Goal: Task Accomplishment & Management: Manage account settings

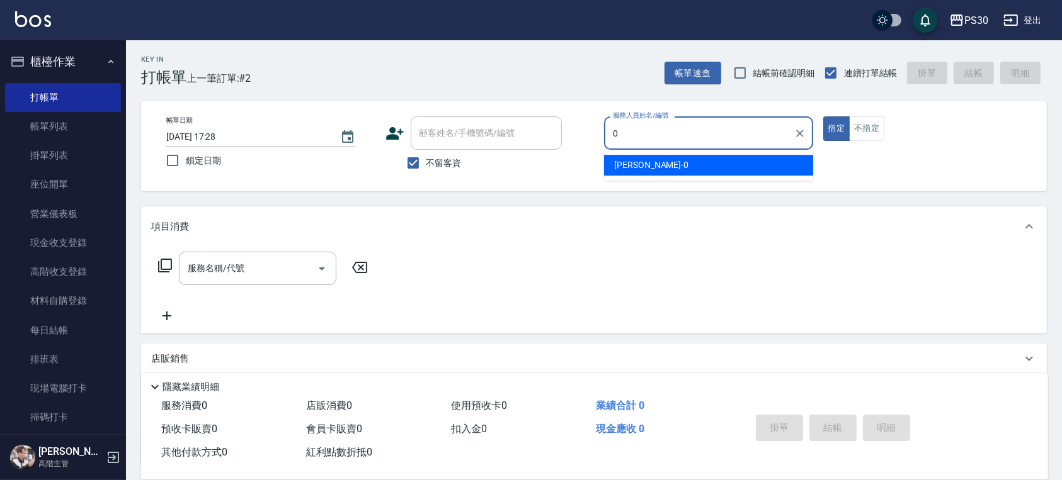
type input "0"
type button "true"
type input "[PERSON_NAME]-0"
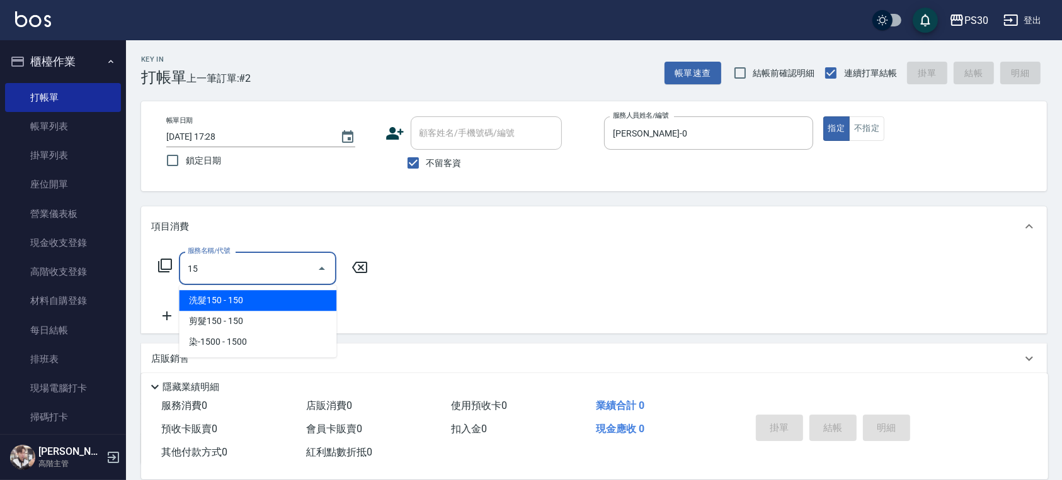
type input "1"
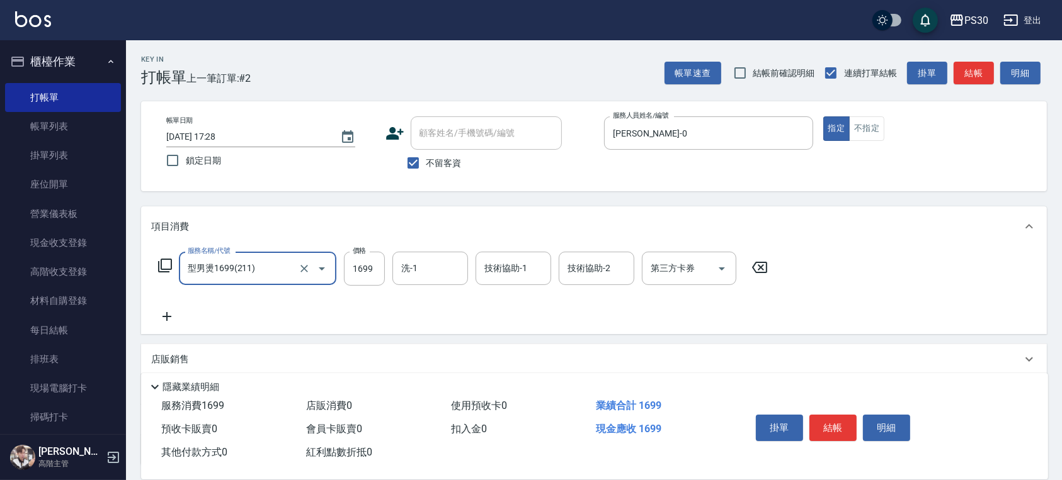
type input "型男燙1699(211)"
type input "1499"
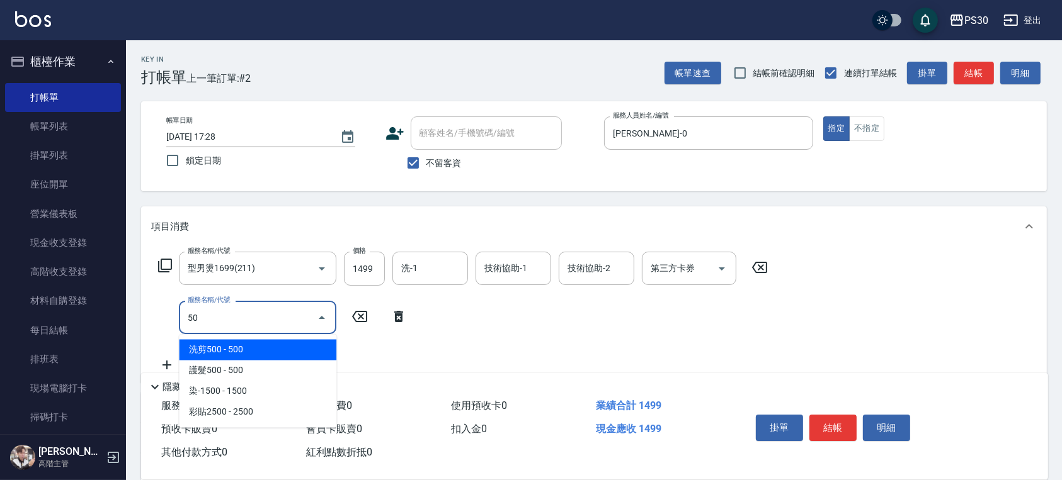
type input "5"
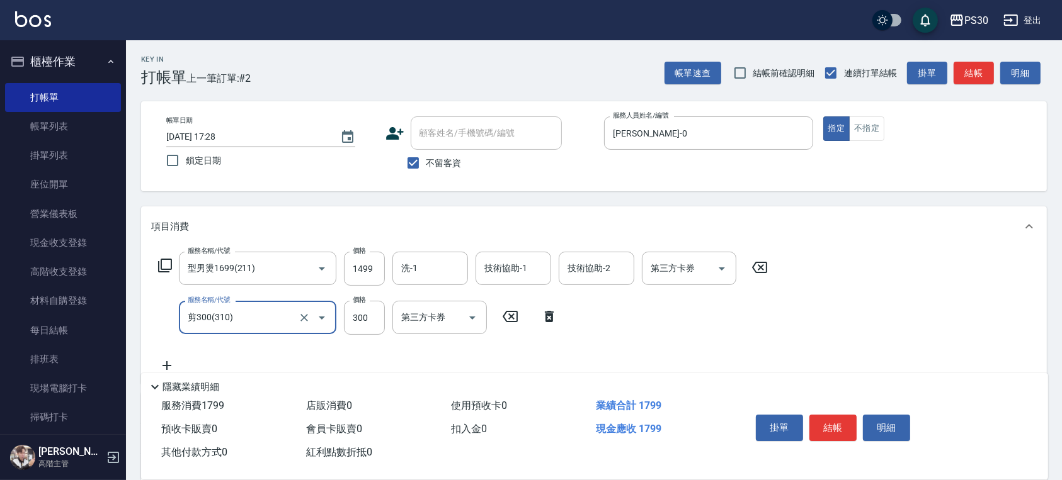
type input "剪300(310)"
type input "500"
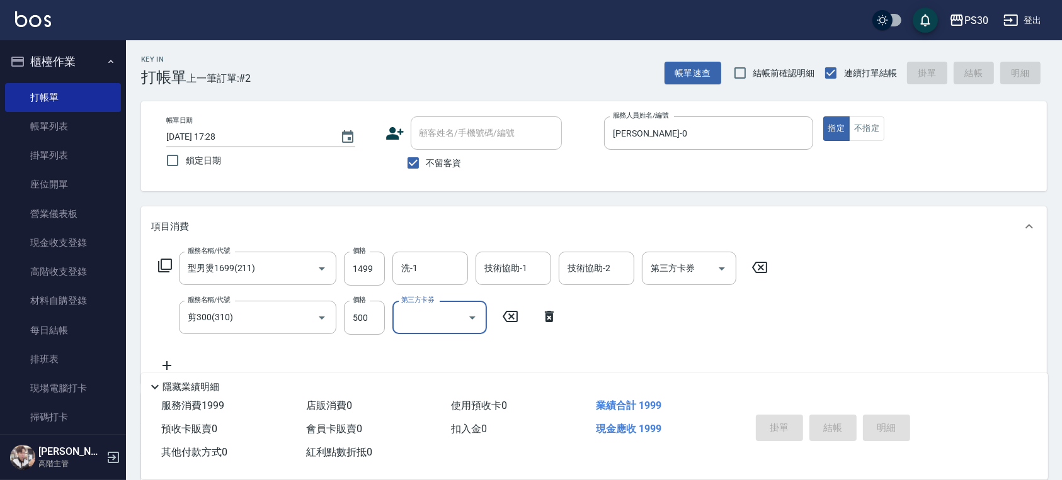
type input "2025/09/12 20:09"
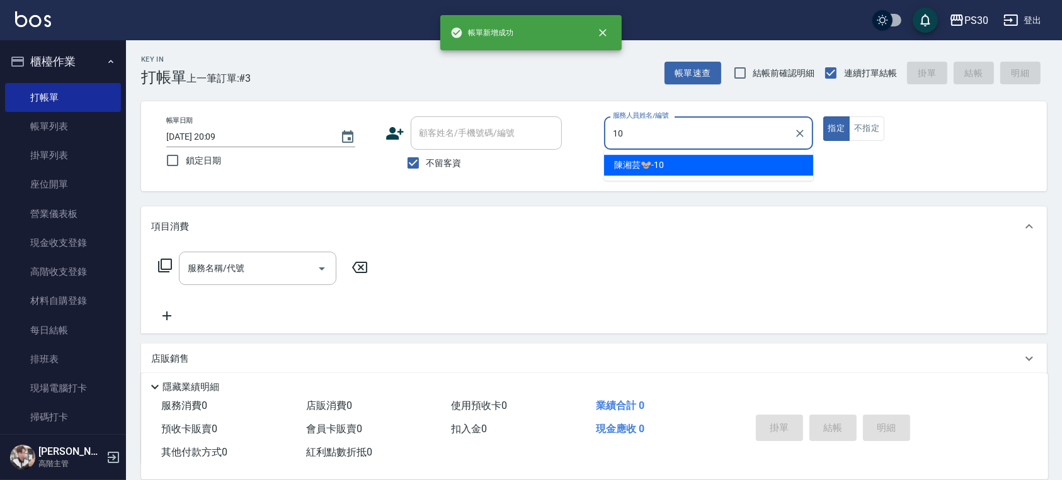
type input "陳湘芸🐭-10"
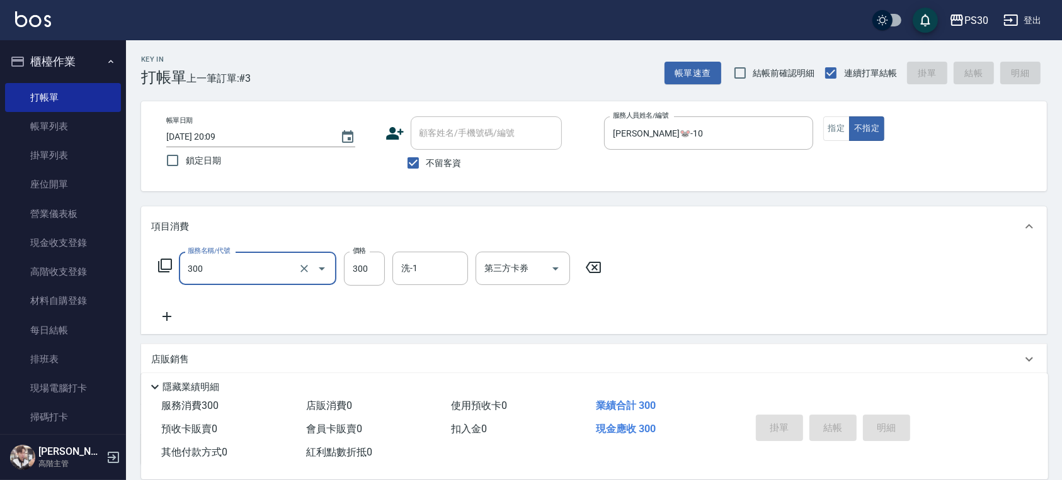
type input "300"
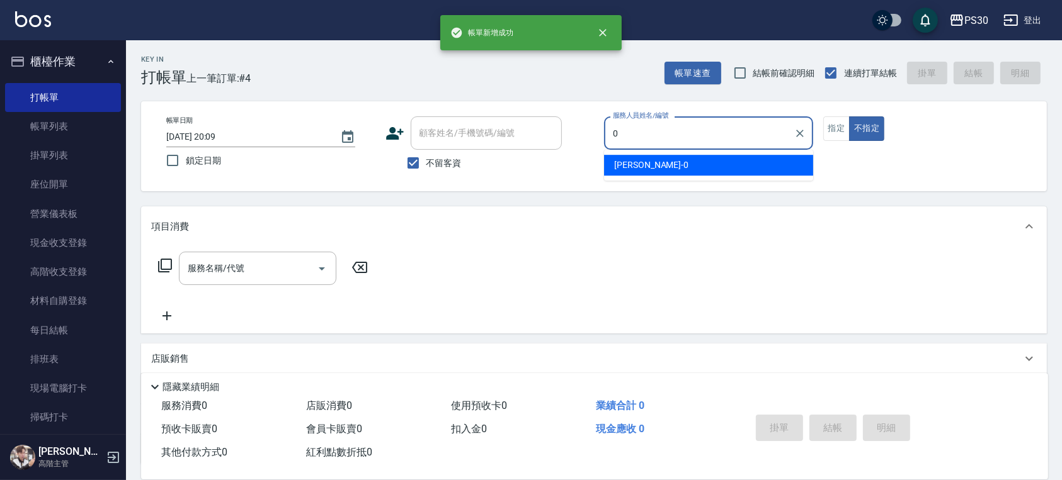
type input "[PERSON_NAME]-0"
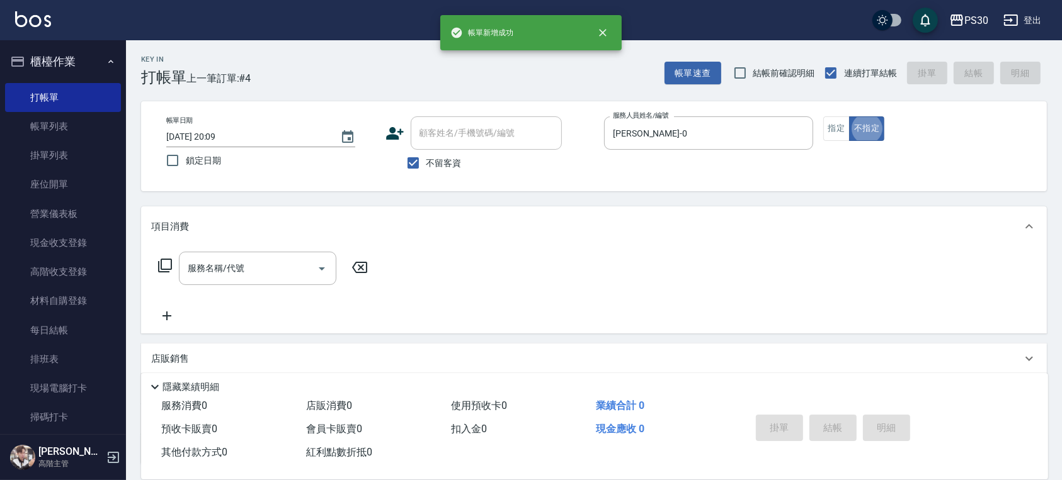
type button "false"
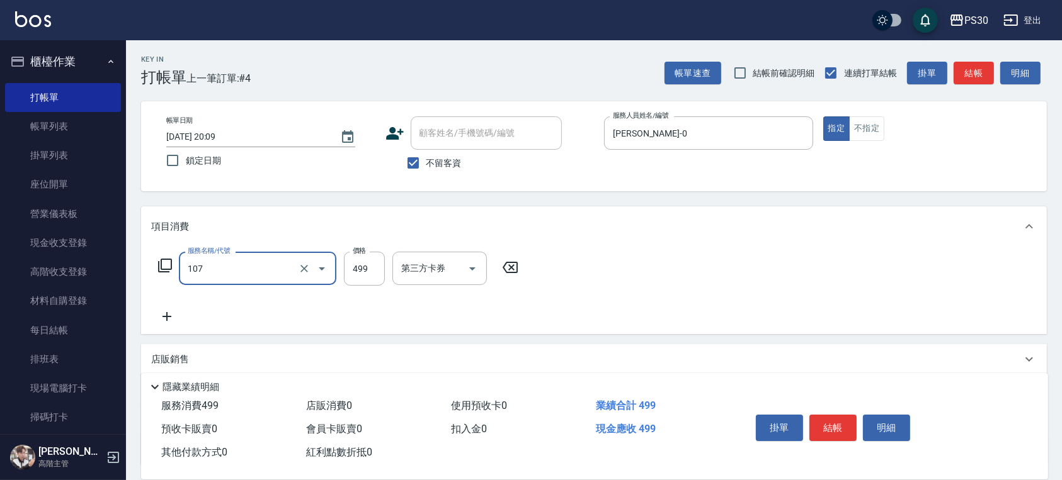
type input "舒活洗剪499(107)"
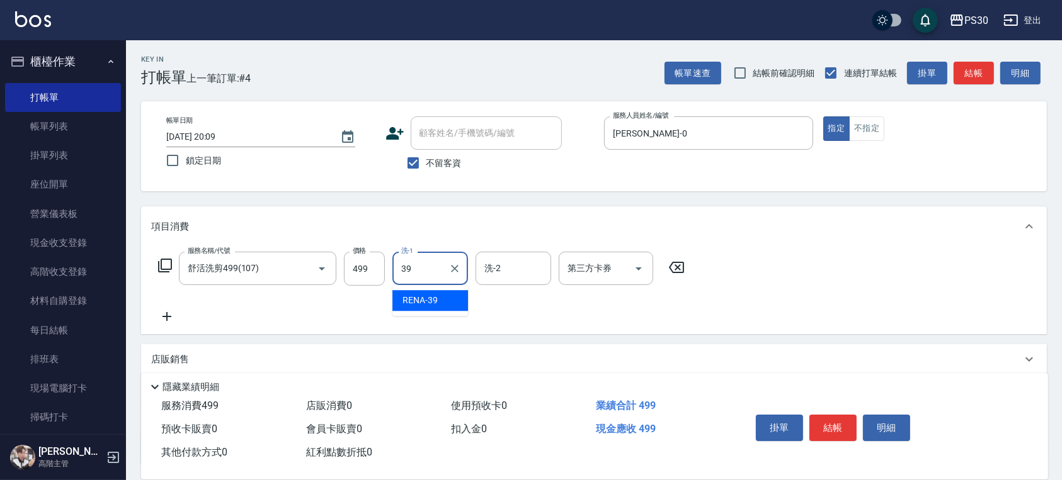
type input "RENA-39"
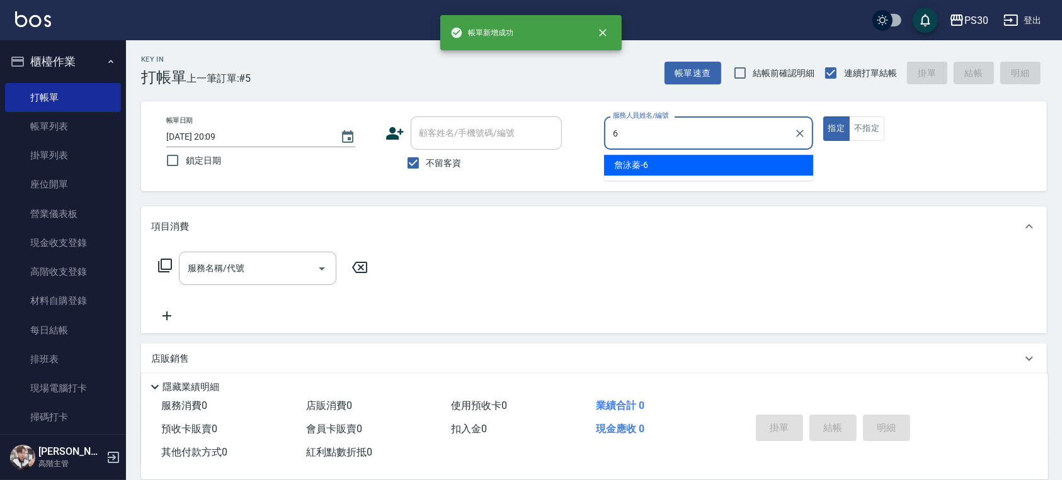
type input "詹泳蓁-6"
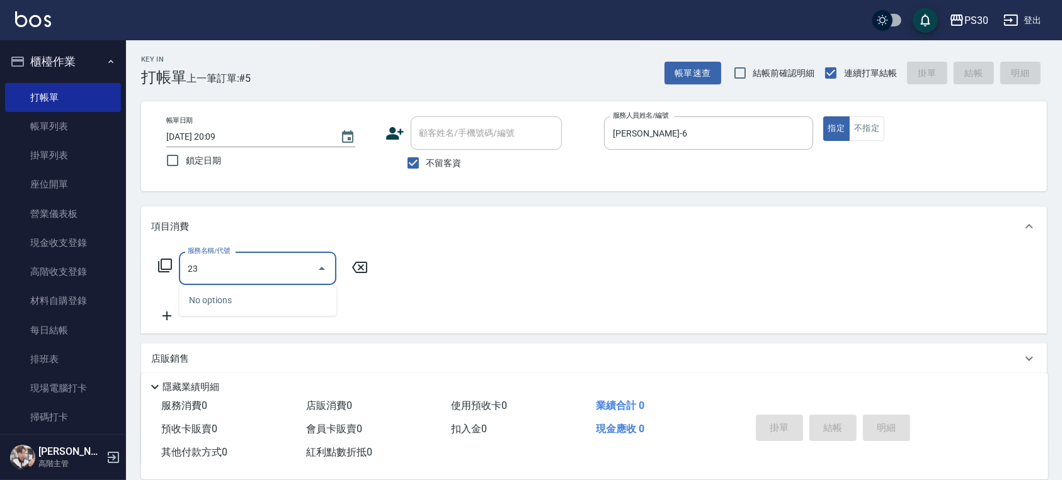
type input "2"
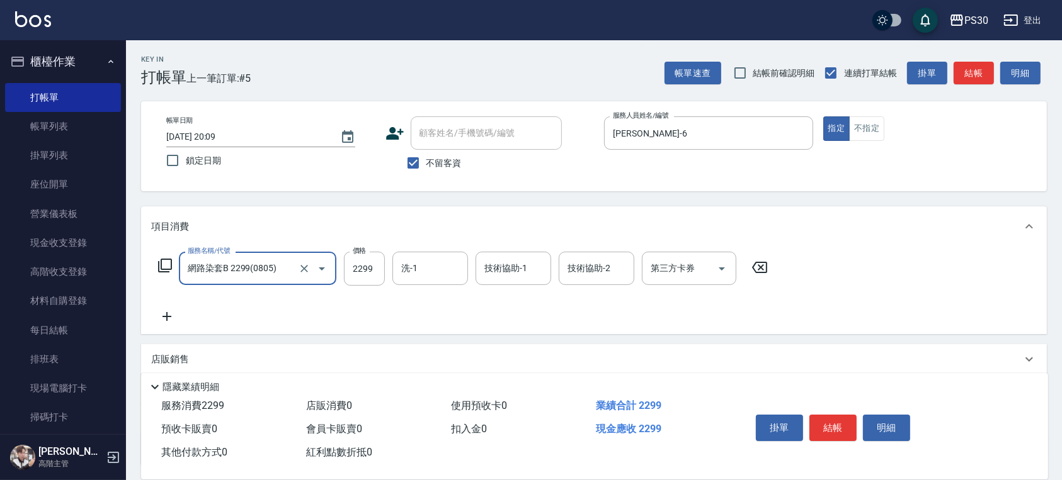
type input "網路染套B 2299(0805)"
type input "2300"
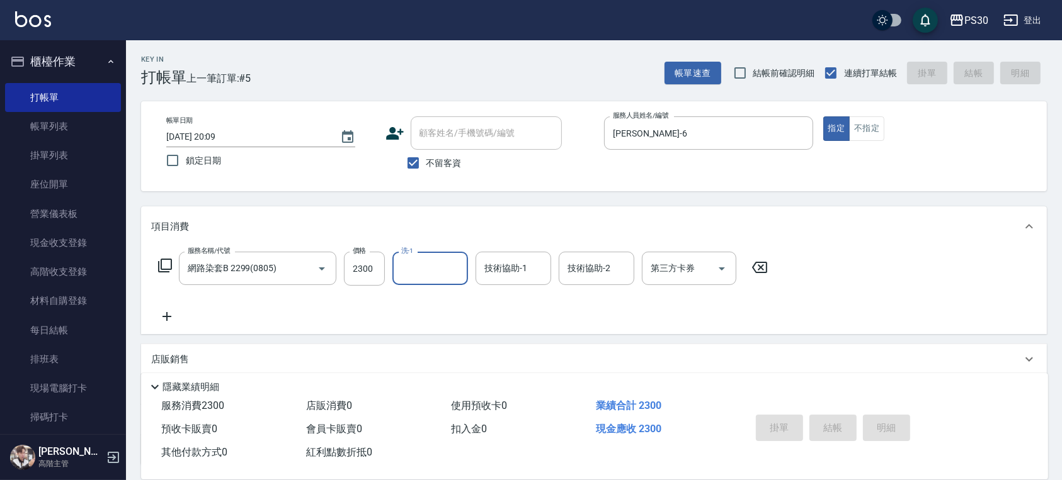
type input "2025/09/12 20:10"
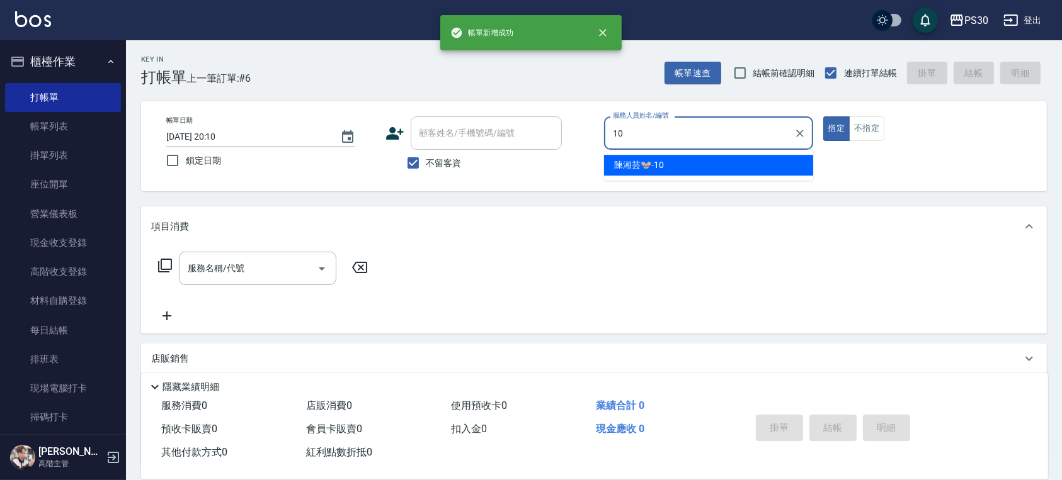
type input "陳湘芸🐭-10"
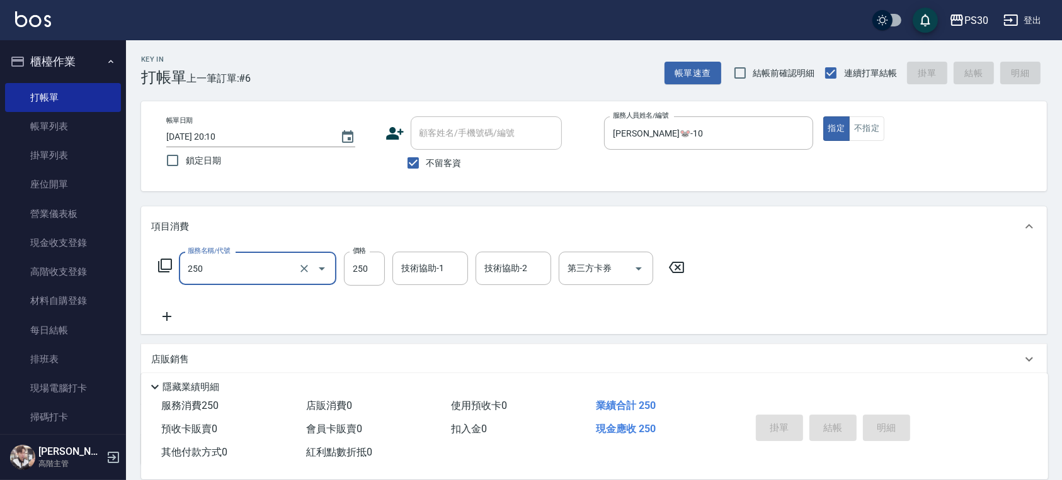
type input "250"
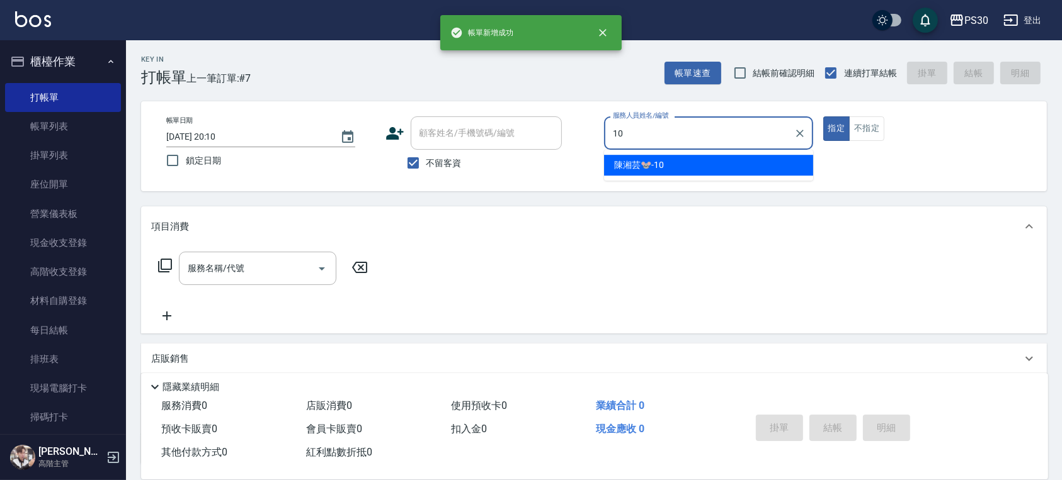
type input "陳湘芸🐭-10"
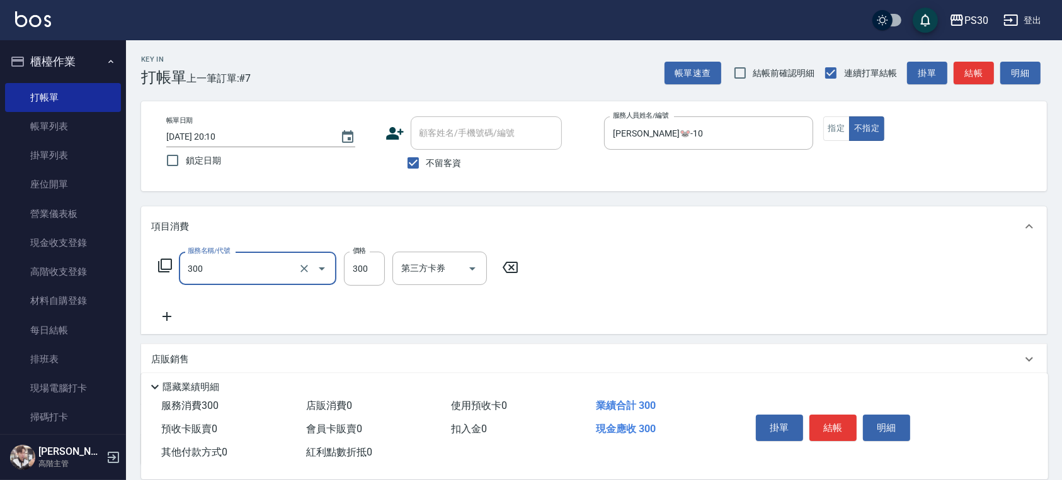
type input "洗剪300(300)"
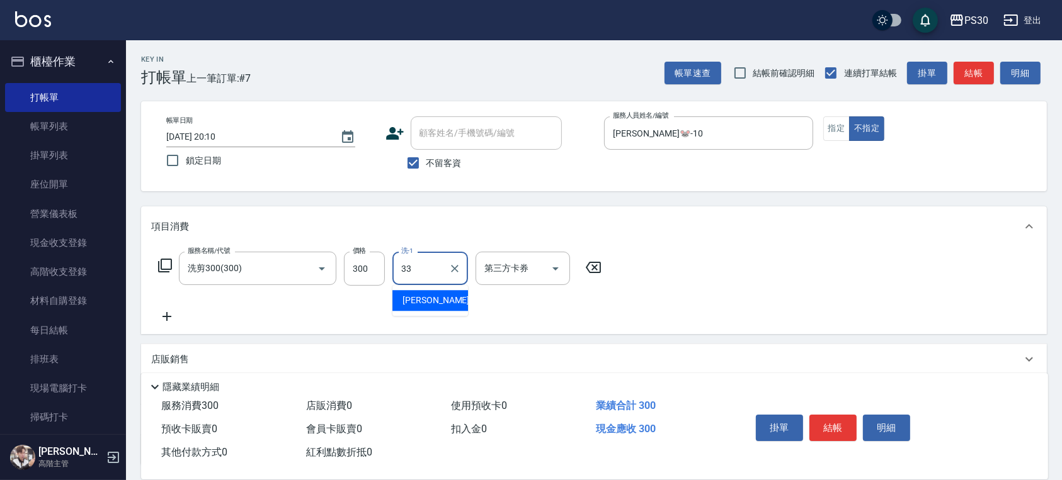
type input "[PERSON_NAME]-33"
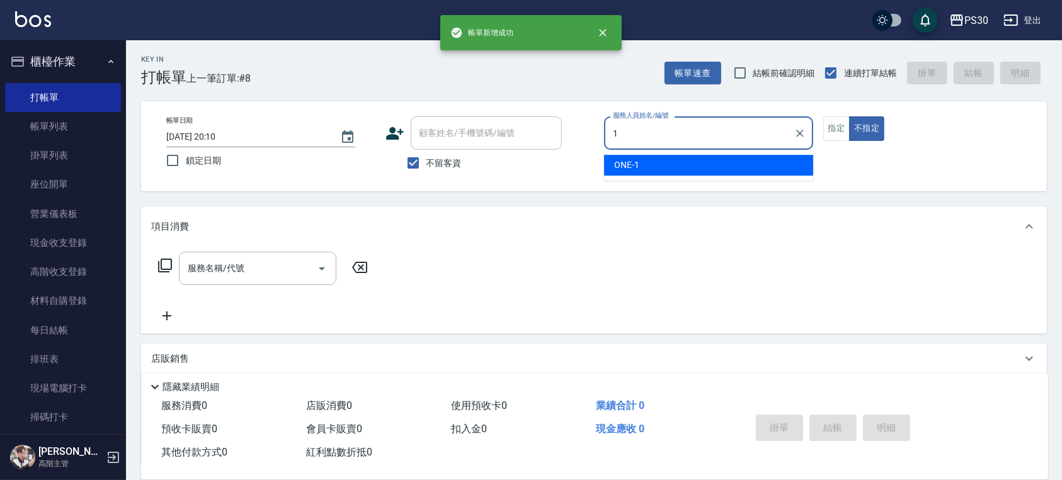
type input "ONE-1"
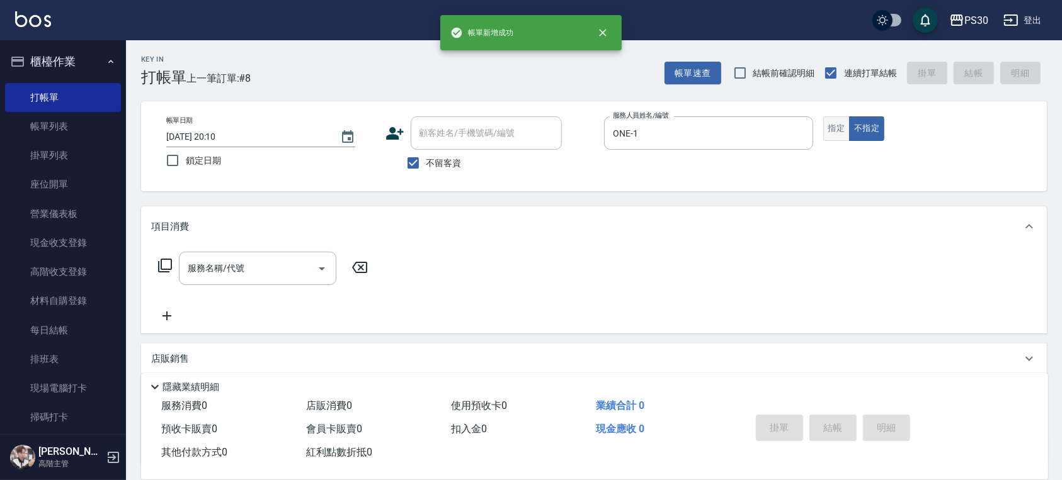
drag, startPoint x: 841, startPoint y: 112, endPoint x: 841, endPoint y: 121, distance: 8.8
click at [841, 116] on div "帳單日期 2025/09/12 20:10 鎖定日期 顧客姓名/手機號碼/編號 顧客姓名/手機號碼/編號 不留客資 服務人員姓名/編號 ONE-1 服務人員姓…" at bounding box center [594, 146] width 906 height 90
click at [841, 121] on button "指定" at bounding box center [836, 128] width 27 height 25
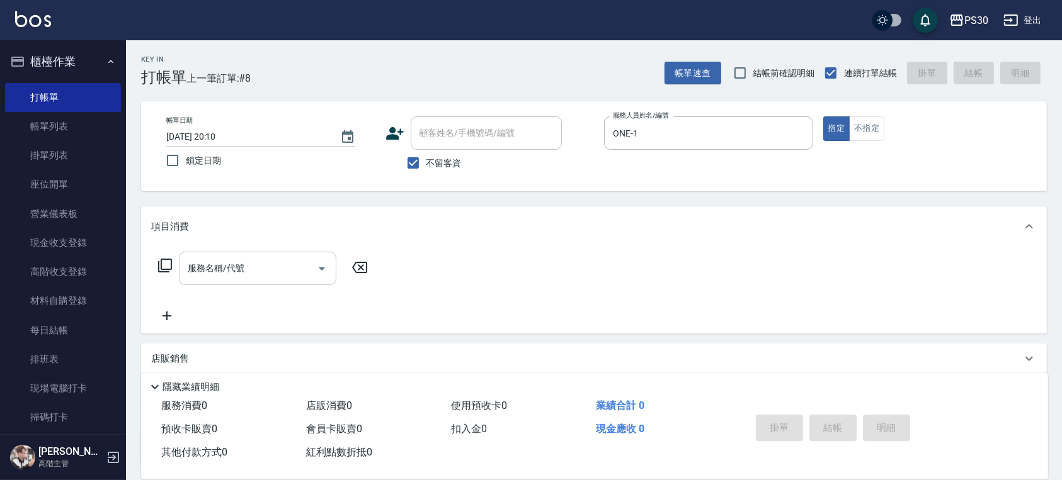
click at [244, 271] on input "服務名稱/代號" at bounding box center [248, 269] width 127 height 22
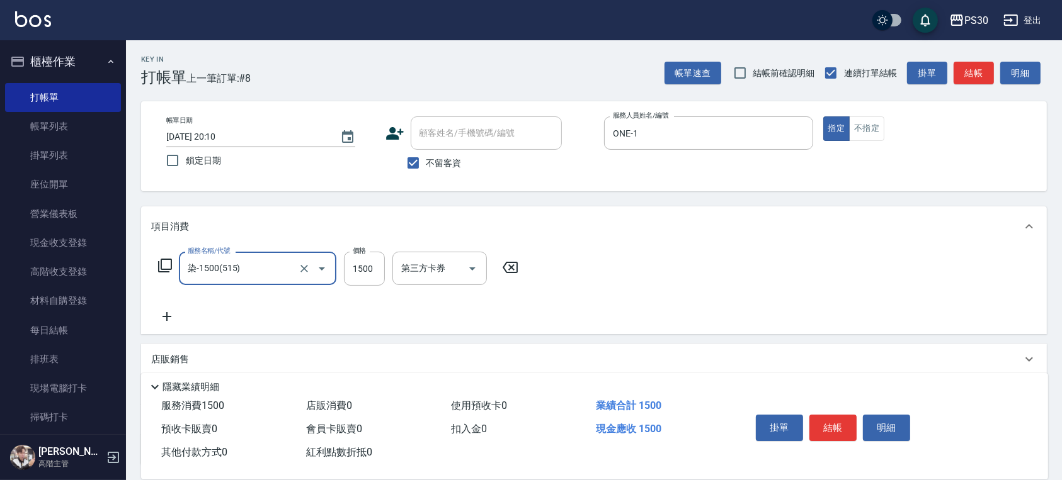
type input "染-1500(515)"
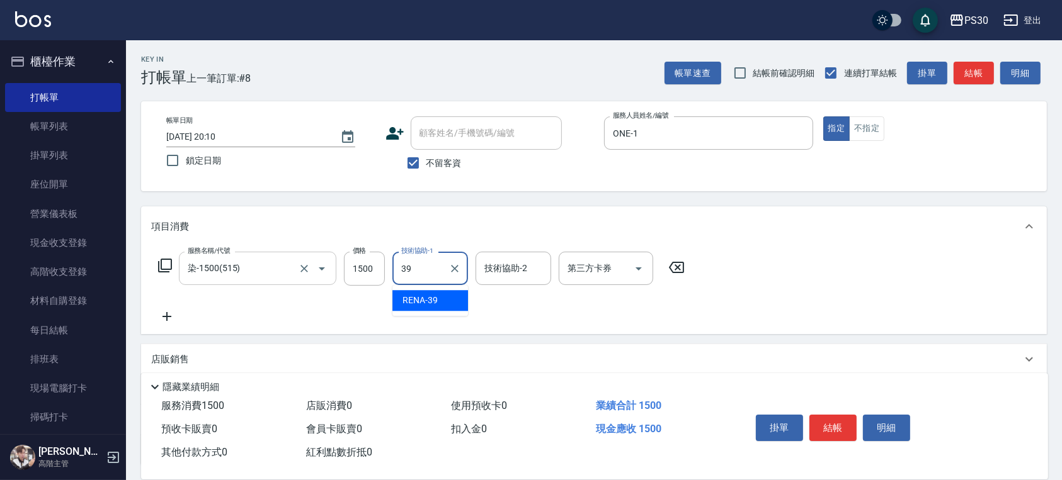
type input "RENA-39"
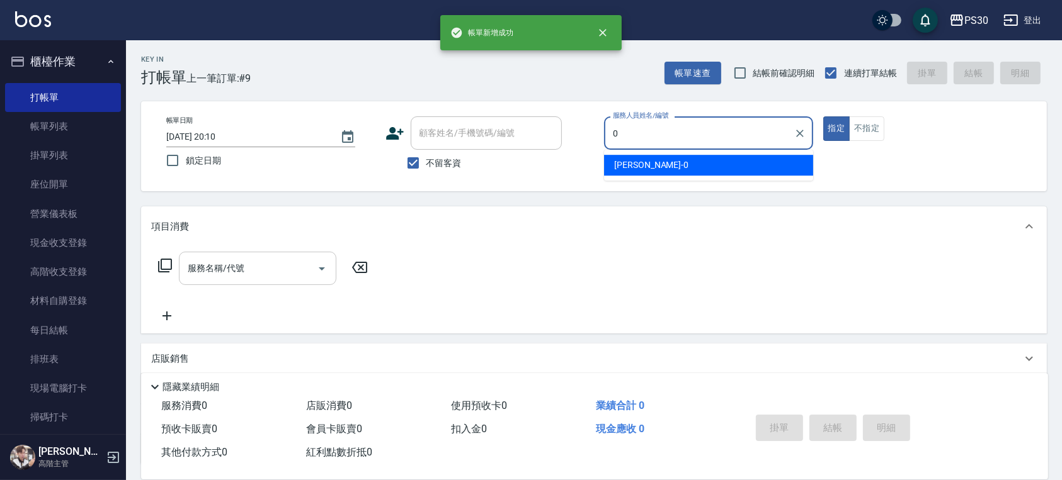
type input "[PERSON_NAME]-0"
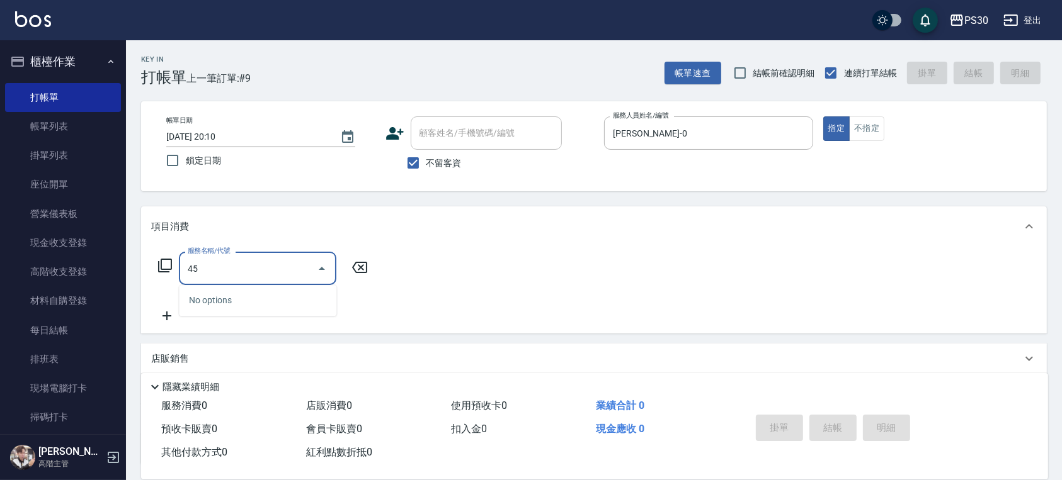
type input "4"
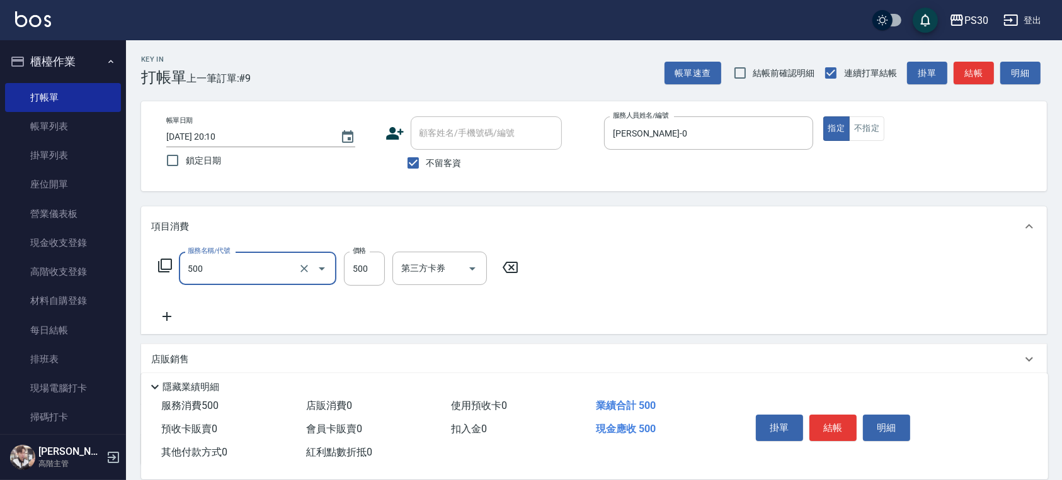
type input "洗剪500(500)"
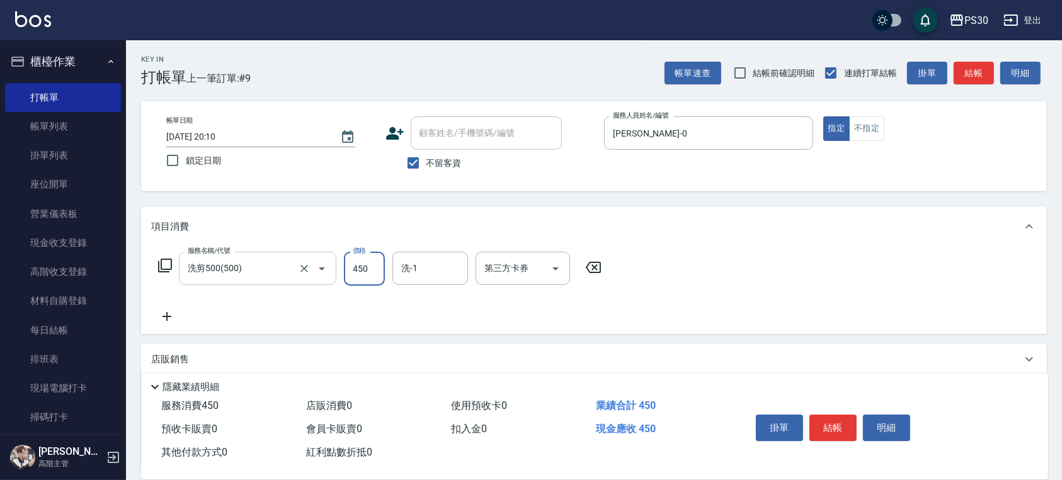
type input "450"
type input "[PERSON_NAME]-33"
click at [561, 269] on icon "Open" at bounding box center [555, 268] width 15 height 15
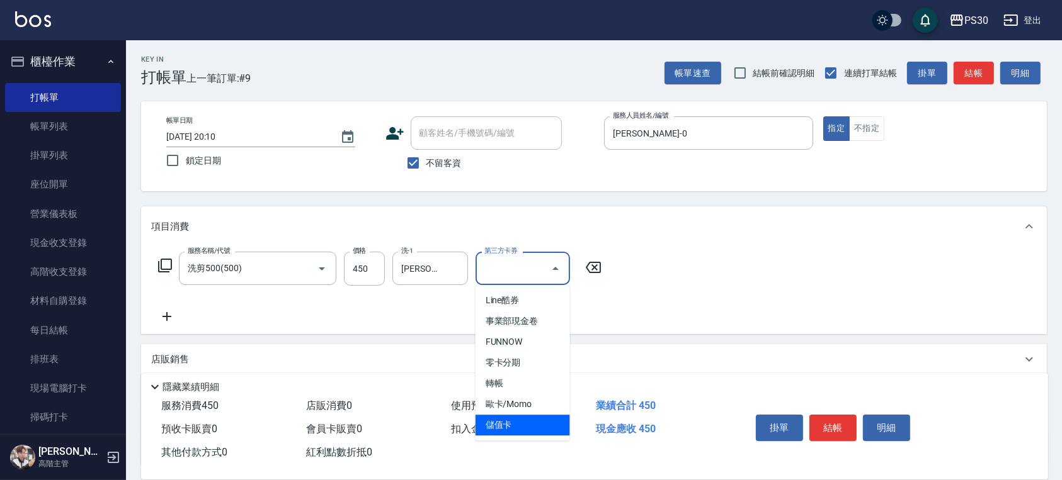
click at [520, 426] on span "儲值卡" at bounding box center [522, 425] width 94 height 21
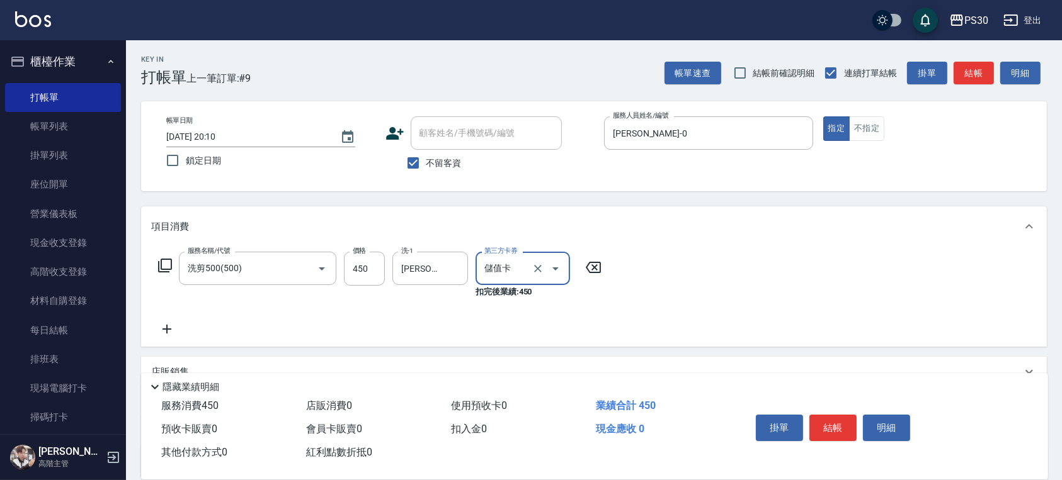
type input "儲值卡"
click at [414, 165] on input "不留客資" at bounding box center [413, 163] width 26 height 26
checkbox input "false"
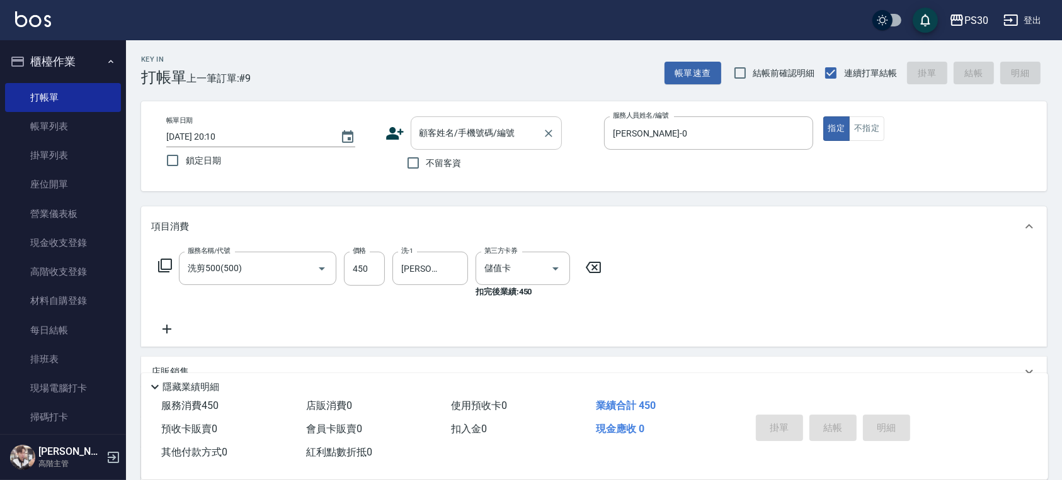
click at [453, 139] on input "顧客姓名/手機號碼/編號" at bounding box center [476, 133] width 121 height 22
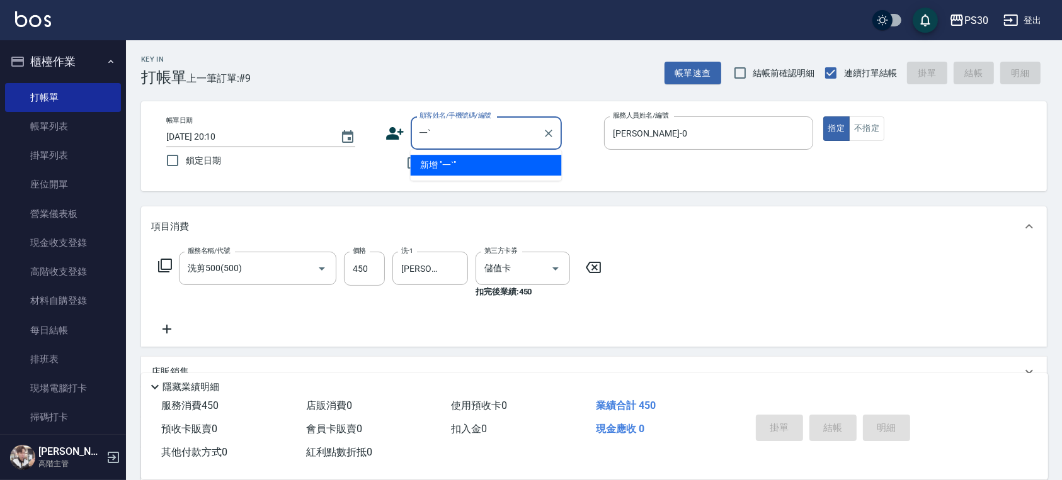
type input "一"
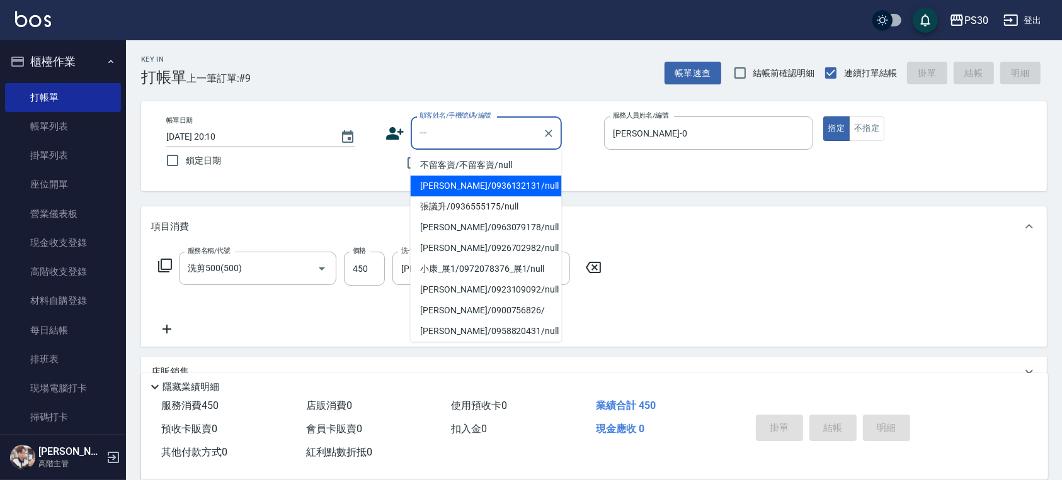
type input "一"
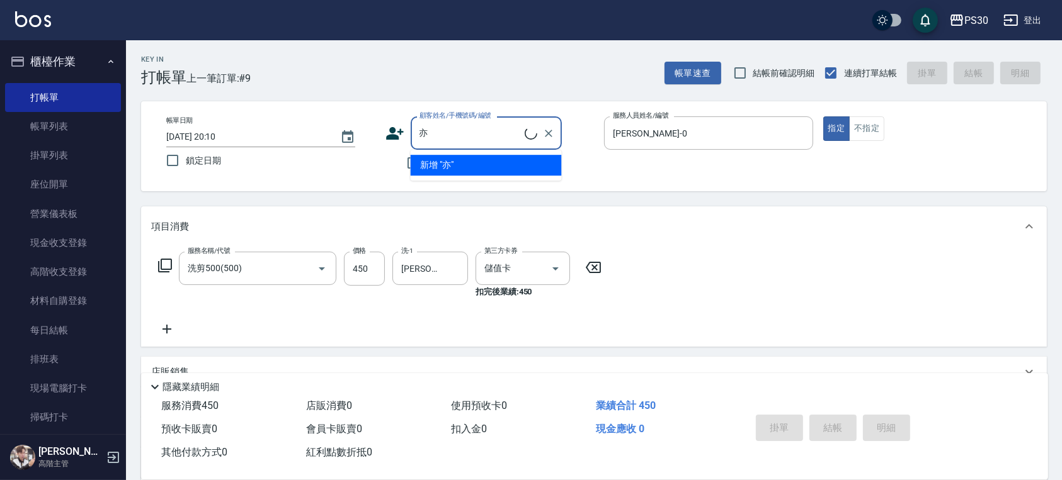
type input "盧泓亦/0901150715/null"
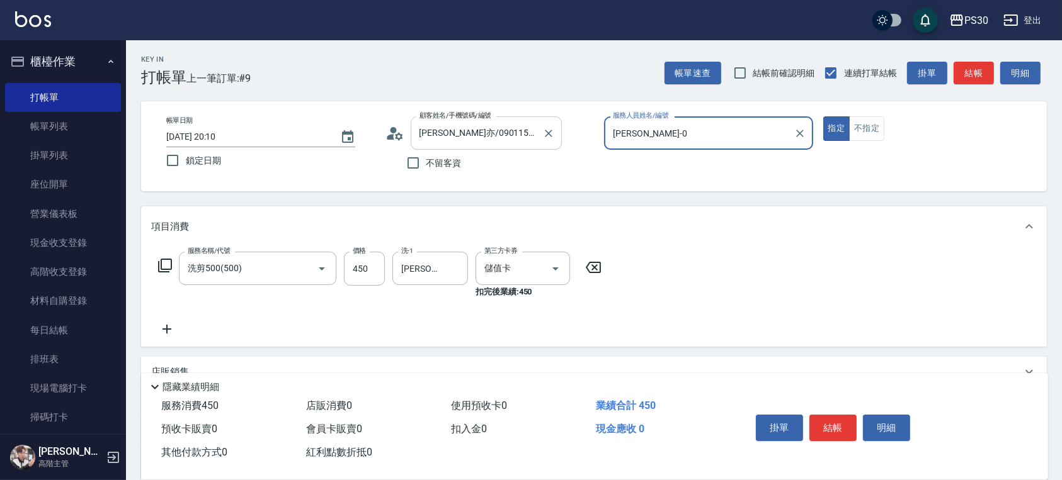
click at [557, 135] on div "盧泓亦/0901150715/null 顧客姓名/手機號碼/編號" at bounding box center [486, 132] width 151 height 33
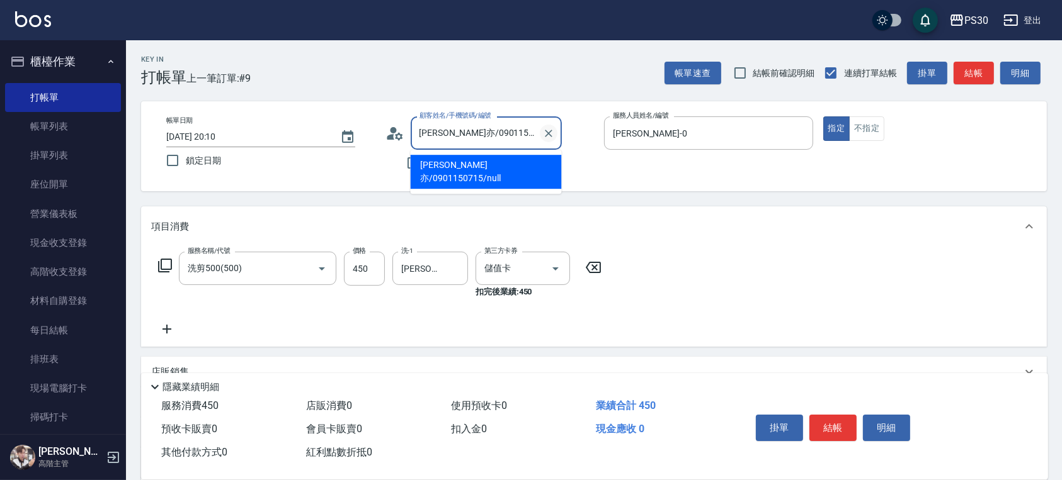
click at [552, 133] on icon "Clear" at bounding box center [548, 133] width 13 height 13
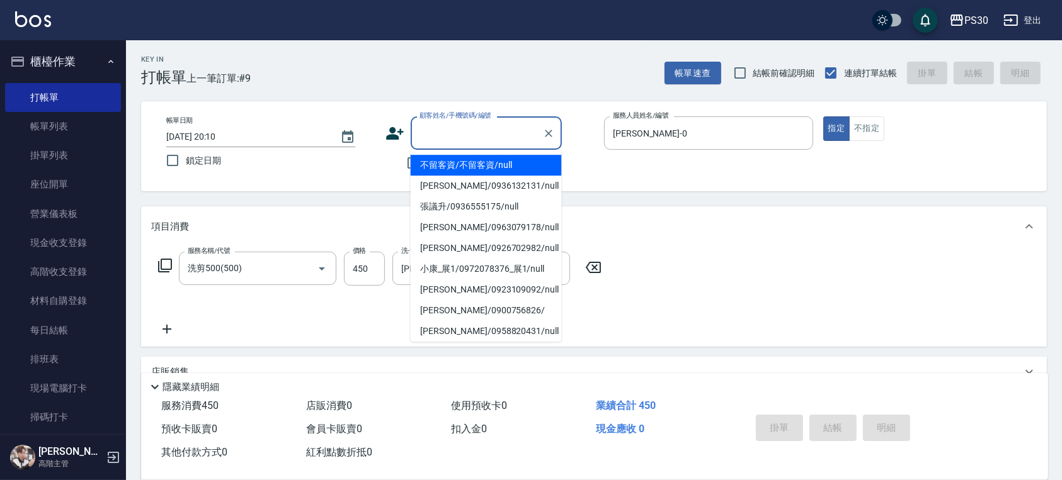
click at [611, 174] on div "帳單日期 2025/09/12 20:10 鎖定日期 顧客姓名/手機號碼/編號 顧客姓名/手機號碼/編號 不留客資 服務人員姓名/編號 廖金城-0 服務人員姓…" at bounding box center [593, 146] width 875 height 60
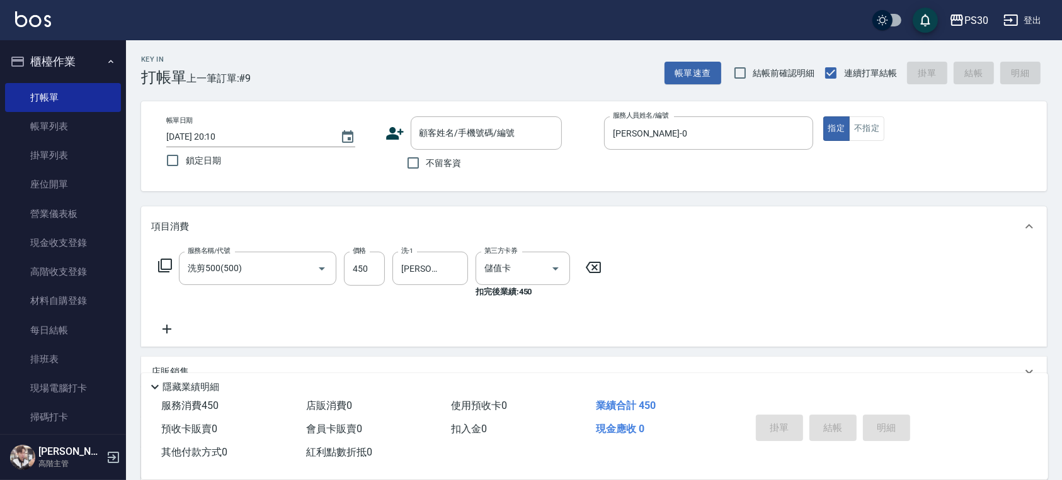
click at [437, 161] on span "不留客資" at bounding box center [443, 163] width 35 height 13
click at [426, 161] on input "不留客資" at bounding box center [413, 163] width 26 height 26
checkbox input "true"
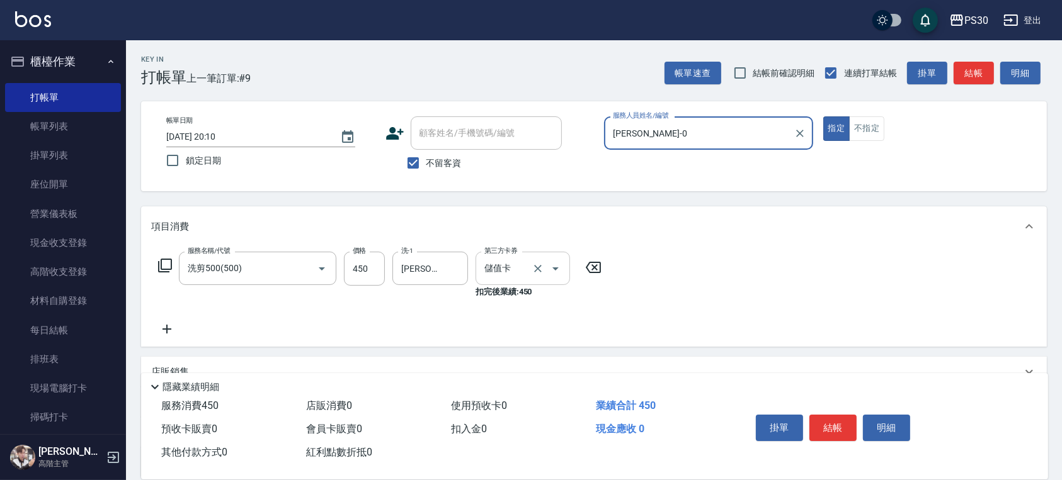
click at [514, 274] on input "儲值卡" at bounding box center [505, 269] width 48 height 22
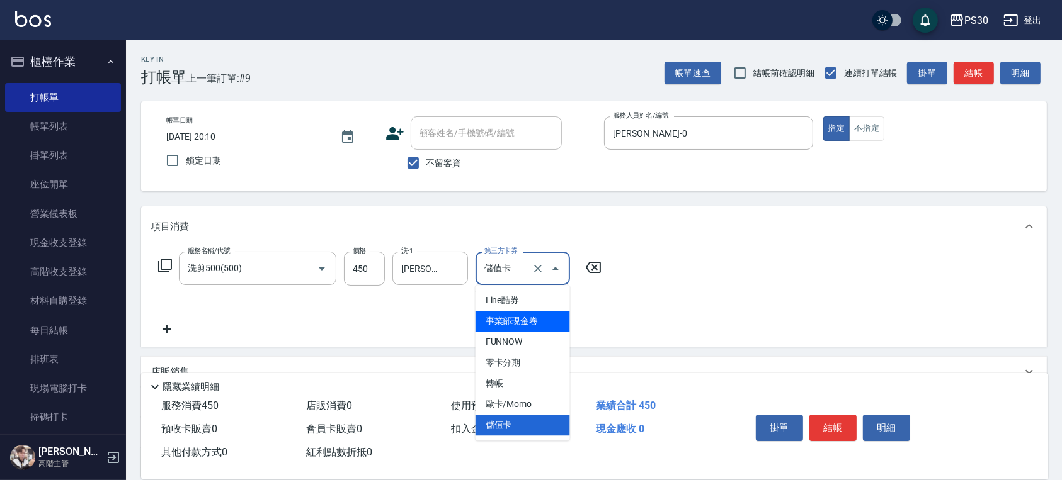
click at [550, 322] on span "事業部現金卷" at bounding box center [522, 321] width 94 height 21
type input "事業部現金卷"
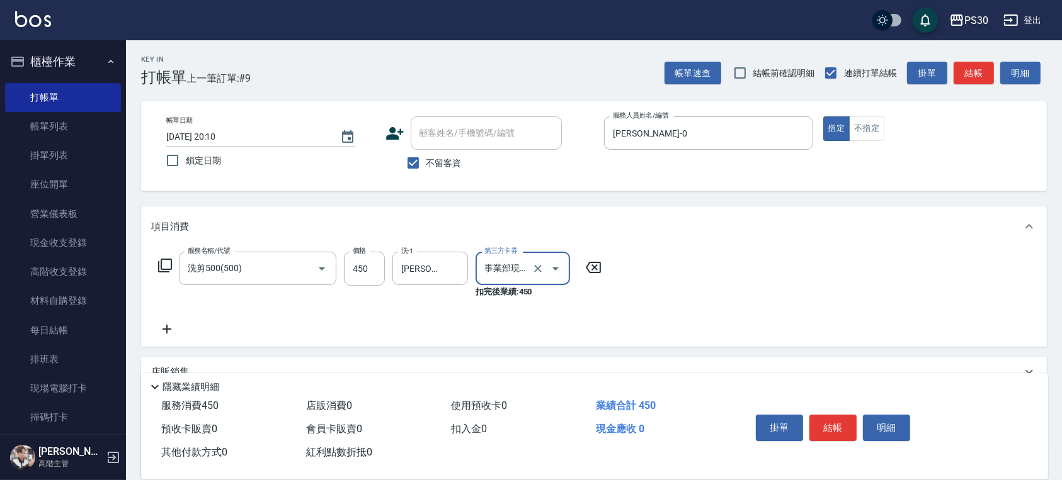
click at [744, 261] on div "服務名稱/代號 洗剪500(500) 服務名稱/代號 價格 450 價格 洗-1 洪采妤-33 洗-1 第三方卡券 事業部現金卷 第三方卡券 扣完後業績: 4…" at bounding box center [594, 297] width 906 height 100
click at [536, 269] on icon "Clear" at bounding box center [537, 269] width 13 height 13
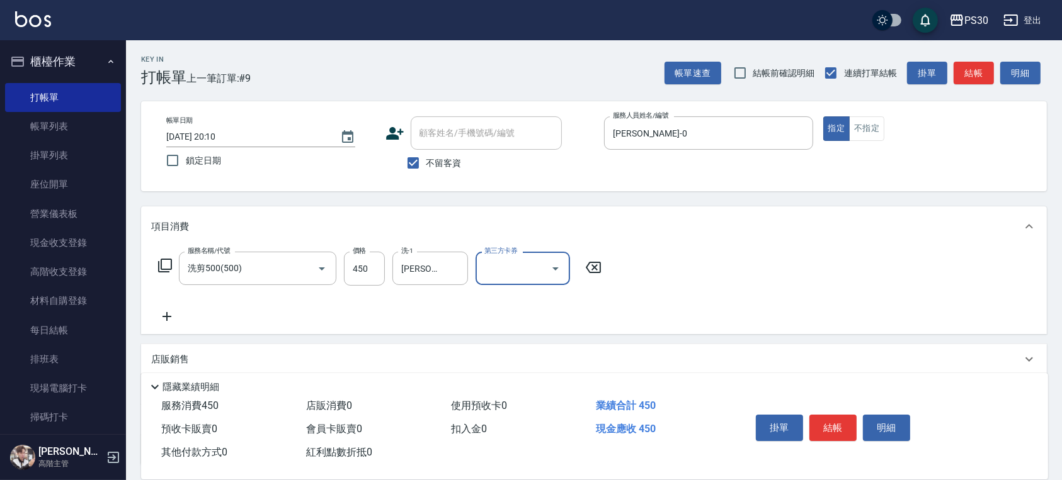
click at [676, 247] on div "服務名稱/代號 洗剪500(500) 服務名稱/代號 價格 450 價格 洗-1 洪采妤-33 洗-1 第三方卡券 第三方卡券" at bounding box center [594, 291] width 906 height 88
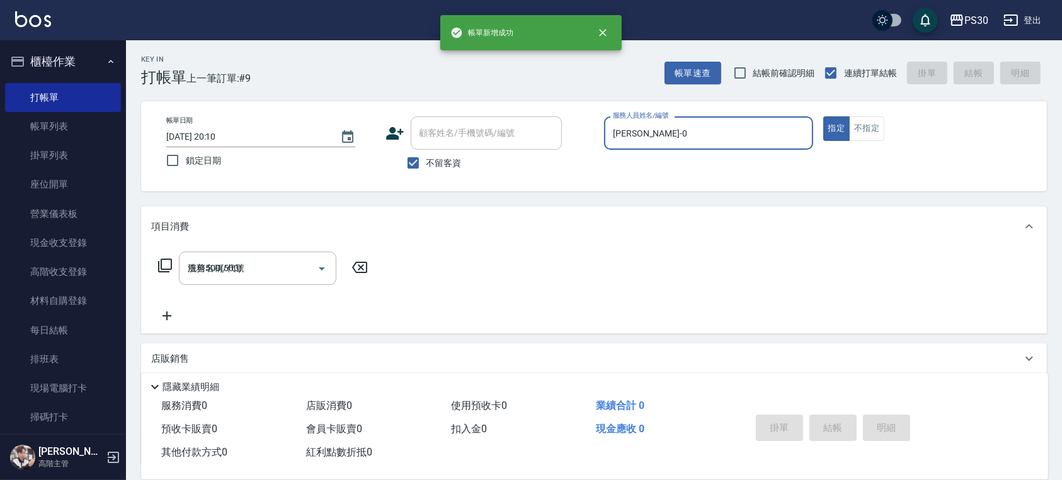
type input "2025/09/12 20:11"
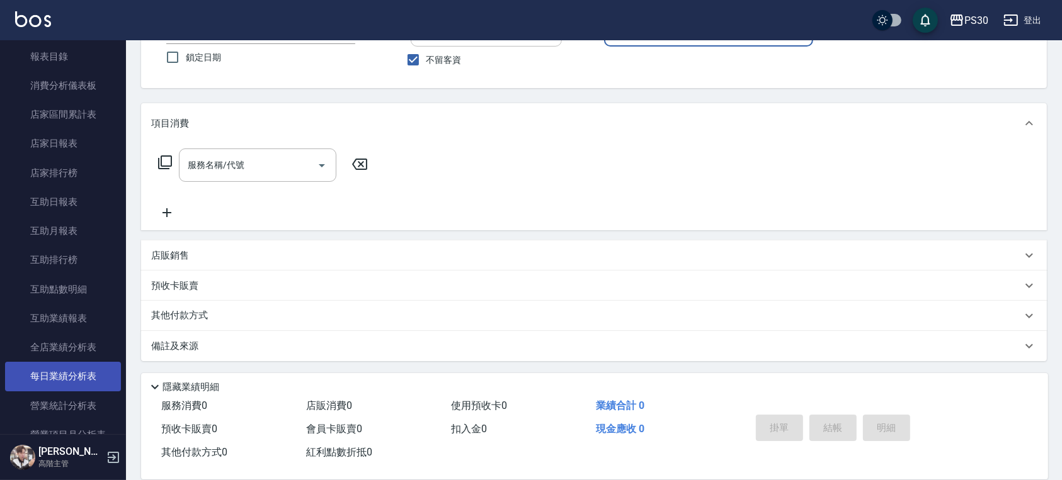
scroll to position [504, 0]
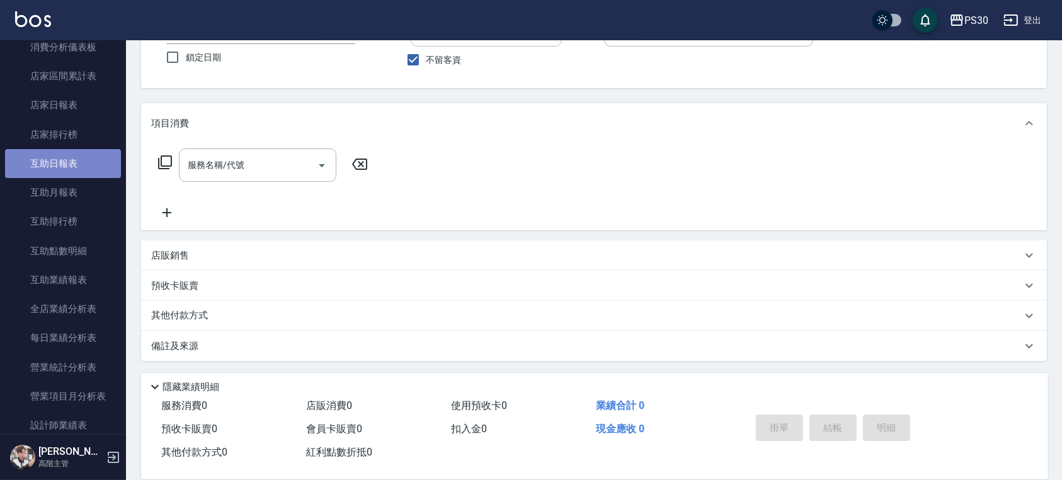
click at [81, 167] on link "互助日報表" at bounding box center [63, 163] width 116 height 29
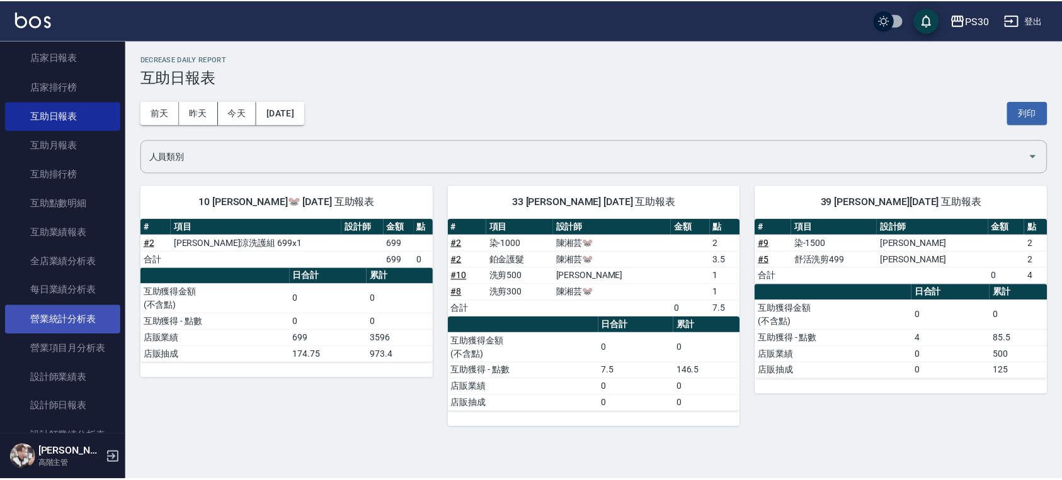
scroll to position [588, 0]
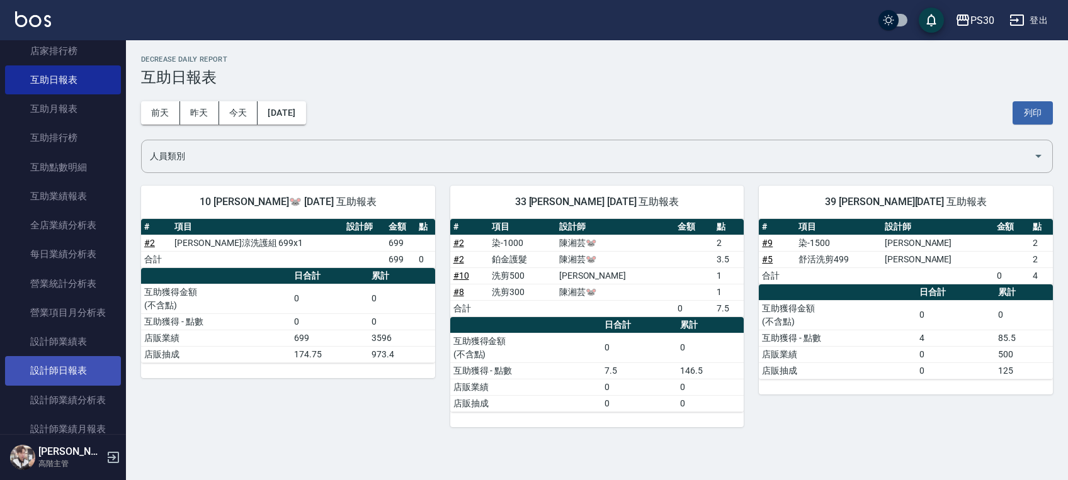
click at [82, 383] on link "設計師日報表" at bounding box center [63, 370] width 116 height 29
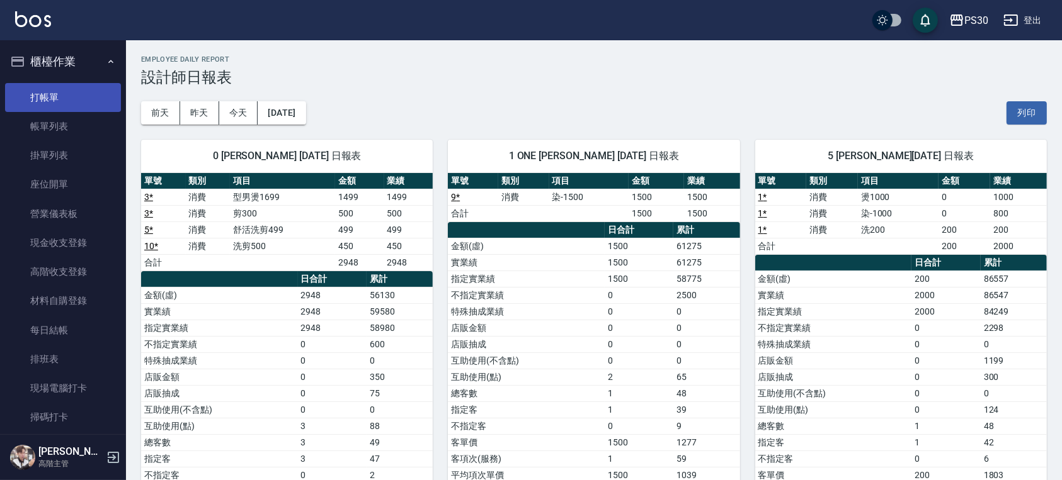
click at [64, 109] on link "打帳單" at bounding box center [63, 97] width 116 height 29
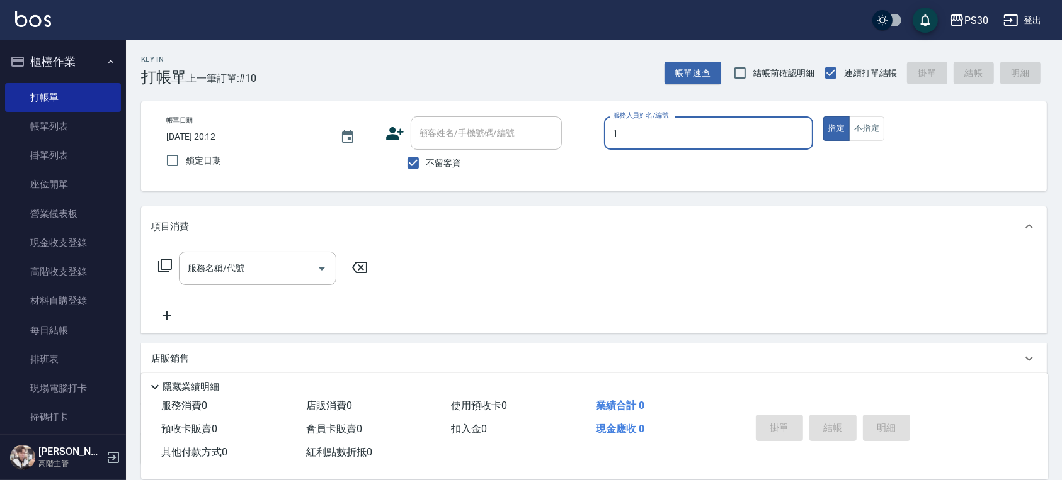
type input "ONE-1"
type button "true"
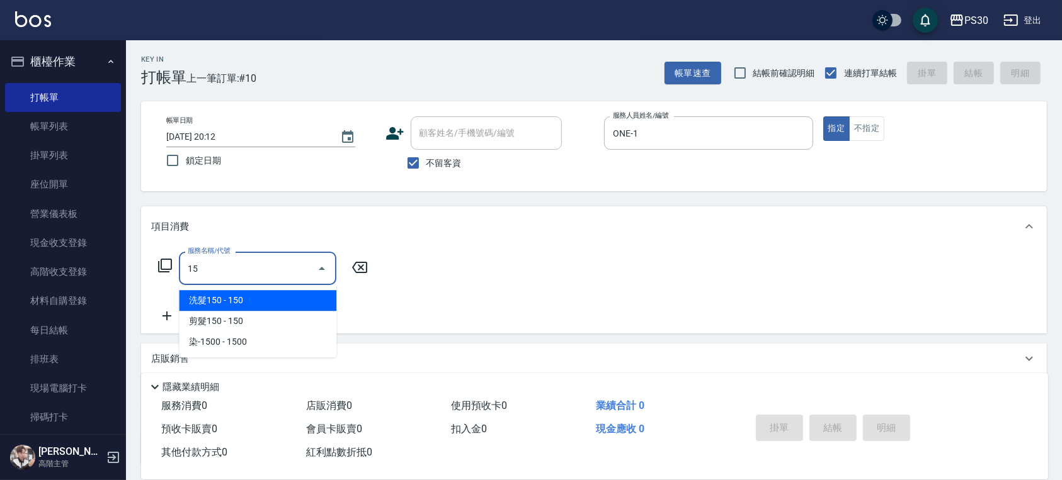
type input "1"
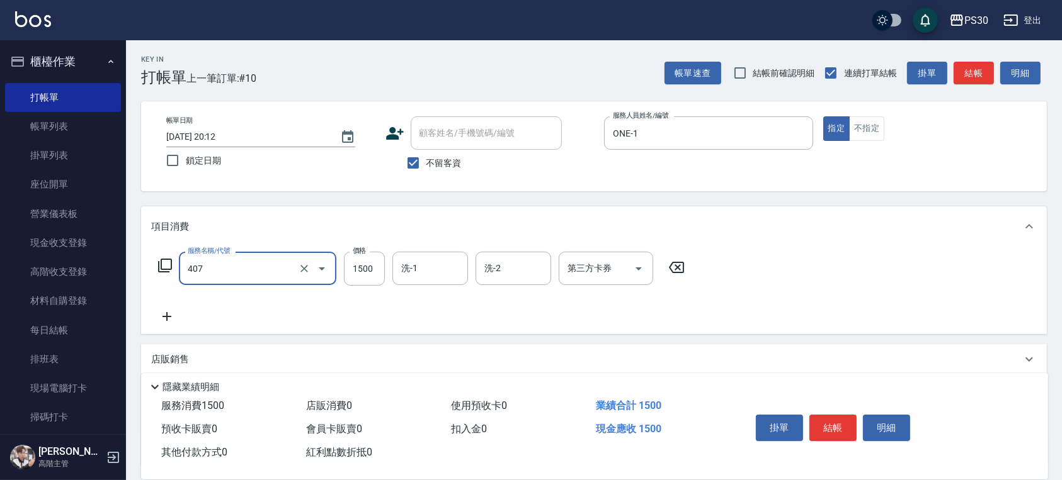
type input "鉑金護髮(407)"
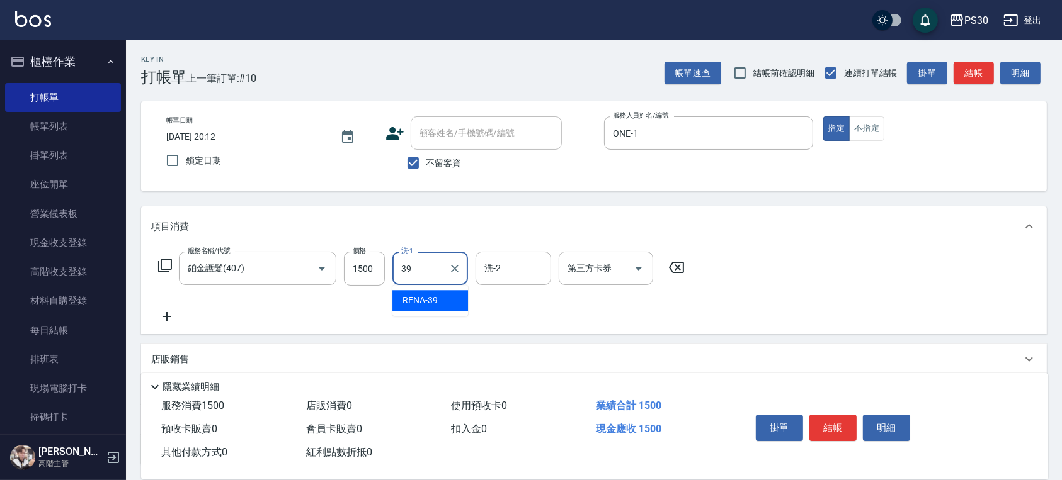
type input "RENA-39"
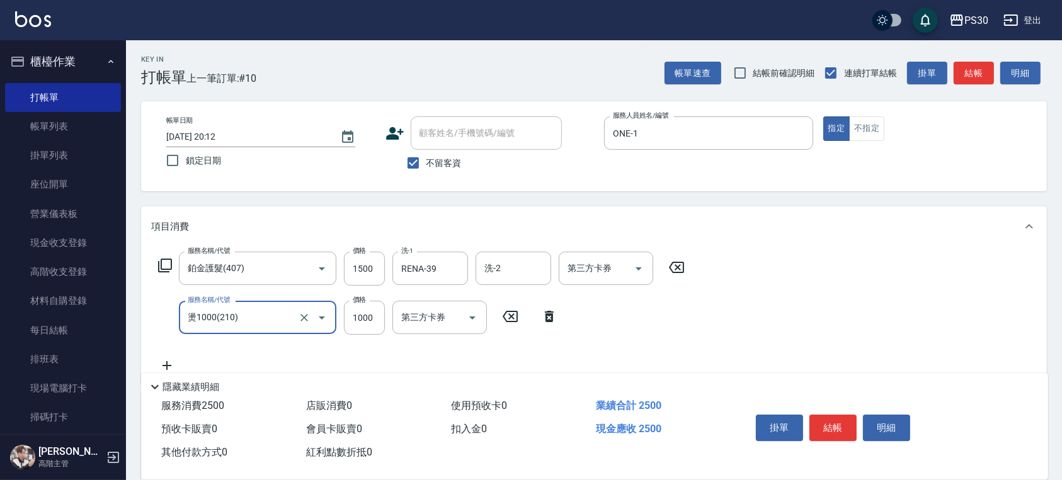
type input "燙1000(210)"
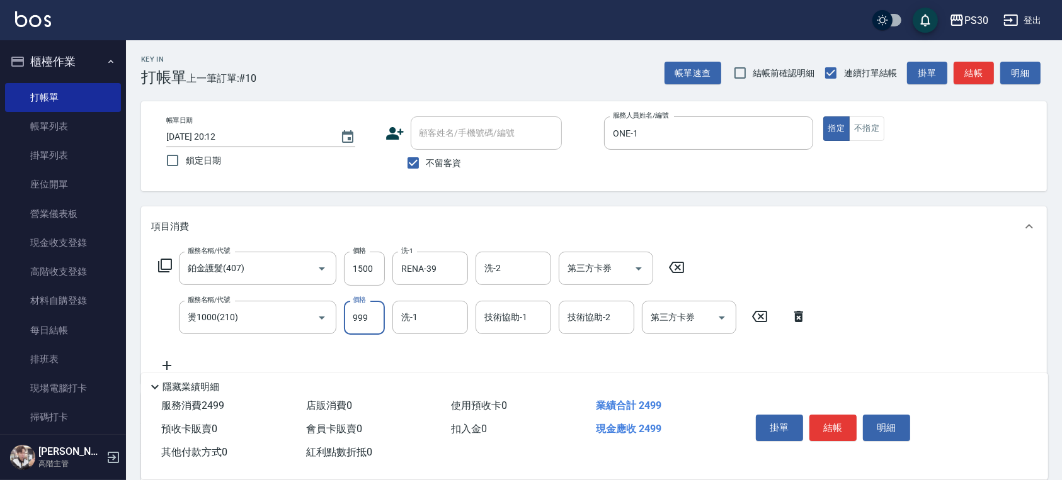
type input "999"
type input "RENA-39"
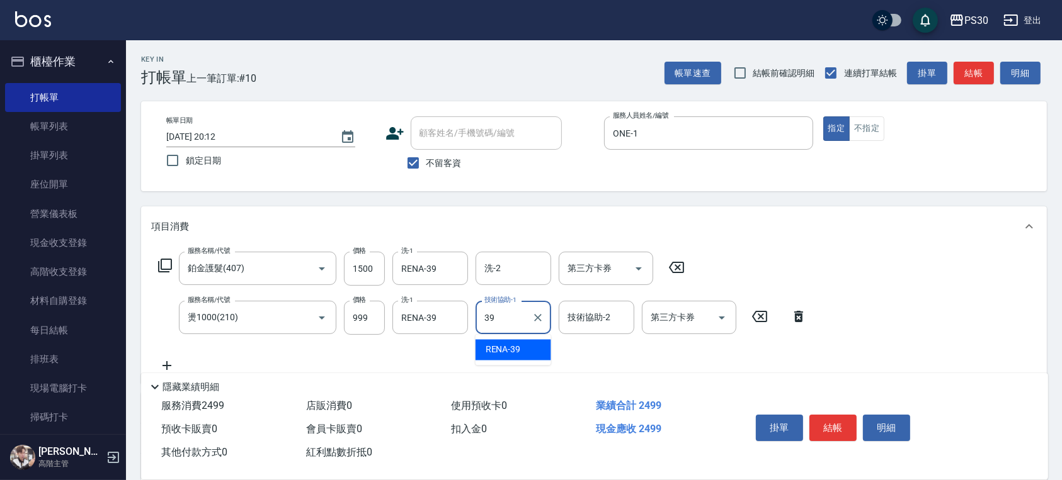
type input "RENA-39"
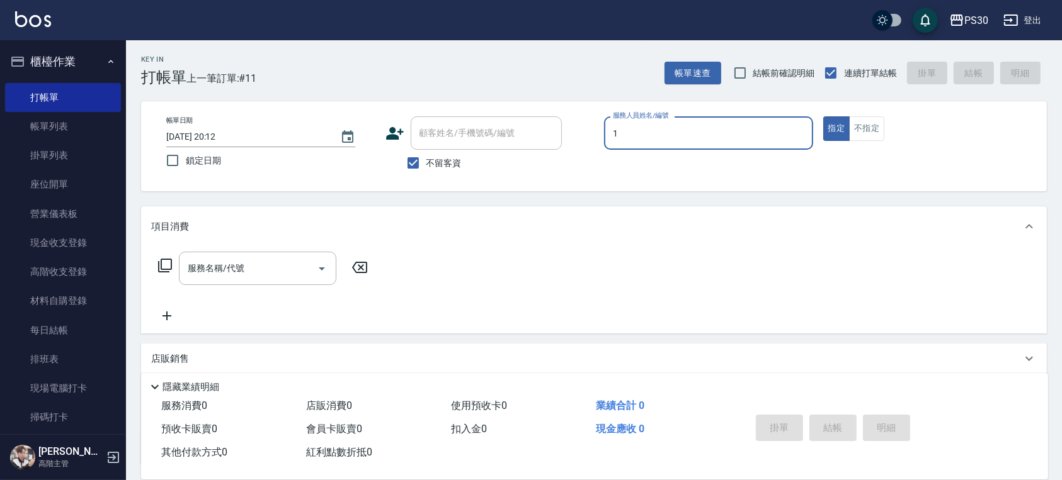
type input "ONE-1"
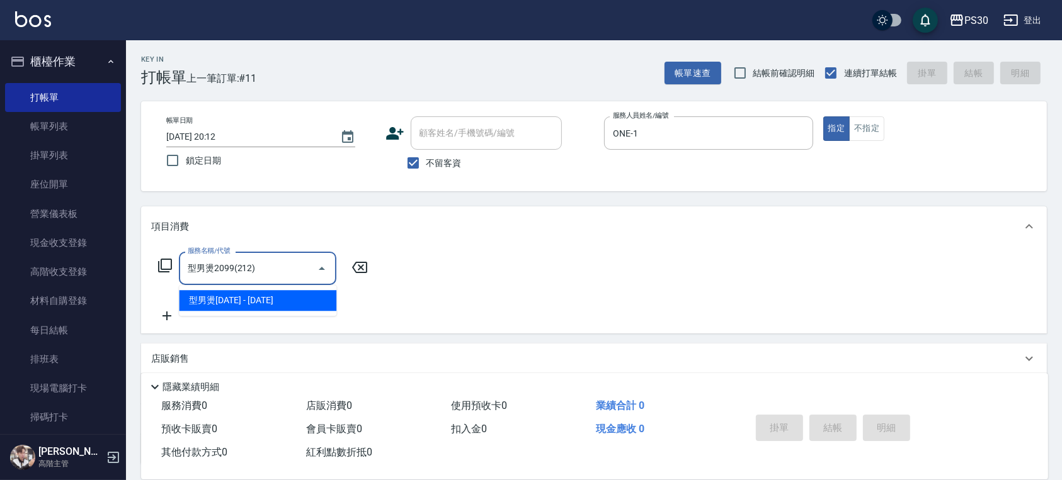
type input "型男燙2099(212)"
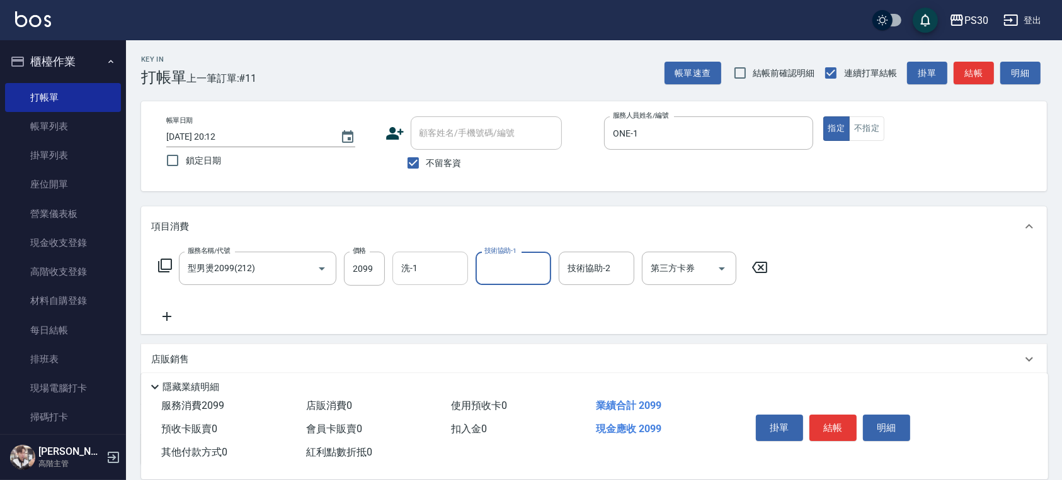
drag, startPoint x: 448, startPoint y: 262, endPoint x: 467, endPoint y: 269, distance: 20.1
click at [449, 263] on input "洗-1" at bounding box center [430, 269] width 64 height 22
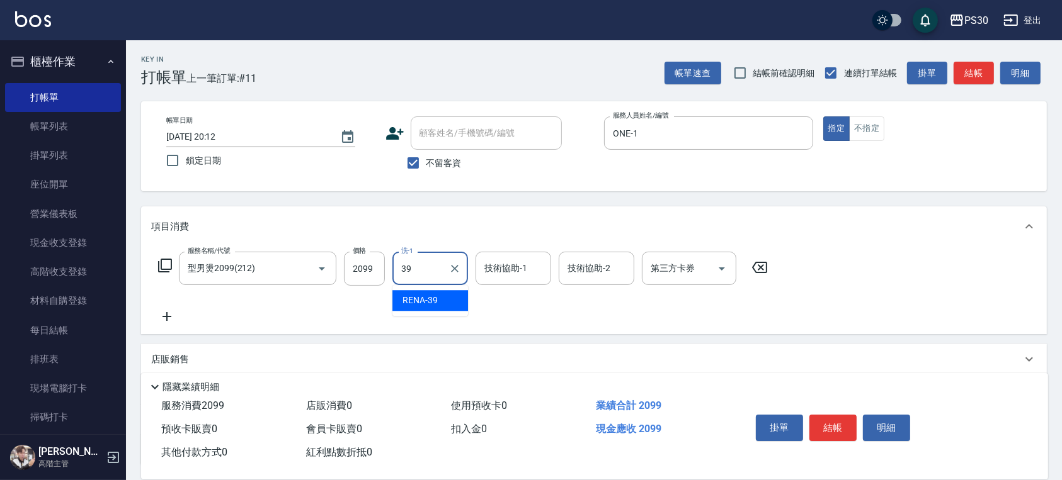
type input "RENA-39"
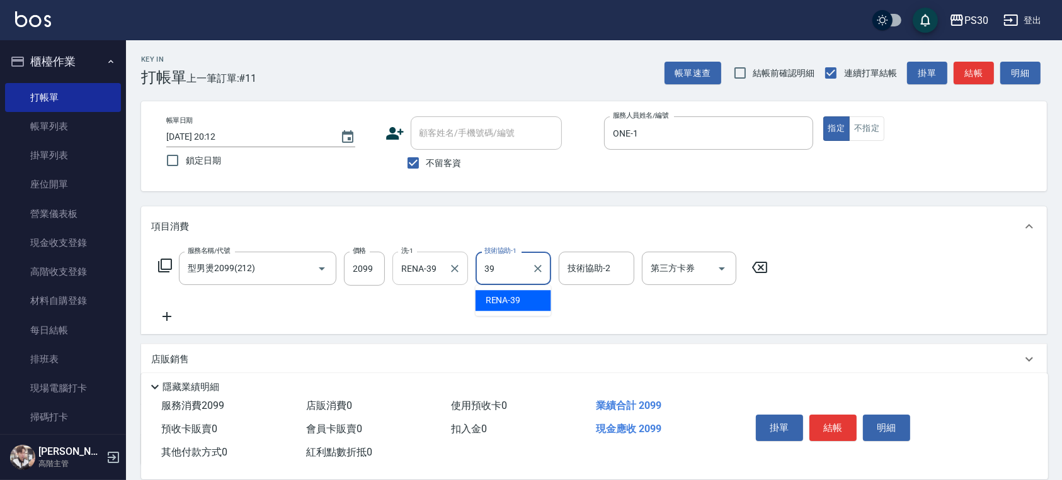
type input "RENA-39"
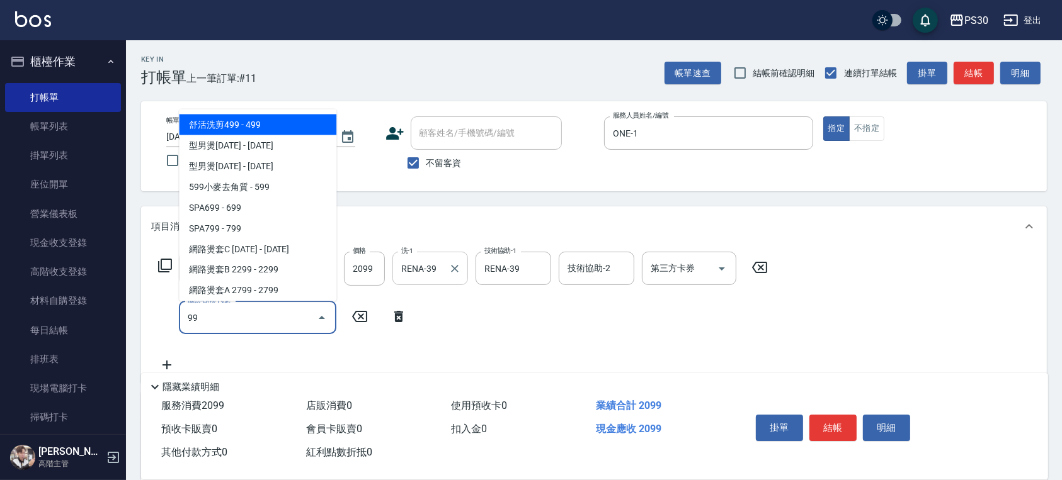
type input "9"
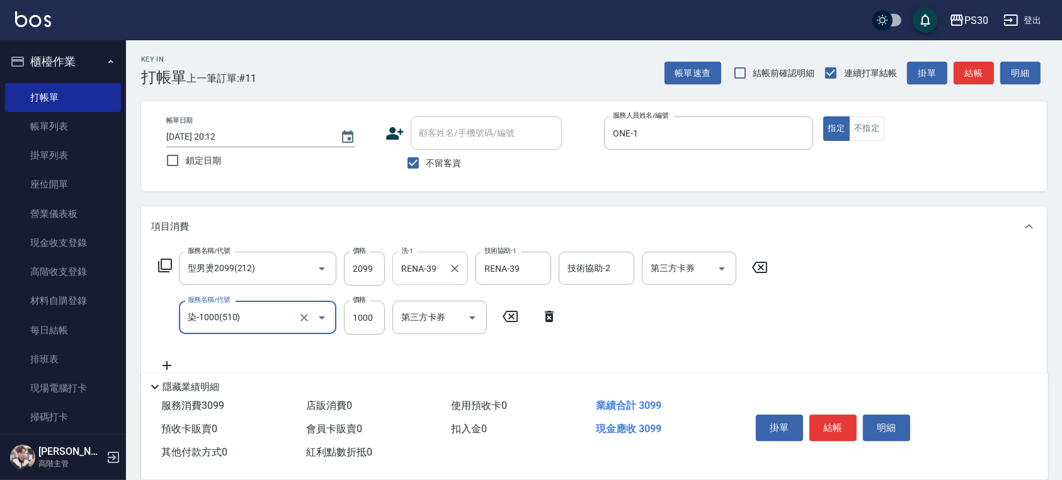
type input "染-1000(510)"
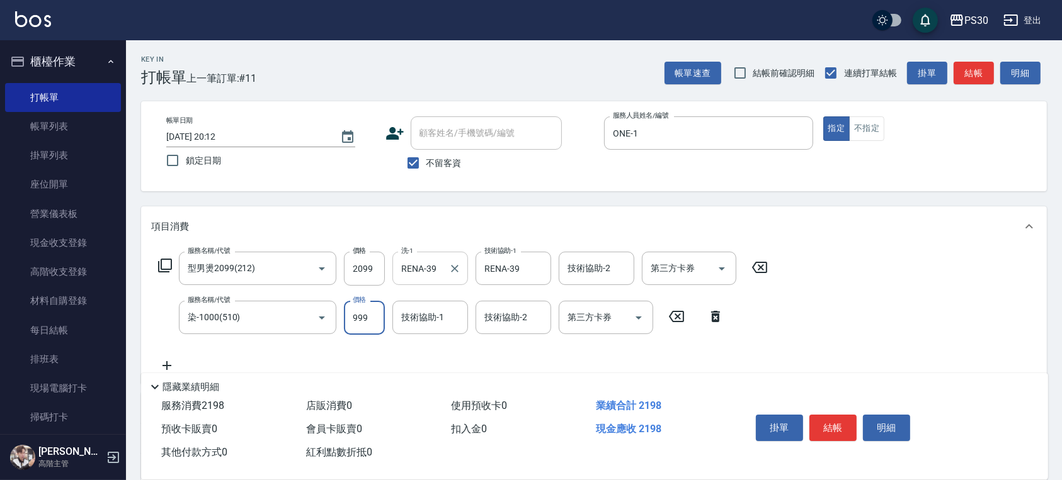
type input "999"
type input "RENA-39"
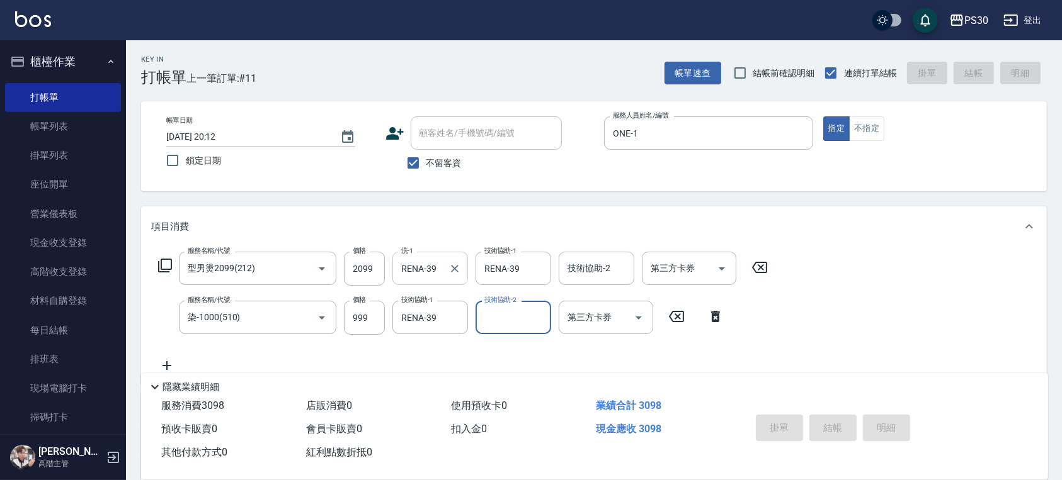
type input "[DATE] 20:14"
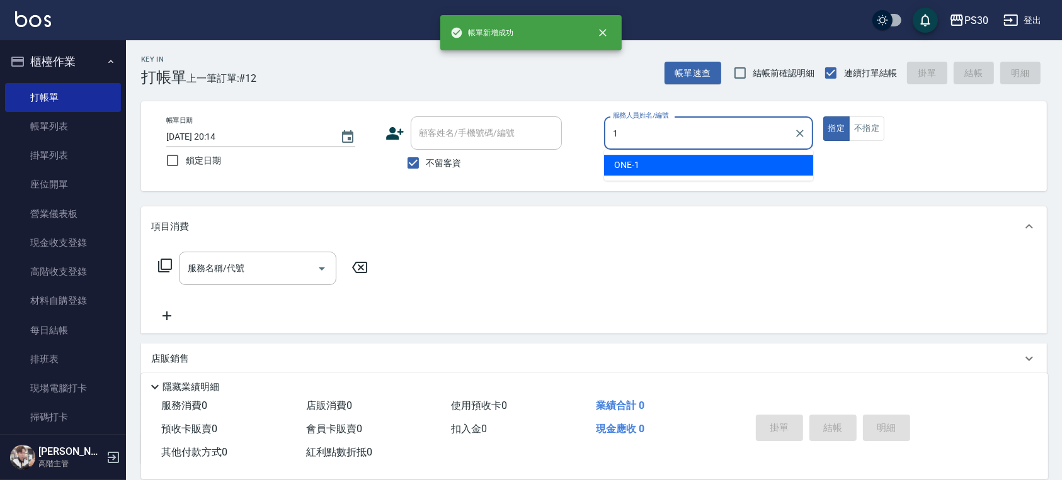
type input "ONE-1"
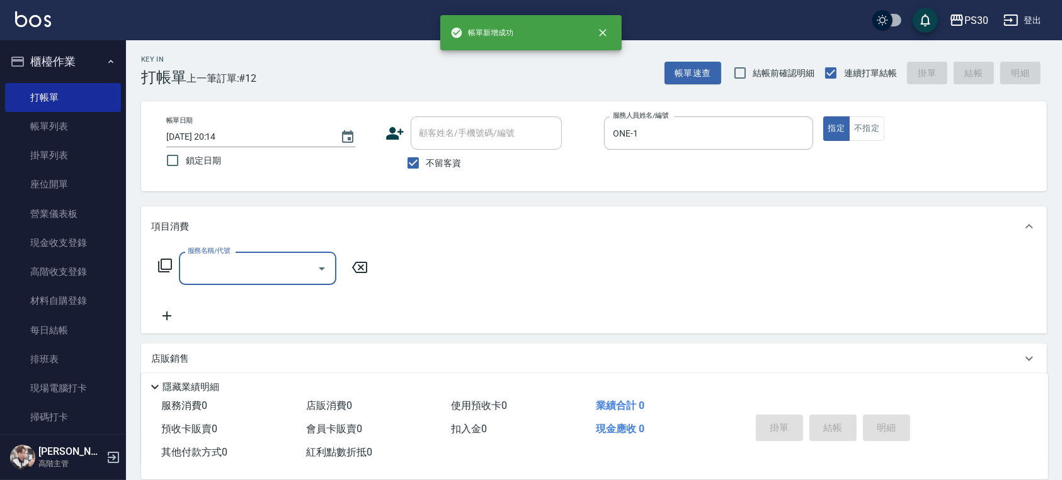
type input "3"
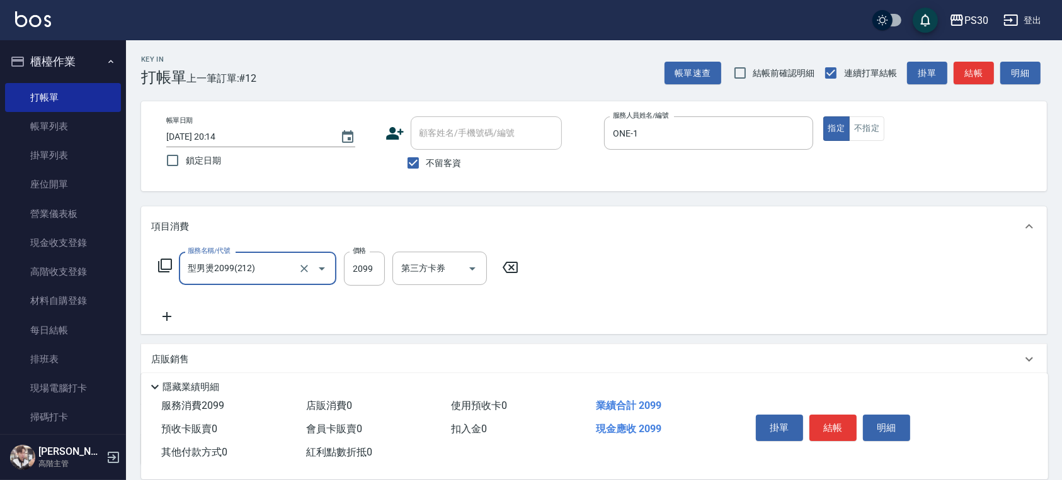
type input "型男燙2099(212)"
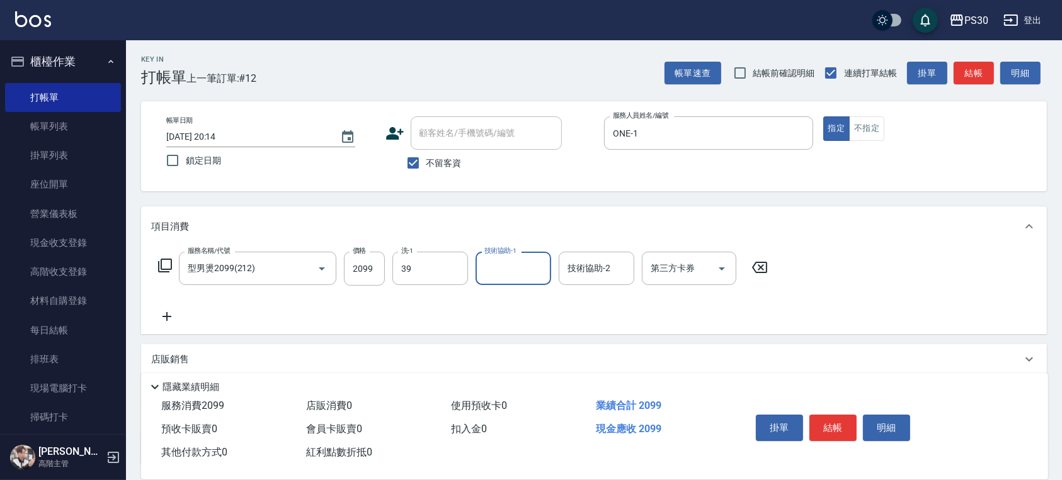
type input "RENA-39"
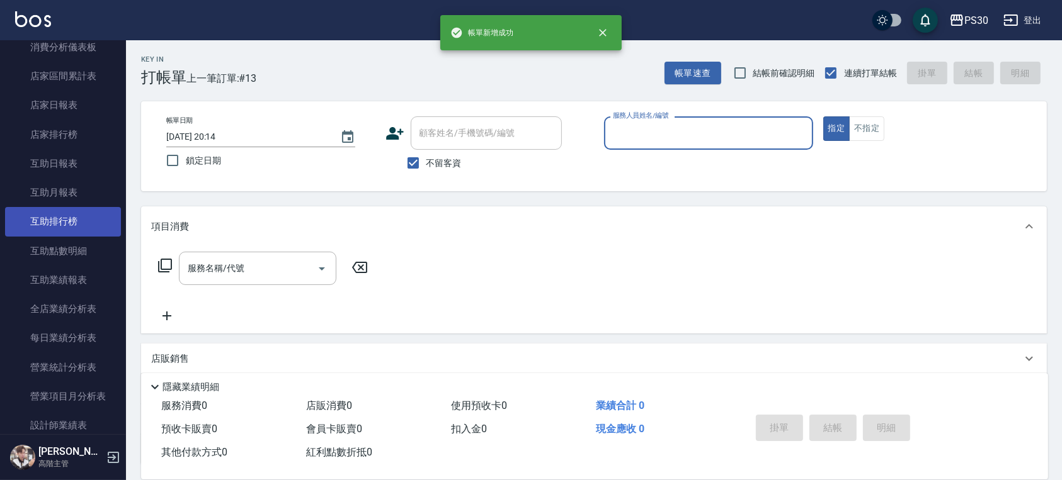
scroll to position [588, 0]
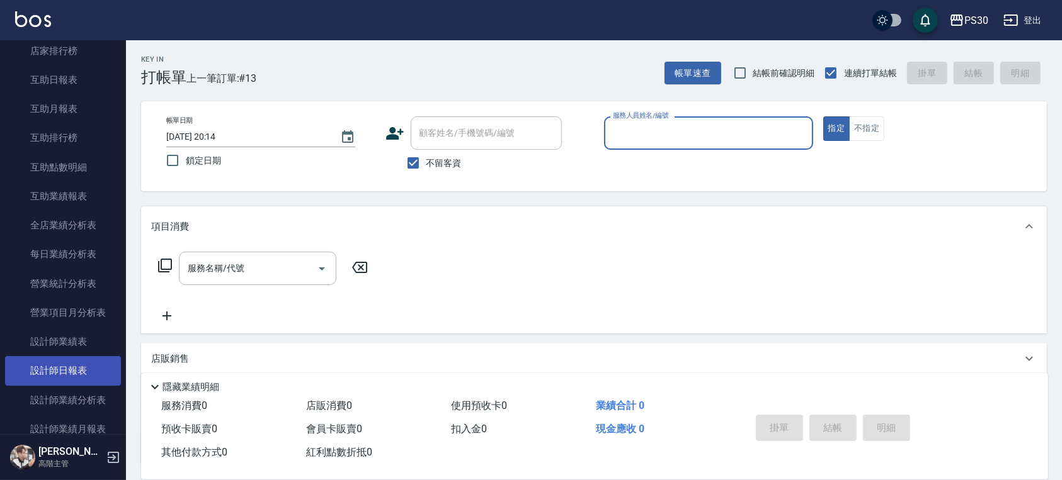
click at [76, 356] on link "設計師日報表" at bounding box center [63, 370] width 116 height 29
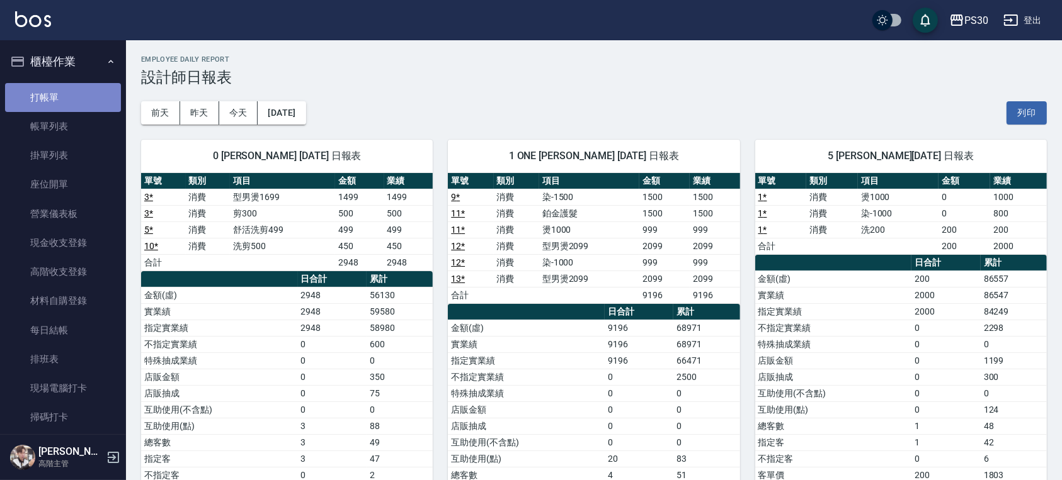
click at [100, 97] on link "打帳單" at bounding box center [63, 97] width 116 height 29
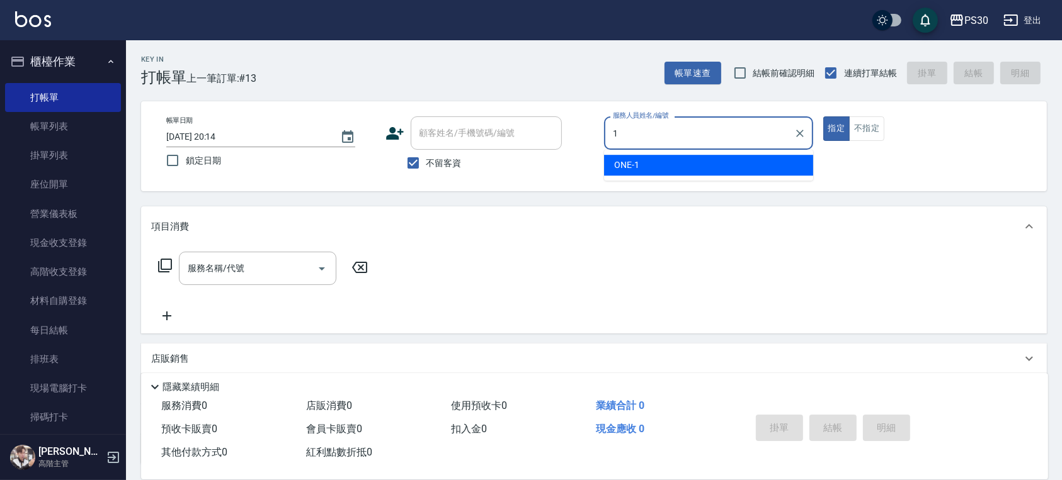
type input "ONE-1"
type button "true"
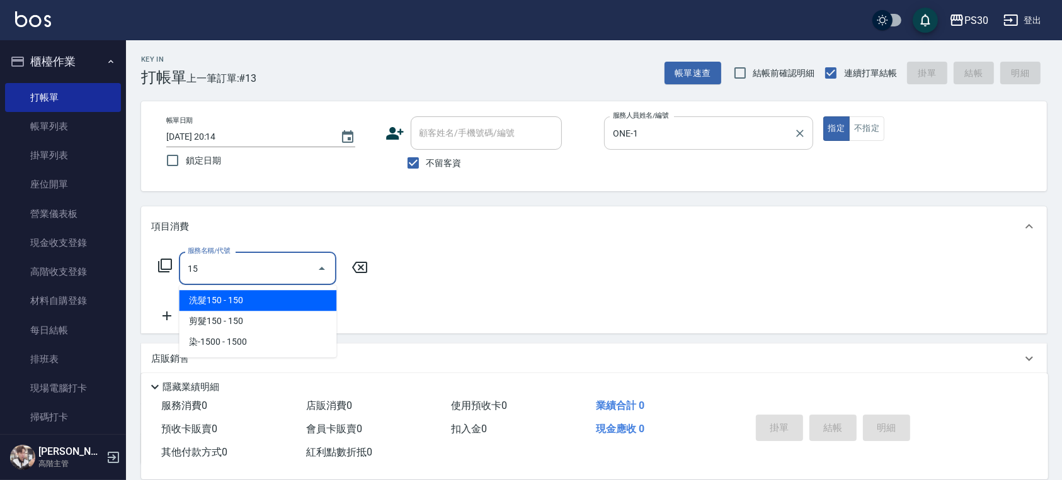
type input "1"
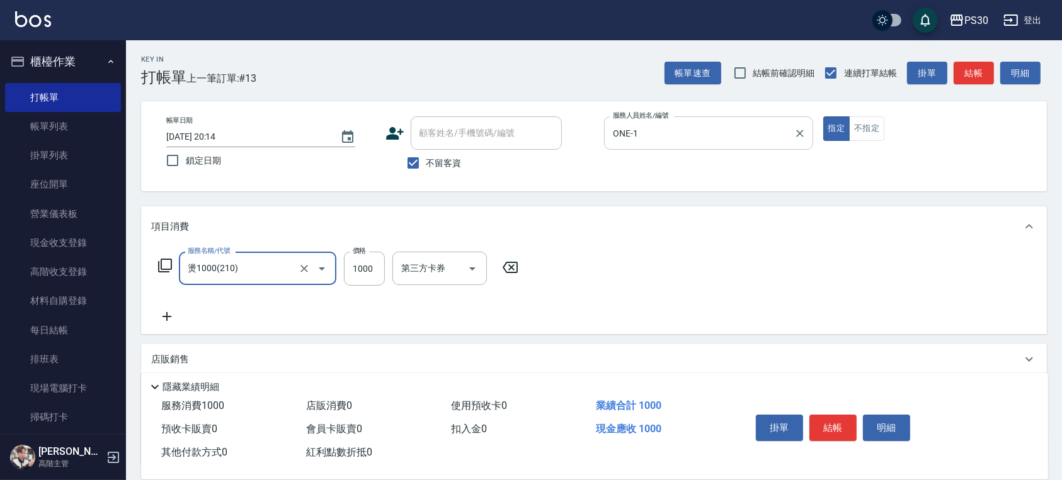
type input "燙1000(210)"
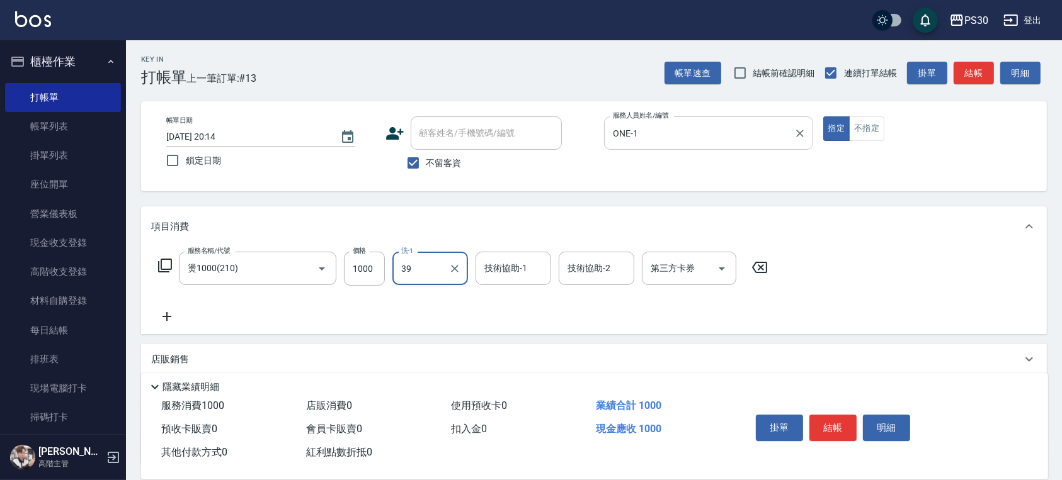
type input "RENA-39"
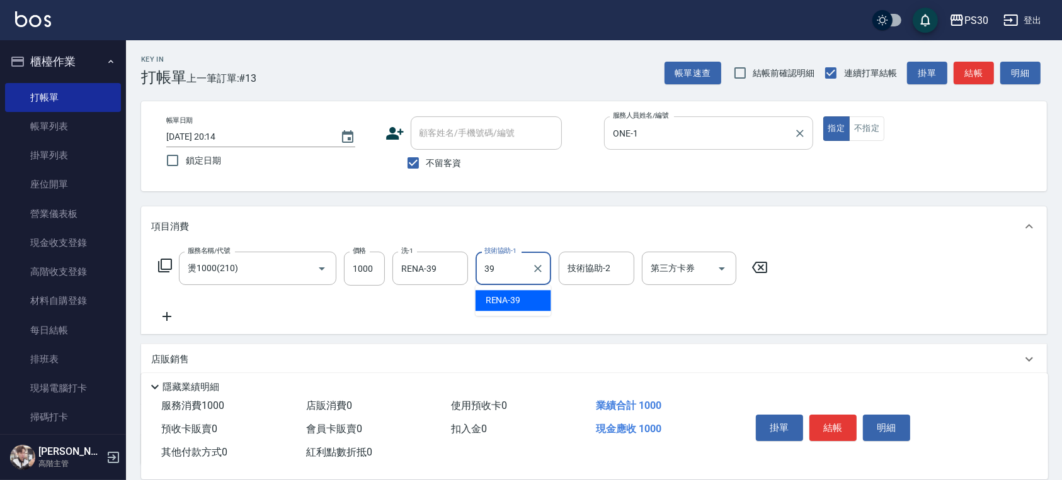
type input "RENA-39"
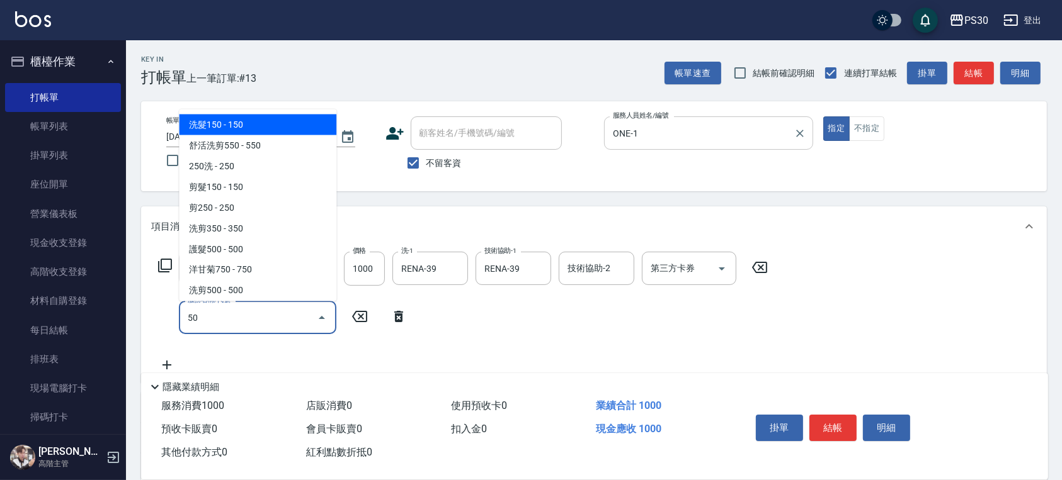
type input "5"
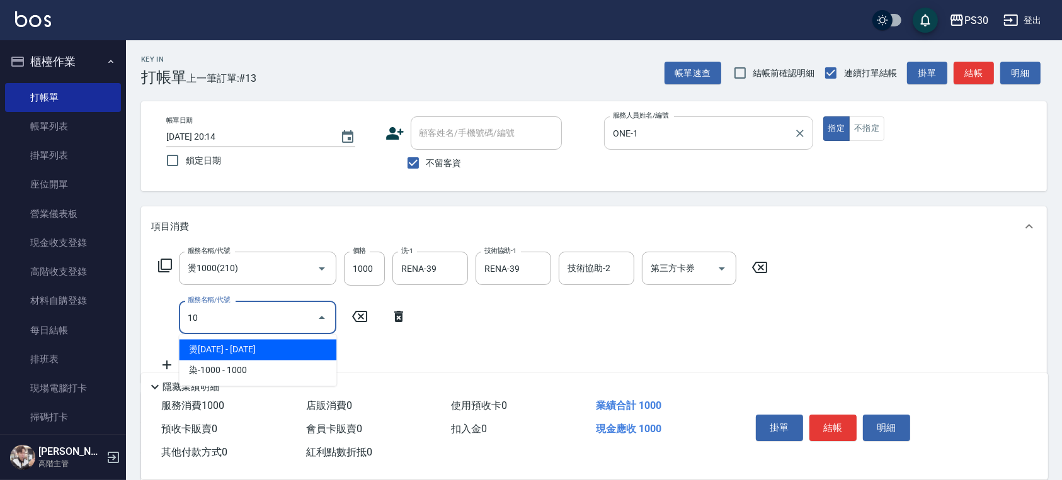
type input "1"
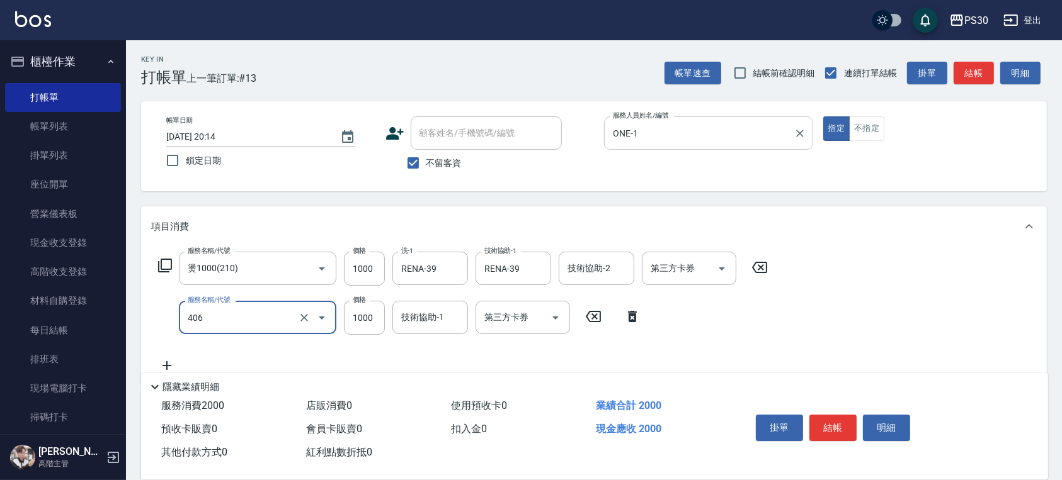
type input "鏡面護髮(406)"
type input "500"
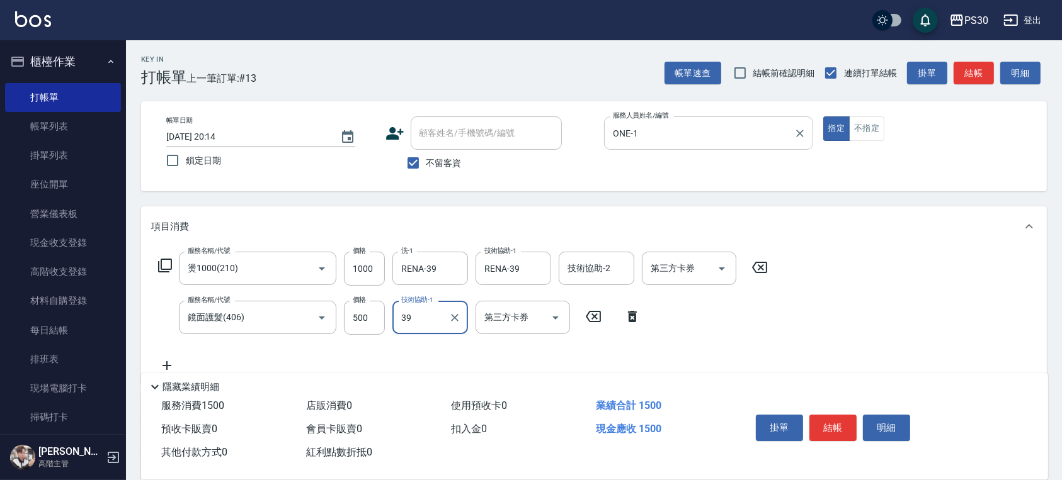
type input "RENA-39"
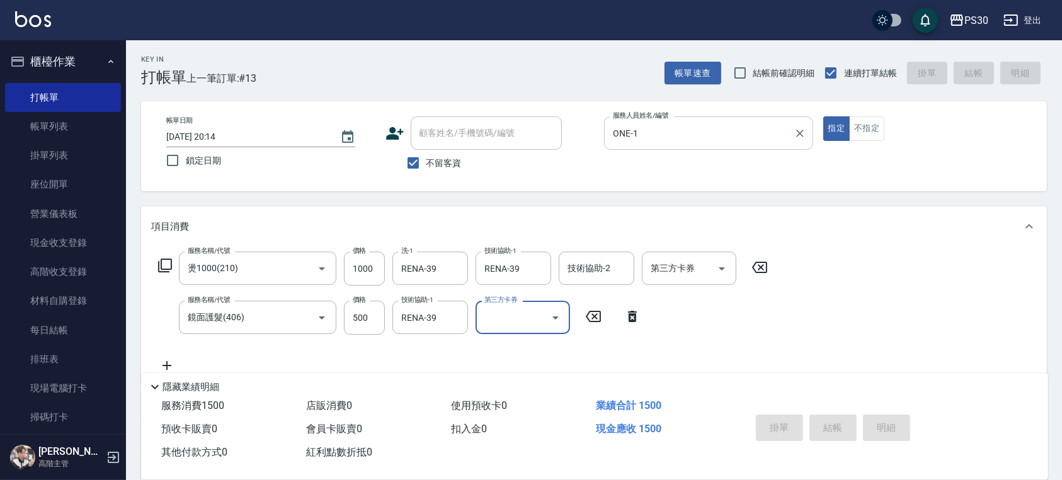
type input "2025/09/12 20:15"
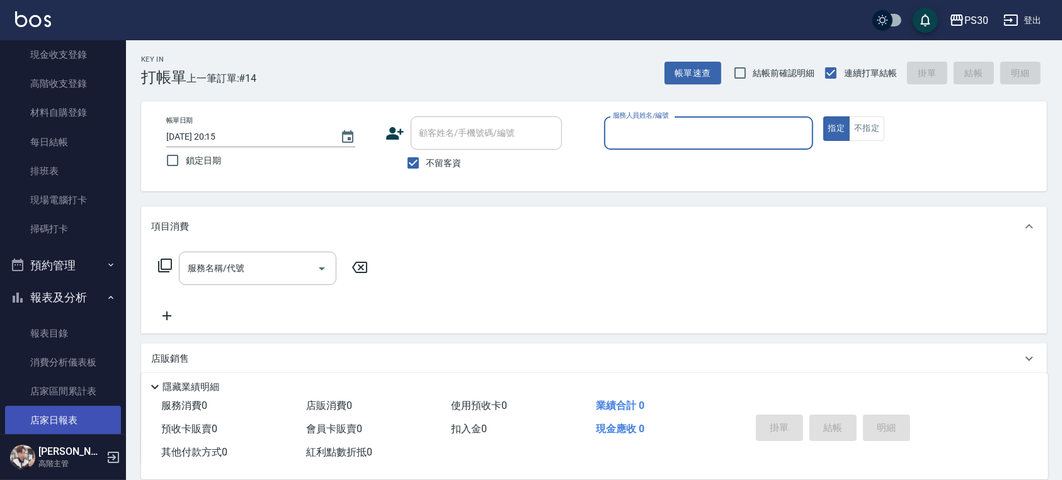
scroll to position [336, 0]
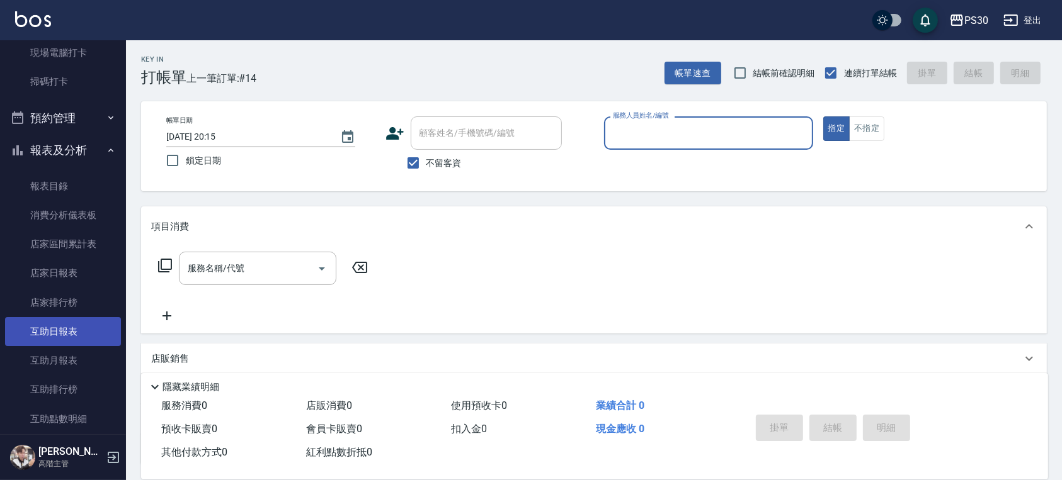
click at [91, 334] on link "互助日報表" at bounding box center [63, 331] width 116 height 29
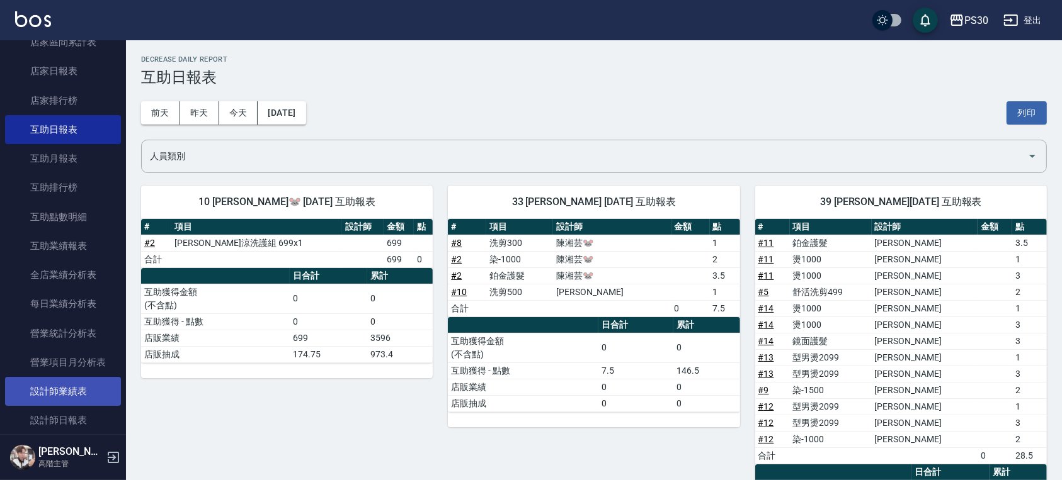
scroll to position [588, 0]
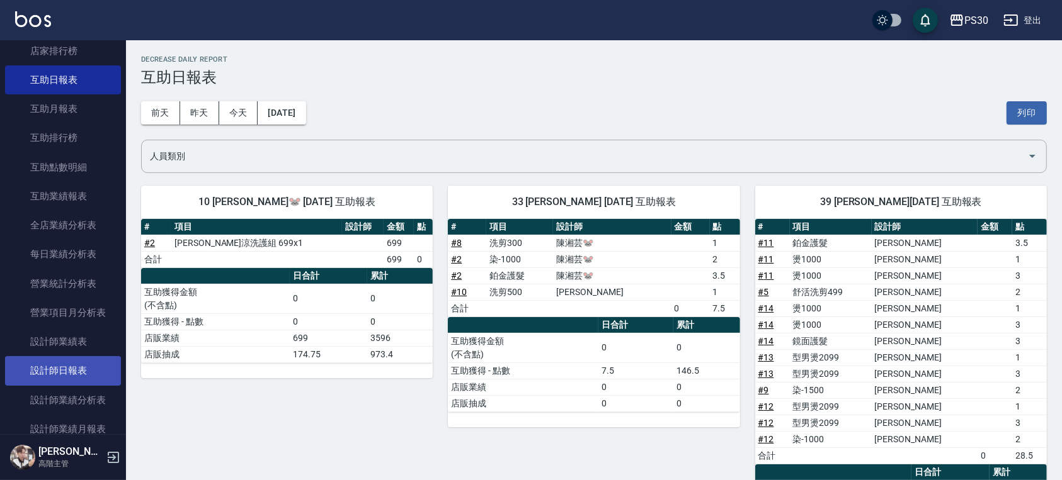
click at [81, 361] on link "設計師日報表" at bounding box center [63, 370] width 116 height 29
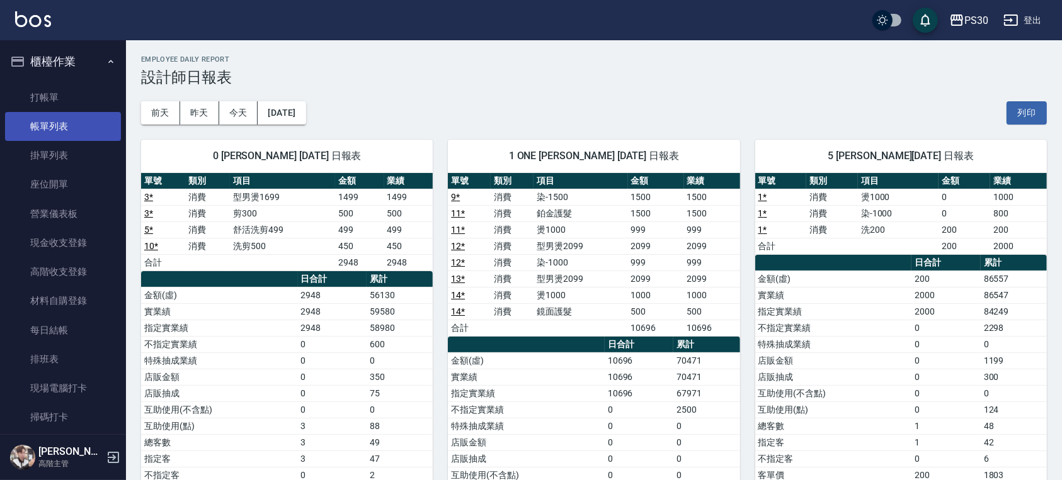
click at [62, 133] on link "帳單列表" at bounding box center [63, 126] width 116 height 29
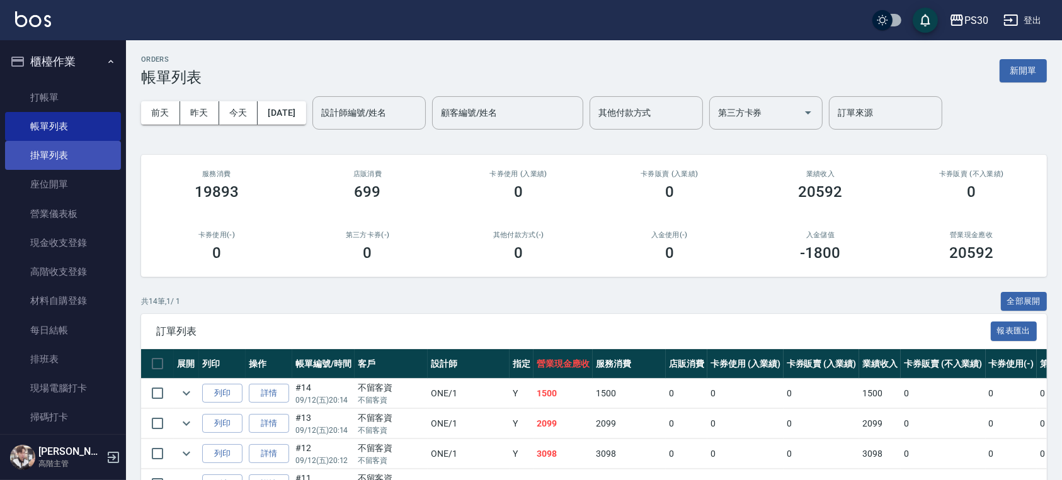
click at [73, 152] on link "掛單列表" at bounding box center [63, 155] width 116 height 29
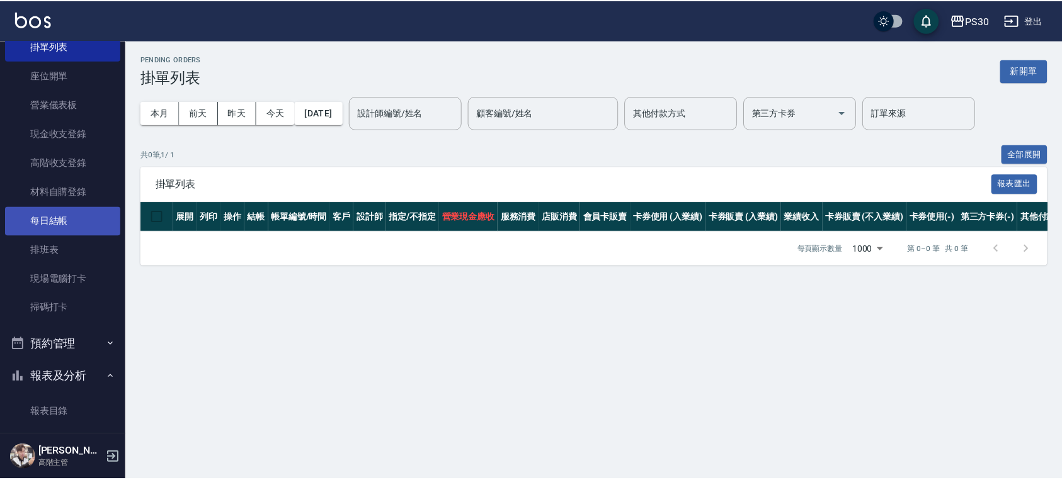
scroll to position [336, 0]
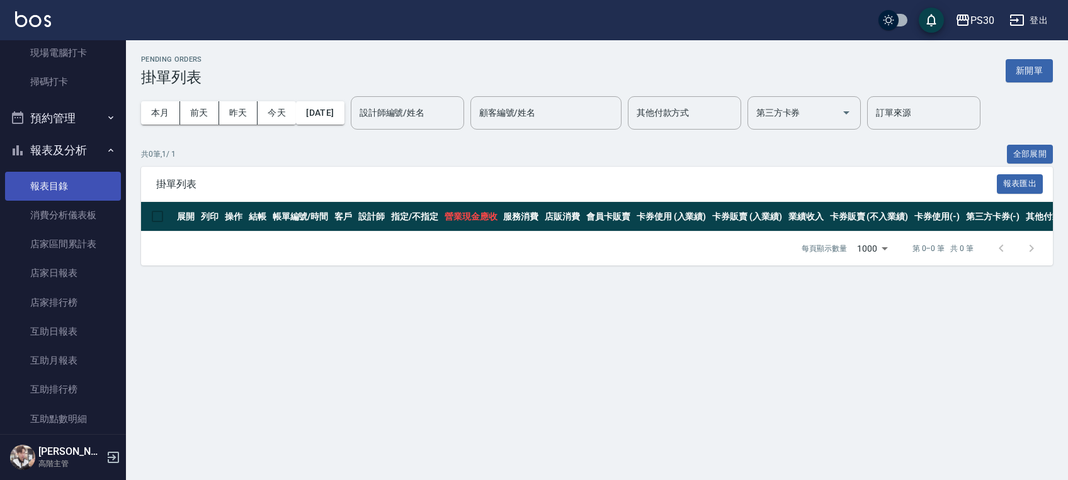
click at [66, 184] on link "報表目錄" at bounding box center [63, 186] width 116 height 29
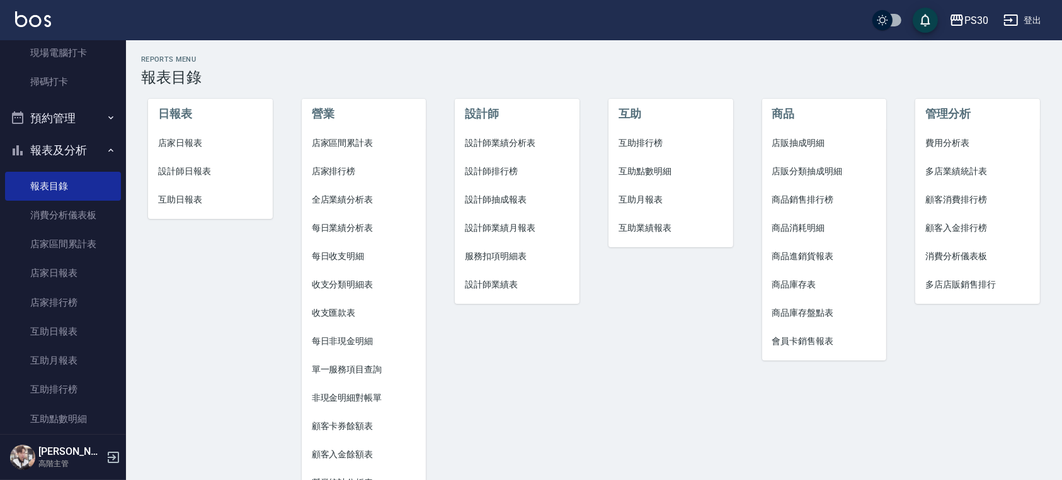
click at [173, 151] on li "店家日報表" at bounding box center [210, 143] width 125 height 28
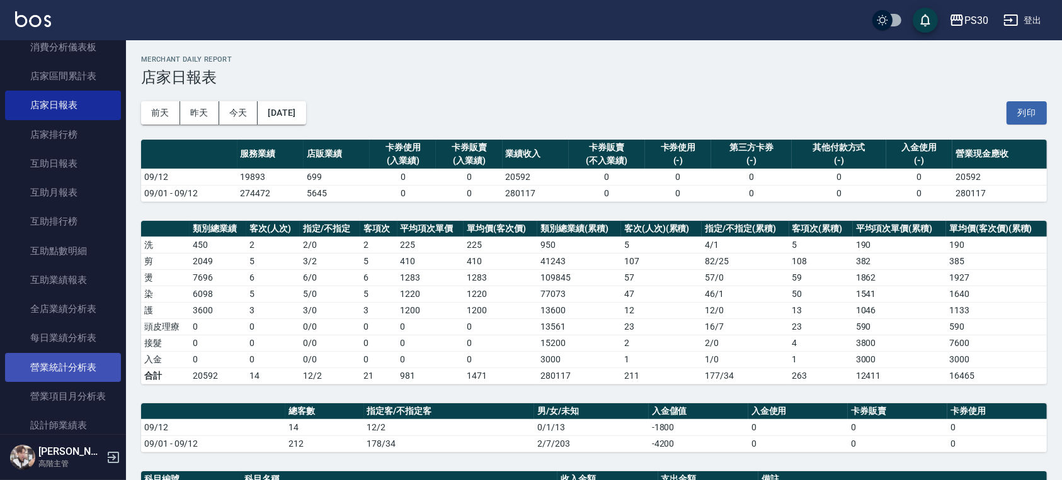
scroll to position [588, 0]
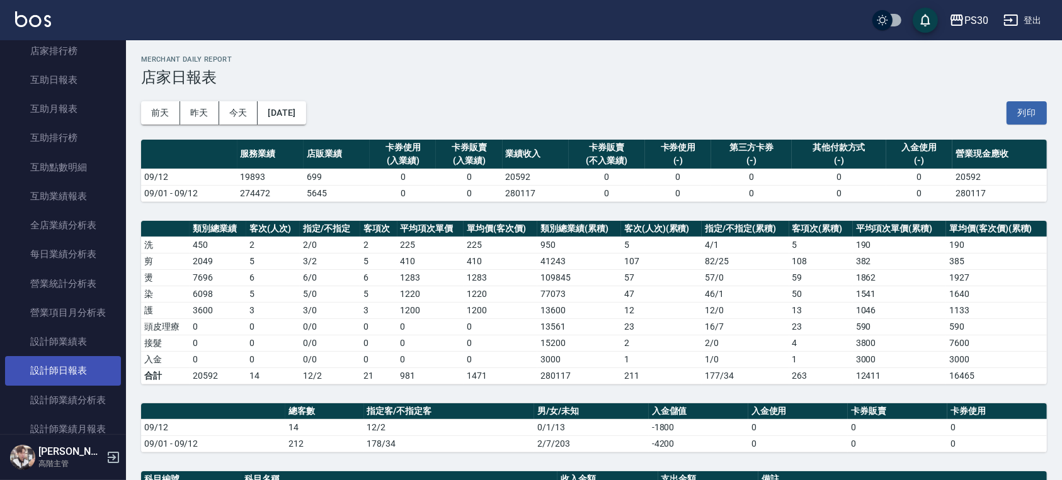
click at [59, 374] on link "設計師日報表" at bounding box center [63, 370] width 116 height 29
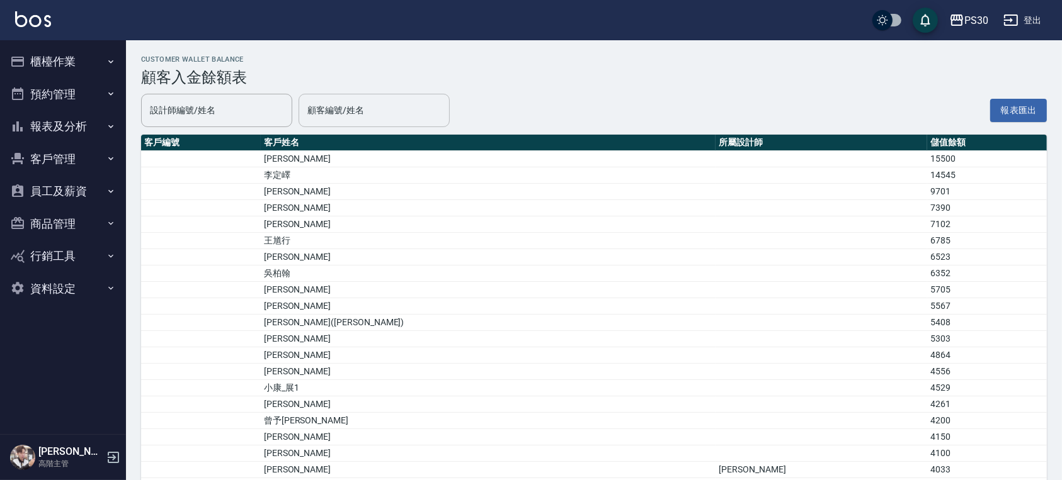
click at [383, 111] on input "顧客編號/姓名" at bounding box center [374, 110] width 140 height 22
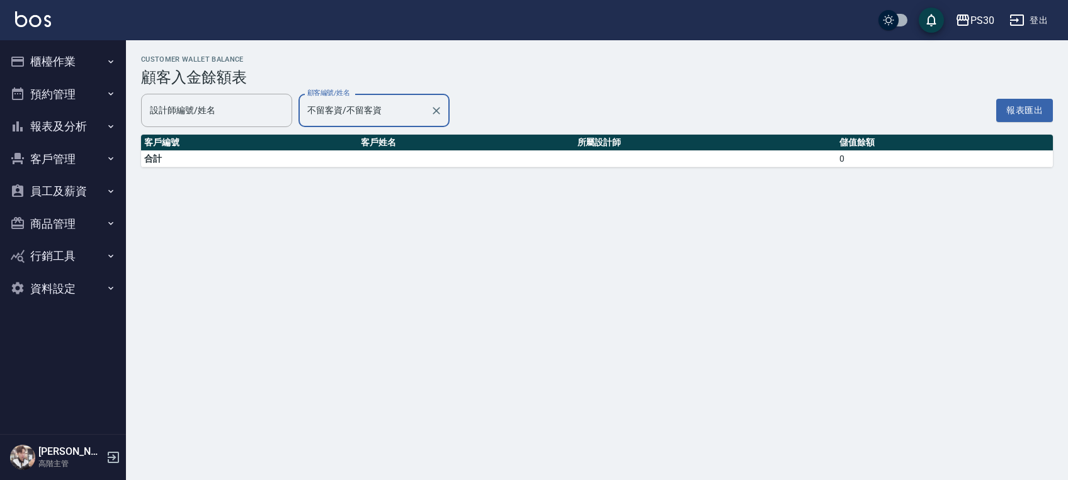
click at [383, 127] on div "Customer Wallet Balance 顧客入金餘額表 設計師編號/姓名 設計師編號/姓名 顧客編號/姓名 不留客資/不留客資 顧客編號/姓名 報表匯…" at bounding box center [597, 111] width 942 height 142
click at [380, 123] on div "不留客資/不留客資 顧客編號/姓名" at bounding box center [373, 110] width 151 height 33
click at [380, 119] on input "不留客資/不留客資" at bounding box center [364, 110] width 121 height 22
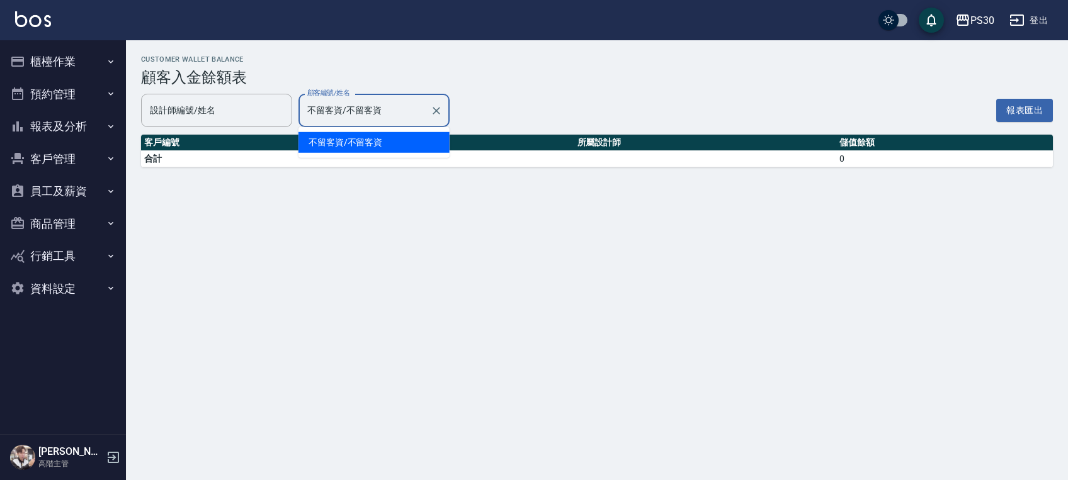
click at [380, 119] on input "不留客資/不留客資" at bounding box center [364, 110] width 121 height 22
type input "不"
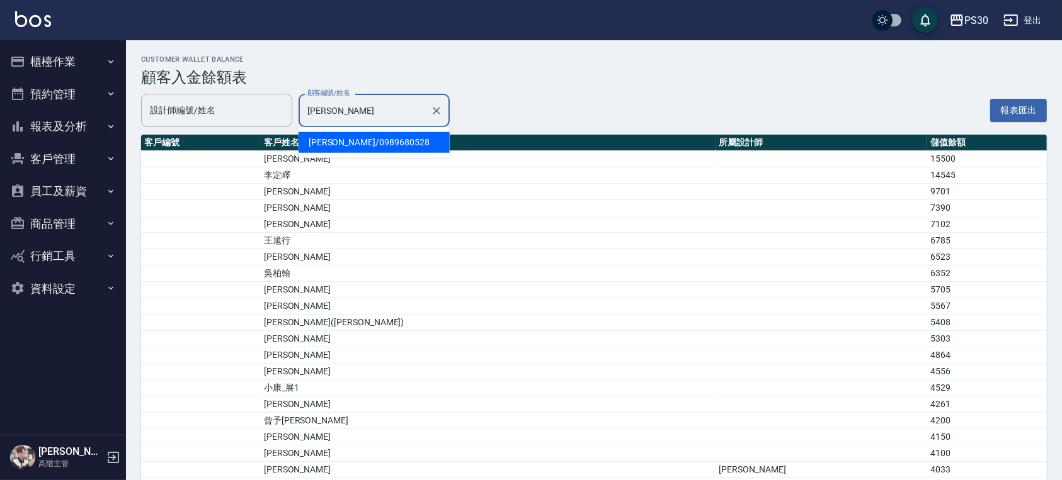
click at [372, 136] on span "李柏延 / 0989680528" at bounding box center [373, 142] width 151 height 21
type input "[PERSON_NAME]/0989680528"
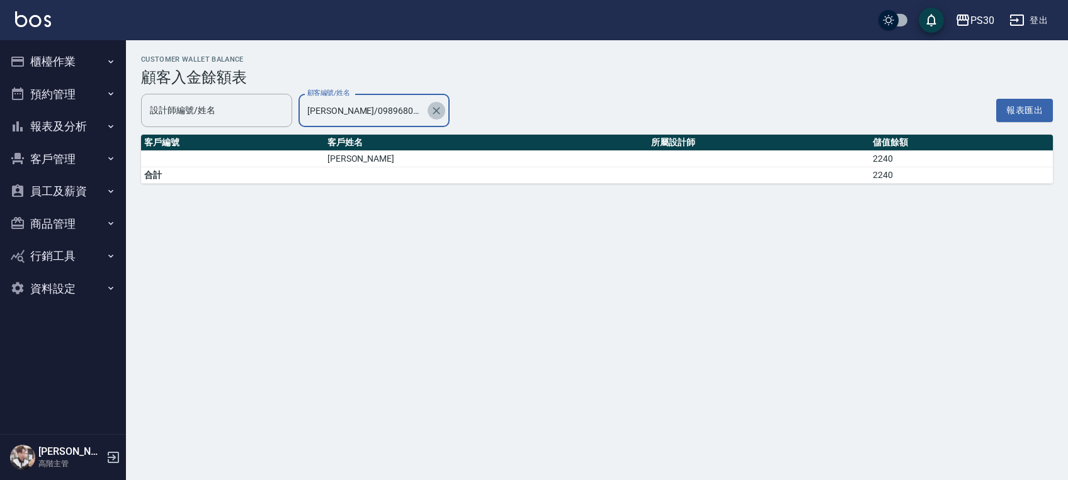
click at [438, 105] on icon "Clear" at bounding box center [436, 111] width 13 height 13
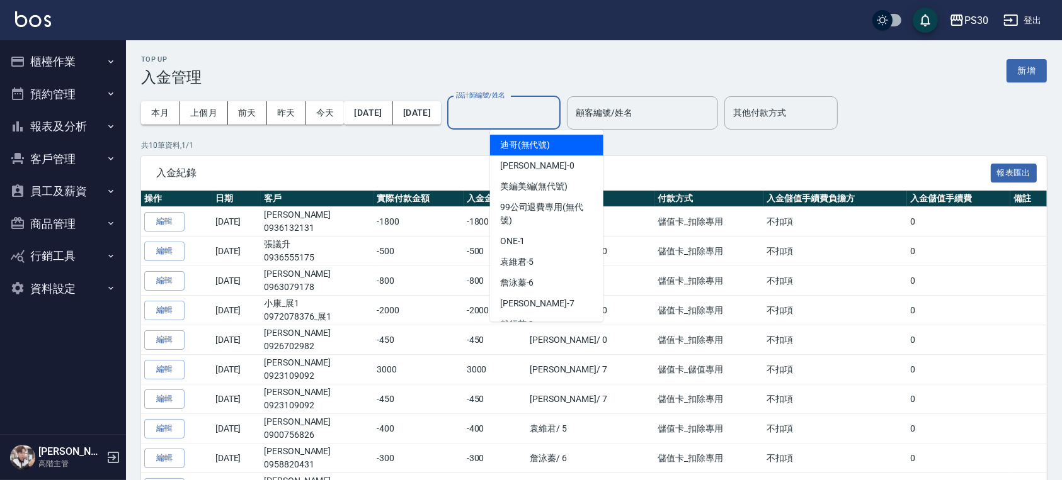
click at [532, 121] on input "設計師編號/姓名" at bounding box center [504, 113] width 102 height 22
click at [1033, 71] on button "新增" at bounding box center [1026, 70] width 40 height 23
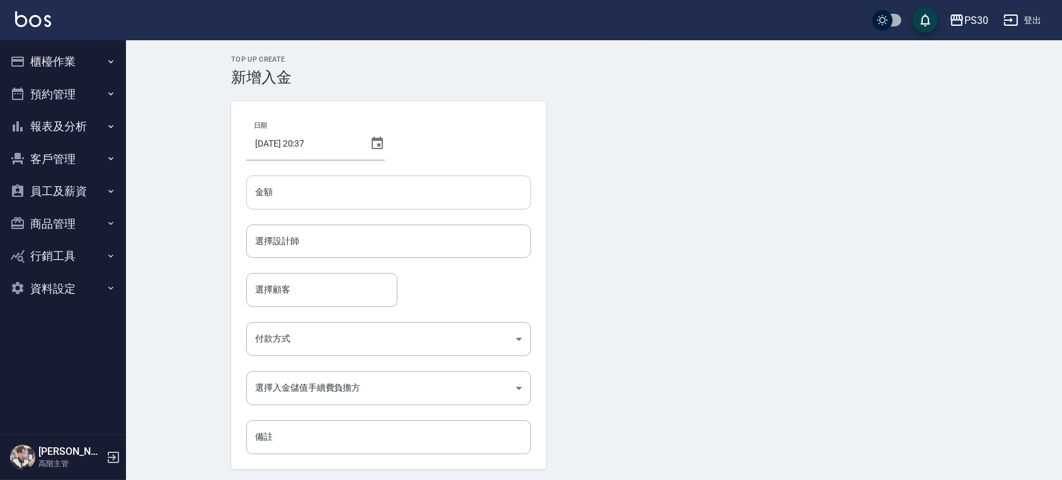
click at [315, 184] on input "金額" at bounding box center [388, 193] width 285 height 34
click at [315, 188] on input "金額" at bounding box center [388, 193] width 285 height 34
click at [249, 187] on input "500" at bounding box center [388, 193] width 285 height 34
type input "-500"
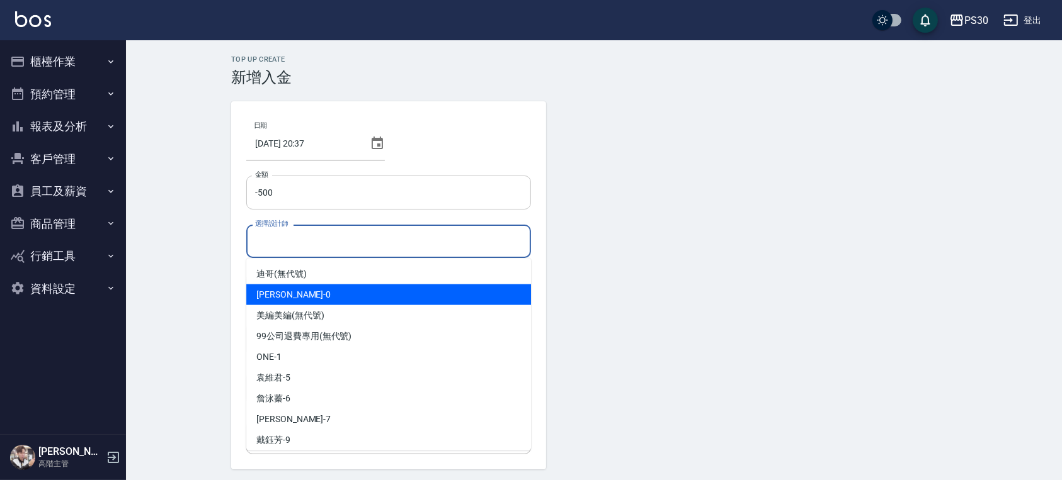
type input "[PERSON_NAME]-0"
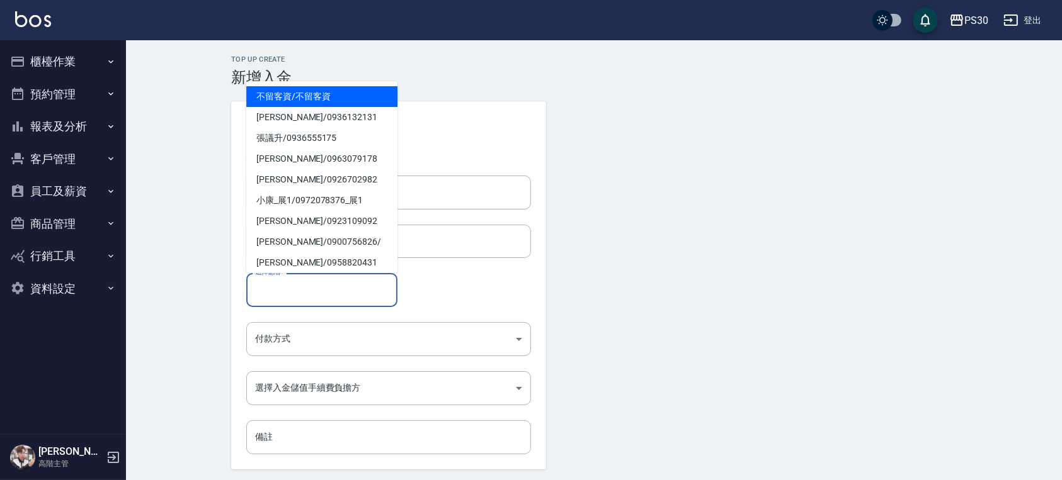
click at [301, 296] on input "選擇顧客" at bounding box center [322, 290] width 140 height 22
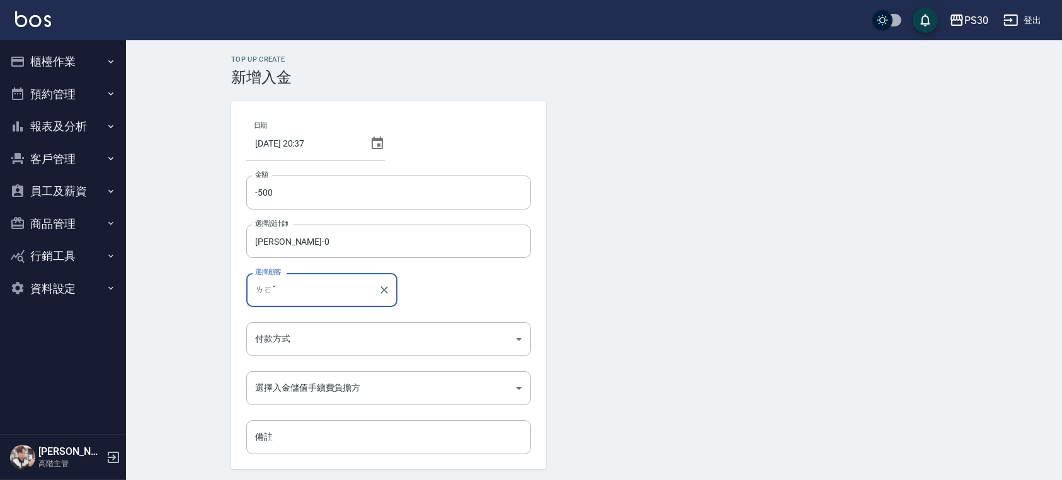
type input "ㄌ"
type input "[PERSON_NAME]/0989680528"
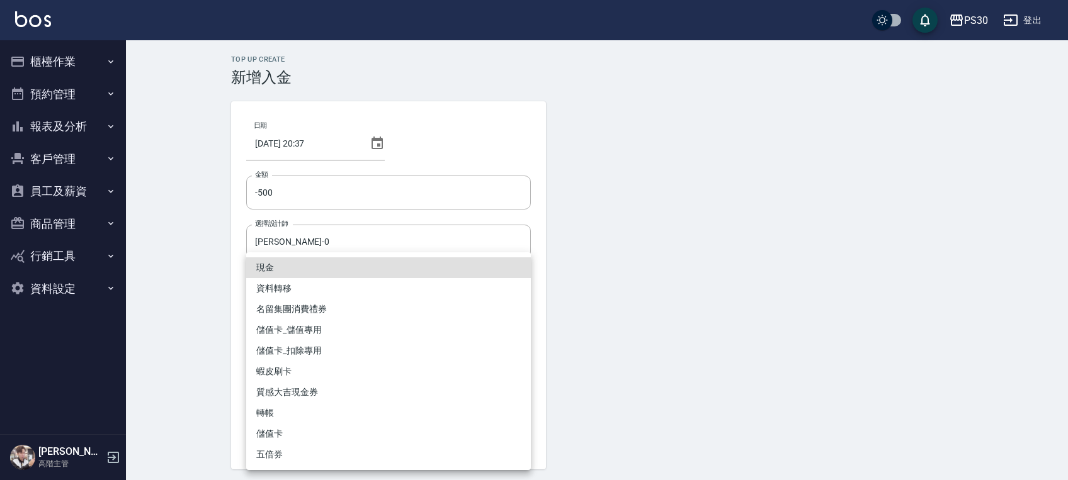
click at [321, 326] on body "PS30 登出 櫃檯作業 打帳單 帳單列表 掛單列表 座位開單 營業儀表板 現金收支登錄 高階收支登錄 材料自購登錄 每日結帳 排班表 現場電腦打卡 掃碼打卡…" at bounding box center [534, 261] width 1068 height 523
click at [302, 355] on li "儲值卡_扣除專用" at bounding box center [388, 351] width 285 height 21
type input "儲值卡_扣除專用"
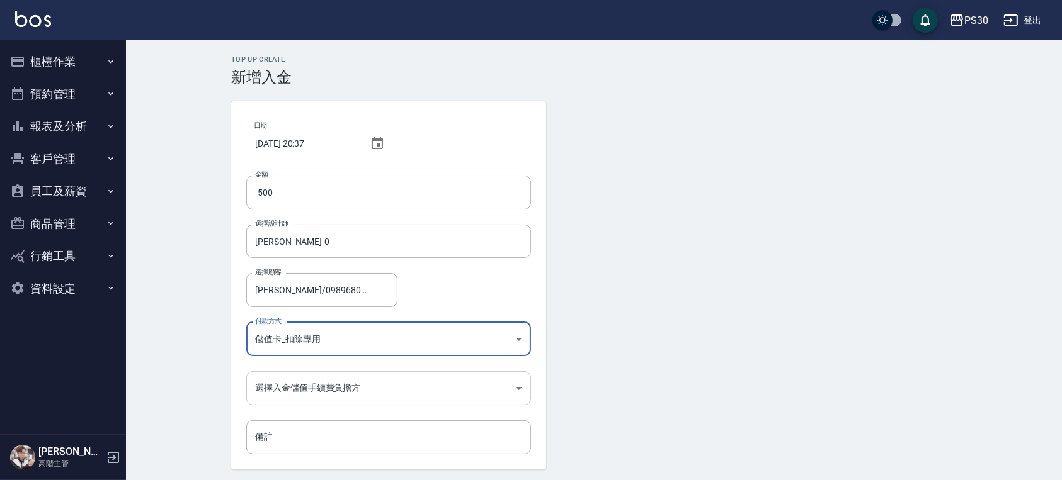
scroll to position [42, 0]
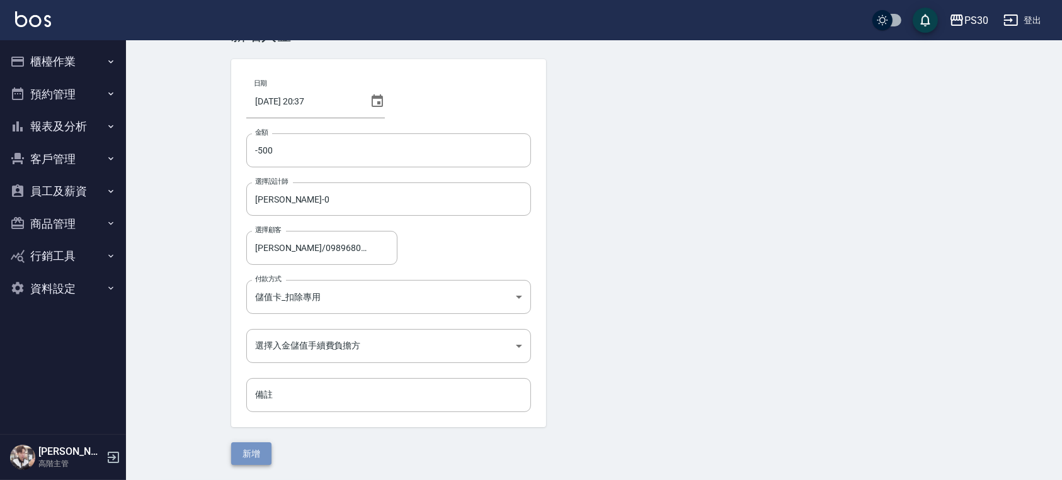
click at [263, 453] on button "新增" at bounding box center [251, 454] width 40 height 23
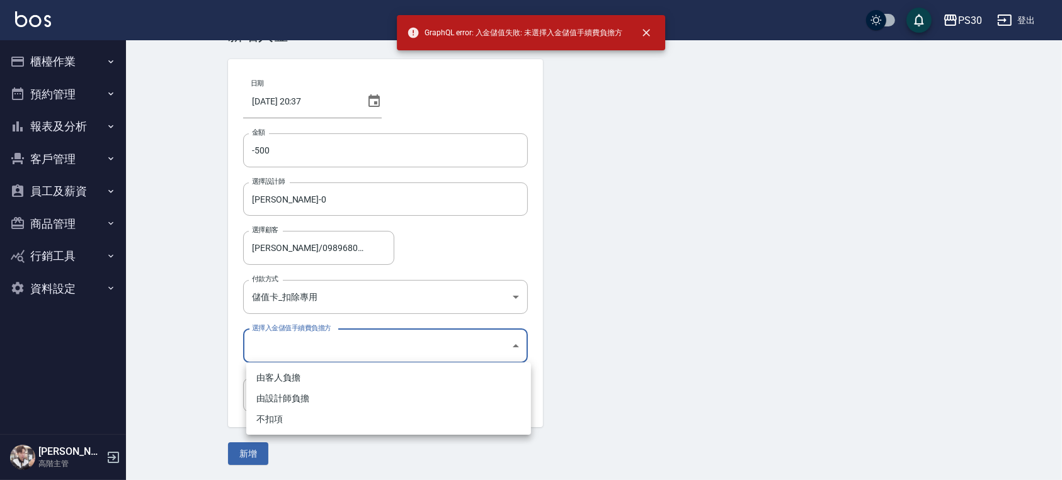
click at [336, 335] on body "GraphQL error: 入金儲值失敗: 未選擇入金儲值手續費負擔方 PS30 登出 櫃檯作業 打帳單 帳單列表 掛單列表 座位開單 營業儀表板 現金收支…" at bounding box center [531, 219] width 1062 height 523
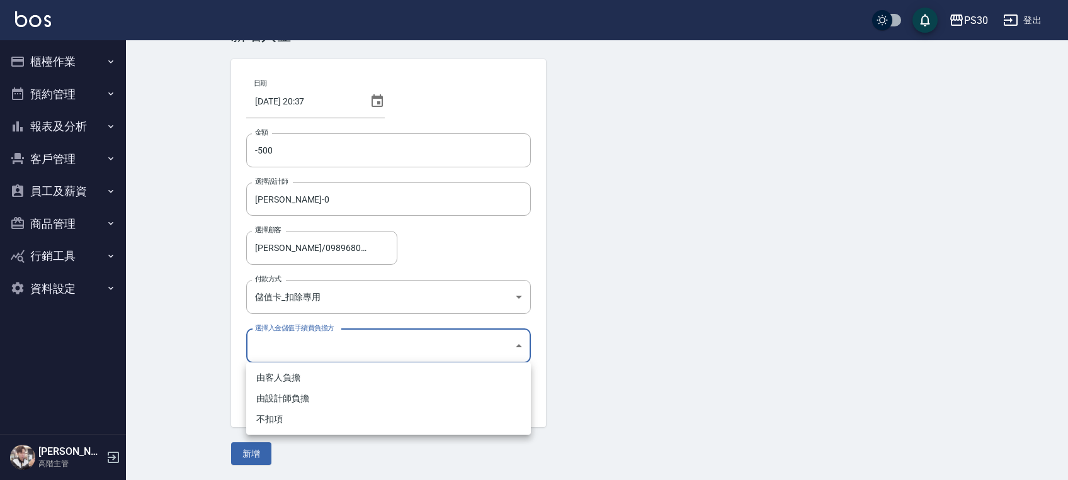
click at [292, 413] on li "不扣項" at bounding box center [388, 419] width 285 height 21
type input "WITHOUTHANDLINGFEE"
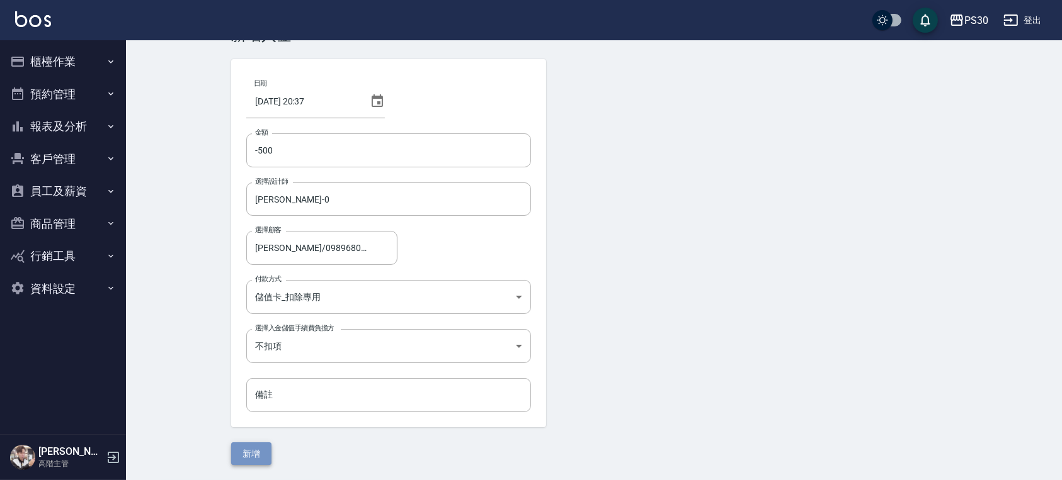
click at [250, 443] on button "新增" at bounding box center [251, 454] width 40 height 23
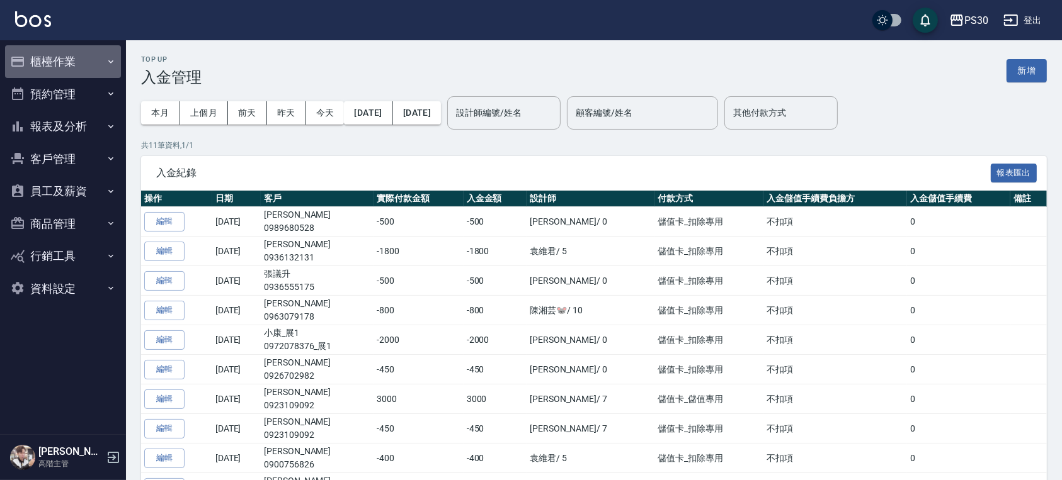
click at [77, 67] on button "櫃檯作業" at bounding box center [63, 61] width 116 height 33
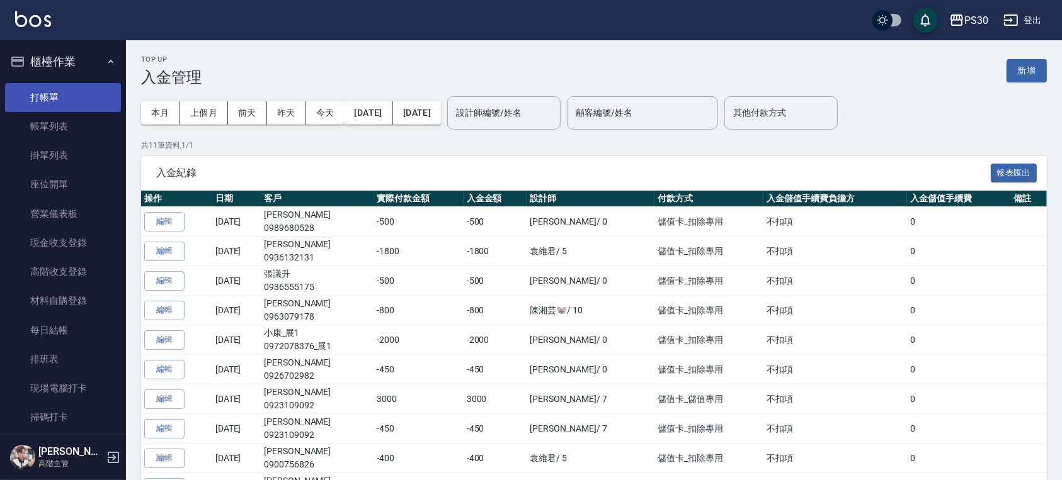
click at [72, 93] on link "打帳單" at bounding box center [63, 97] width 116 height 29
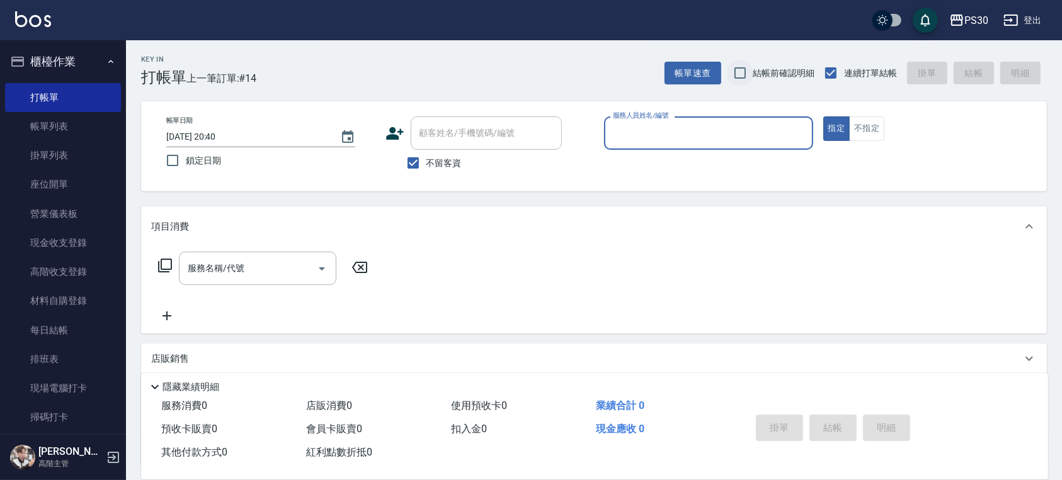
click at [741, 72] on input "結帳前確認明細" at bounding box center [740, 73] width 26 height 26
checkbox input "true"
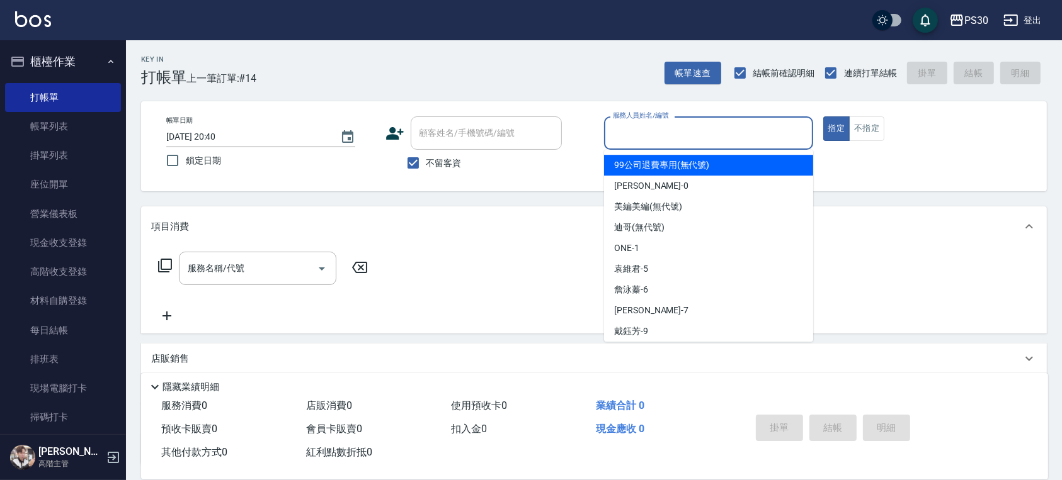
click at [675, 126] on input "服務人員姓名/編號" at bounding box center [709, 133] width 198 height 22
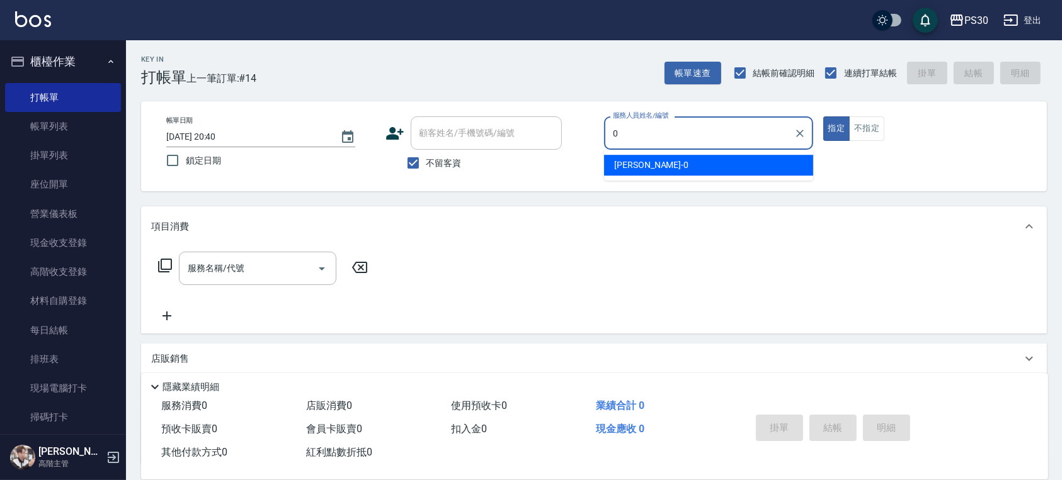
type input "[PERSON_NAME]-0"
type button "true"
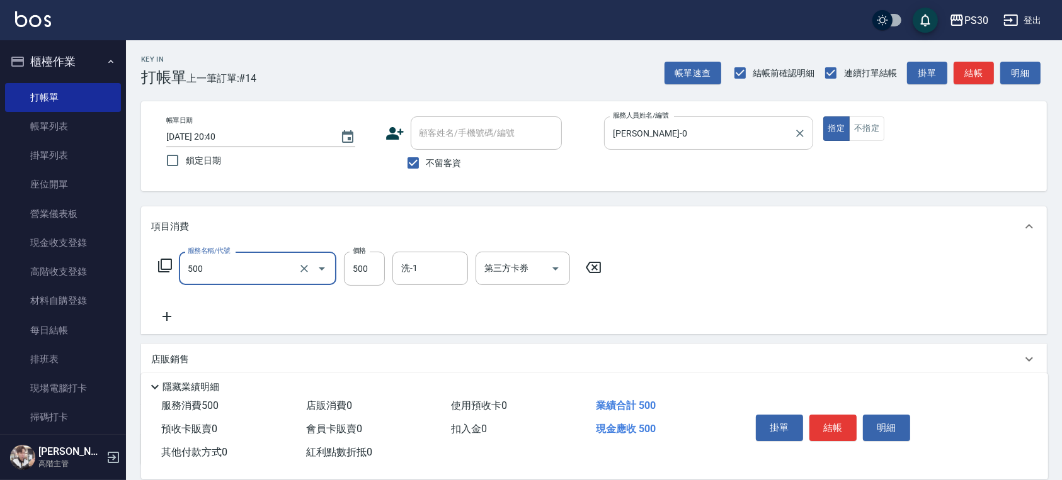
type input "洗剪500(500)"
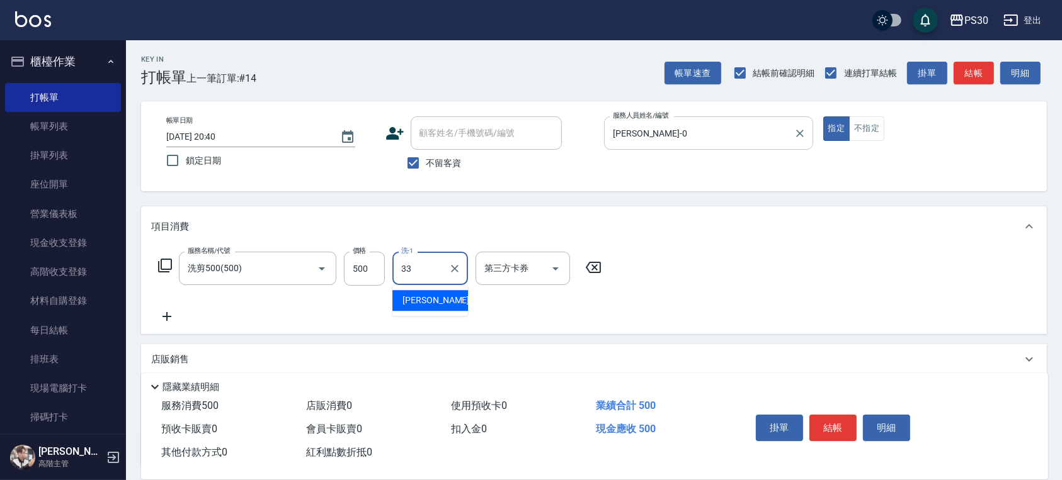
type input "3"
type input "RENA-39"
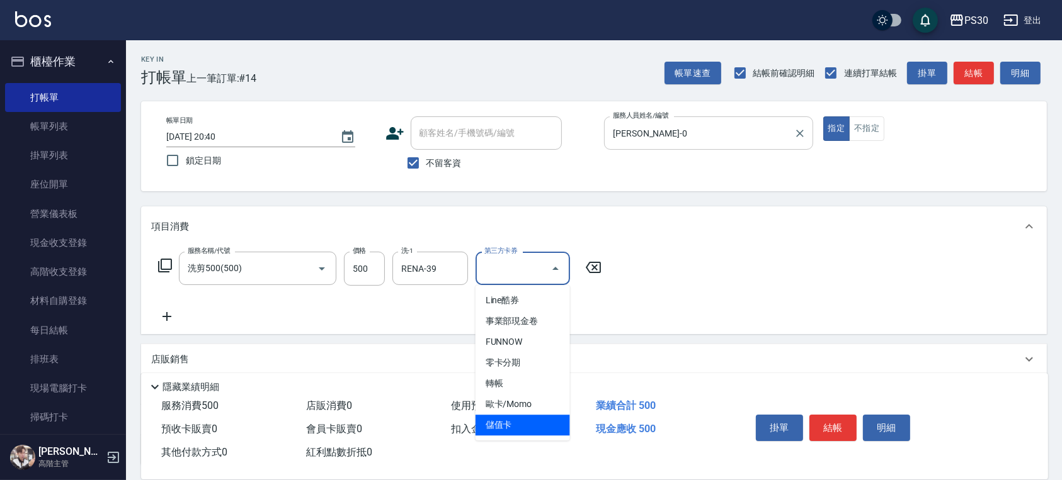
type input "儲值卡"
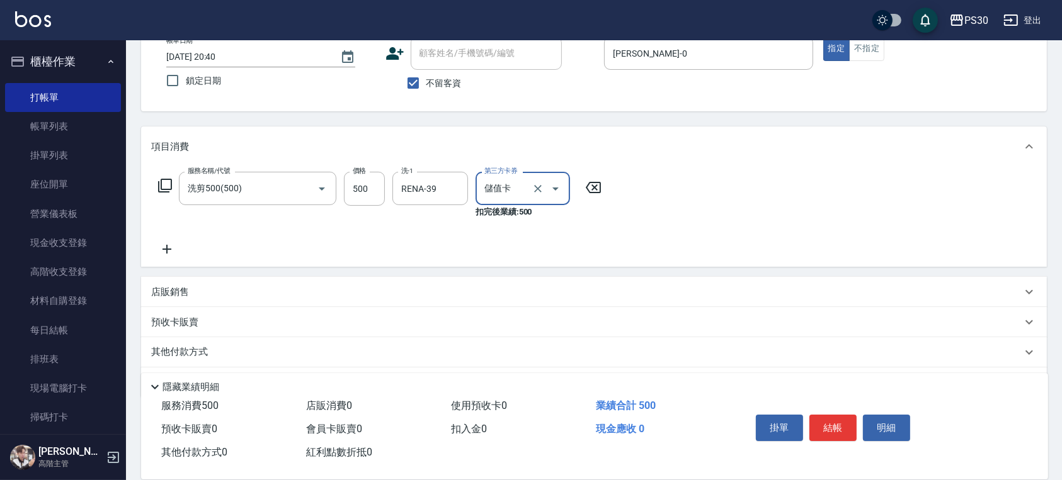
scroll to position [116, 0]
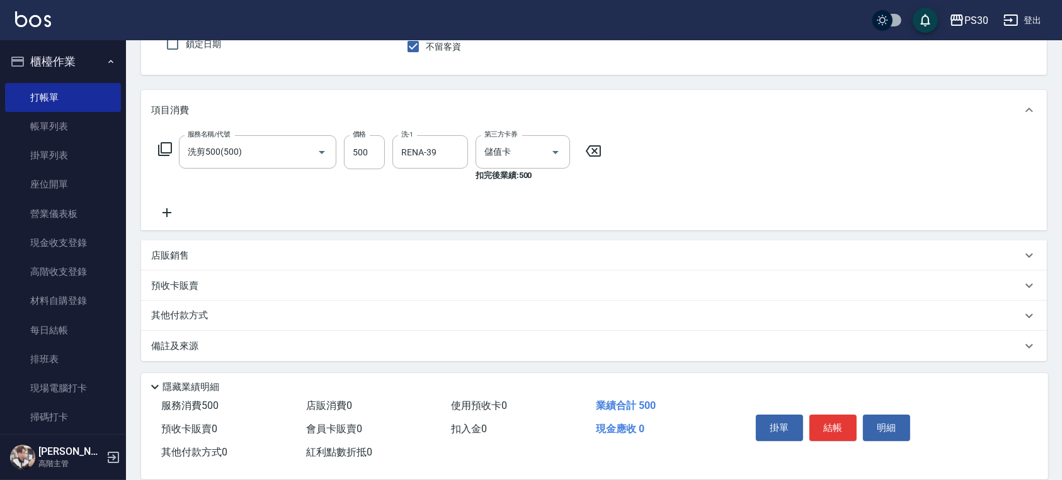
click at [233, 210] on div "服務名稱/代號 洗剪500(500) 服務名稱/代號 價格 500 價格 洗-1 RENA-39 洗-1 第三方卡券 儲值卡 第三方卡券 扣完後業績: 500" at bounding box center [380, 177] width 458 height 85
click at [171, 208] on icon at bounding box center [166, 212] width 31 height 15
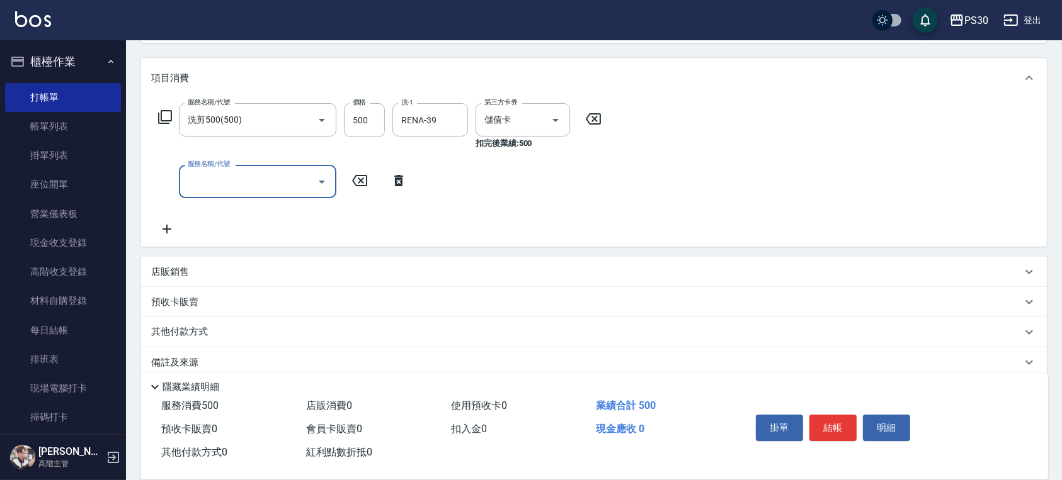
scroll to position [166, 0]
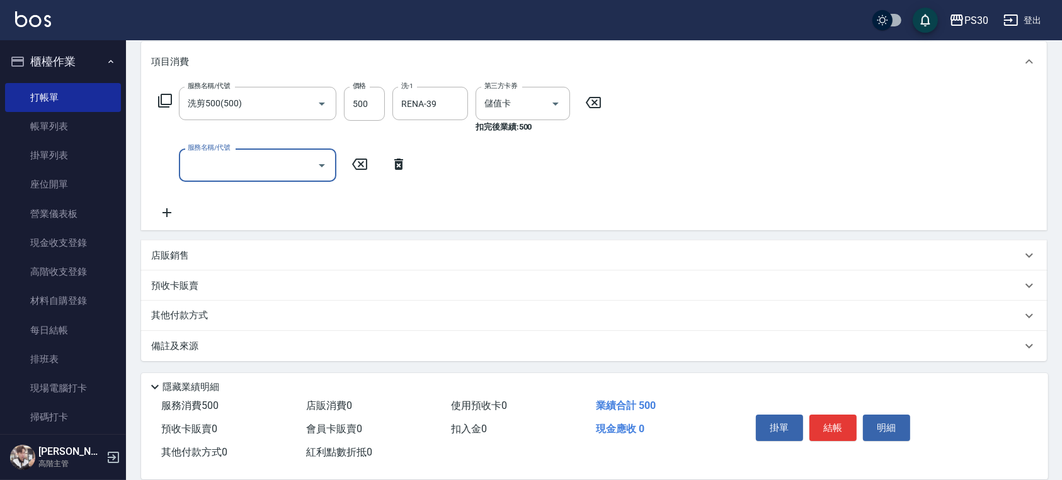
click at [189, 317] on p "其他付款方式" at bounding box center [182, 316] width 63 height 14
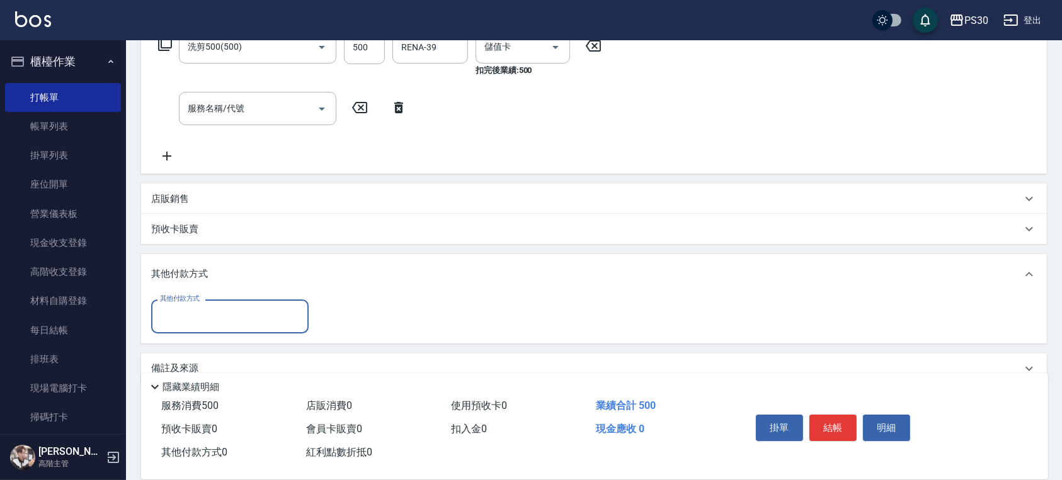
scroll to position [244, 0]
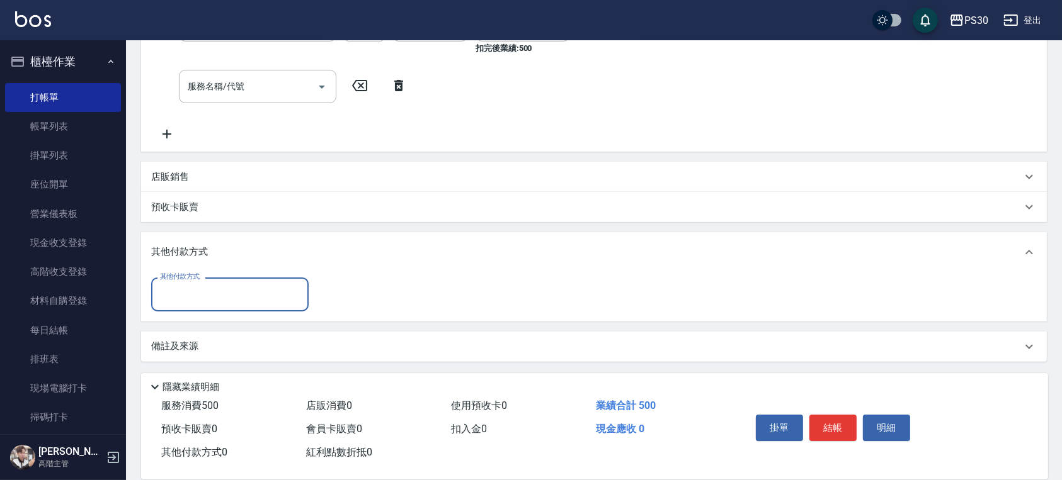
click at [191, 297] on input "其他付款方式" at bounding box center [230, 294] width 146 height 22
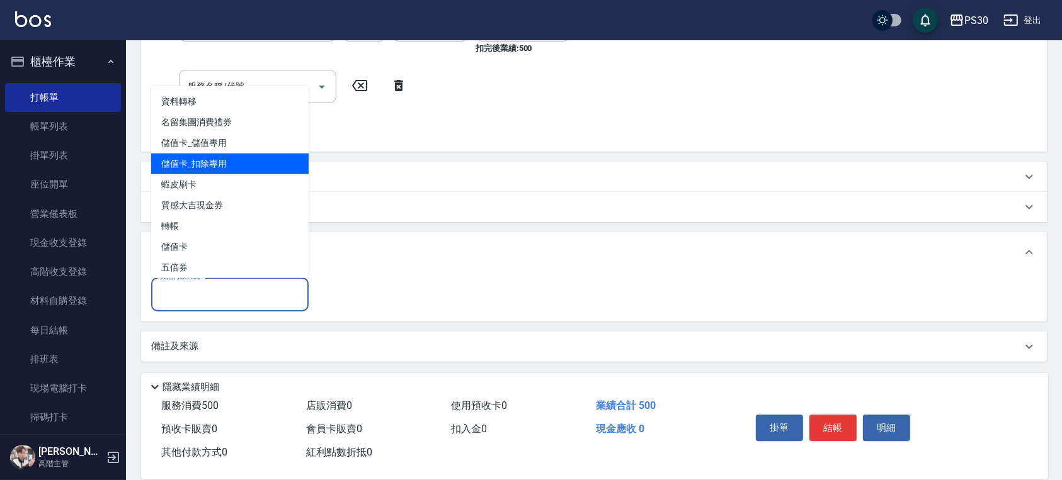
click at [440, 121] on div "服務名稱/代號 洗剪500(500) 服務名稱/代號 價格 500 價格 洗-1 RENA-39 洗-1 第三方卡券 儲值卡 第三方卡券 扣完後業績: 500…" at bounding box center [380, 74] width 458 height 133
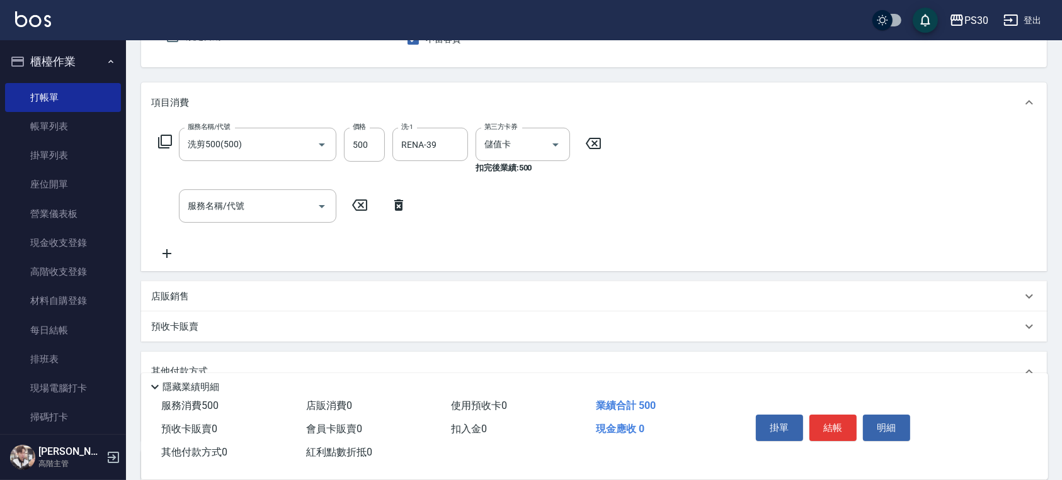
scroll to position [76, 0]
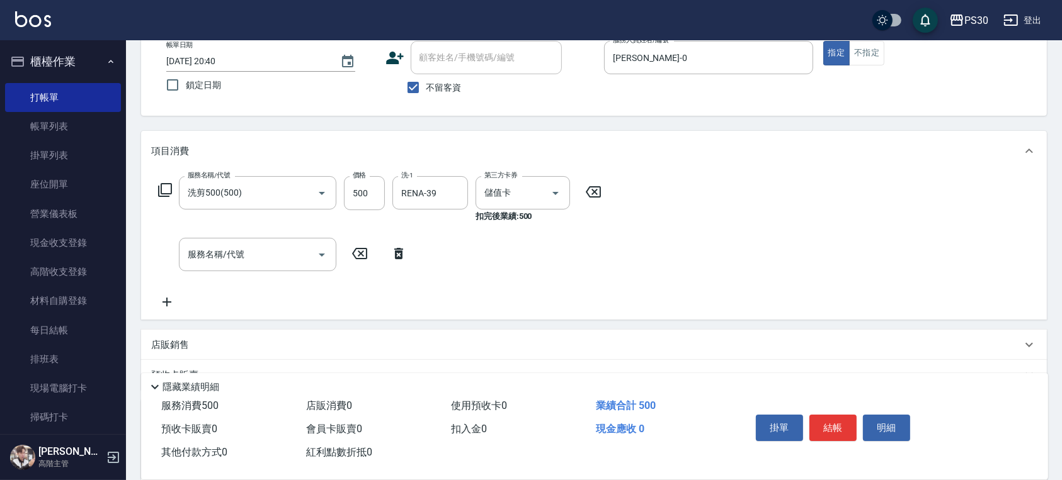
click at [433, 90] on span "不留客資" at bounding box center [443, 87] width 35 height 13
click at [426, 90] on input "不留客資" at bounding box center [413, 87] width 26 height 26
checkbox input "false"
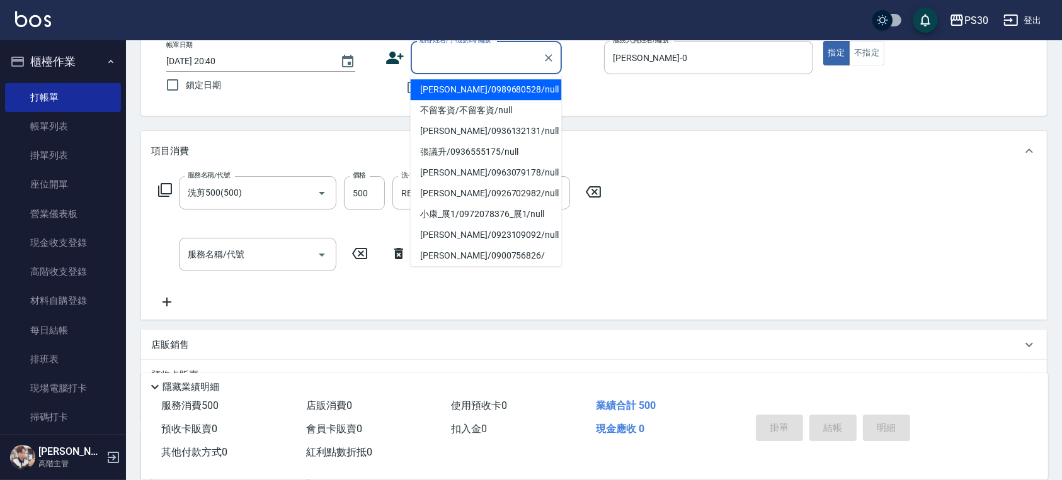
click at [450, 63] on input "顧客姓名/手機號碼/編號" at bounding box center [476, 58] width 121 height 22
click at [458, 91] on li "[PERSON_NAME]/0989680528/null" at bounding box center [486, 89] width 151 height 21
type input "[PERSON_NAME]/0989680528/null"
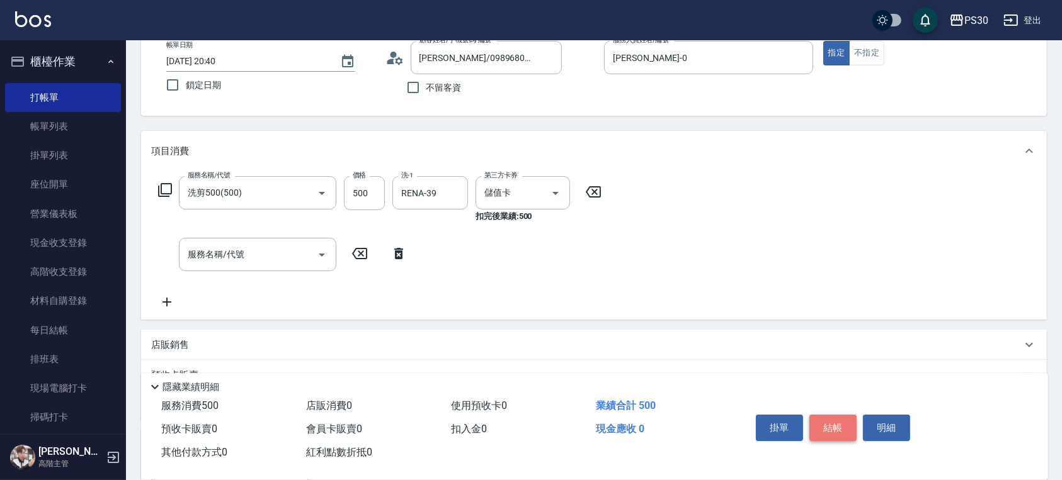
click at [828, 418] on button "結帳" at bounding box center [832, 428] width 47 height 26
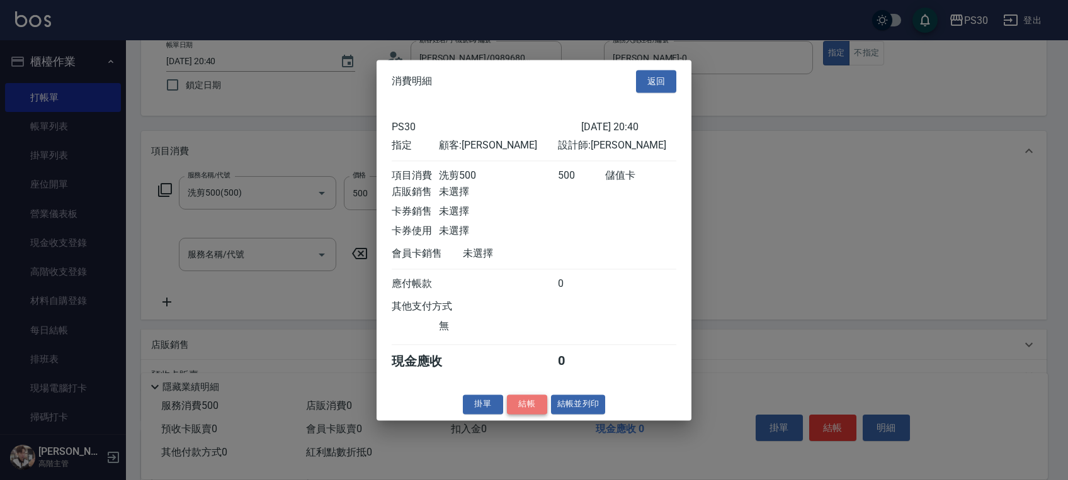
click at [529, 414] on button "結帳" at bounding box center [527, 405] width 40 height 20
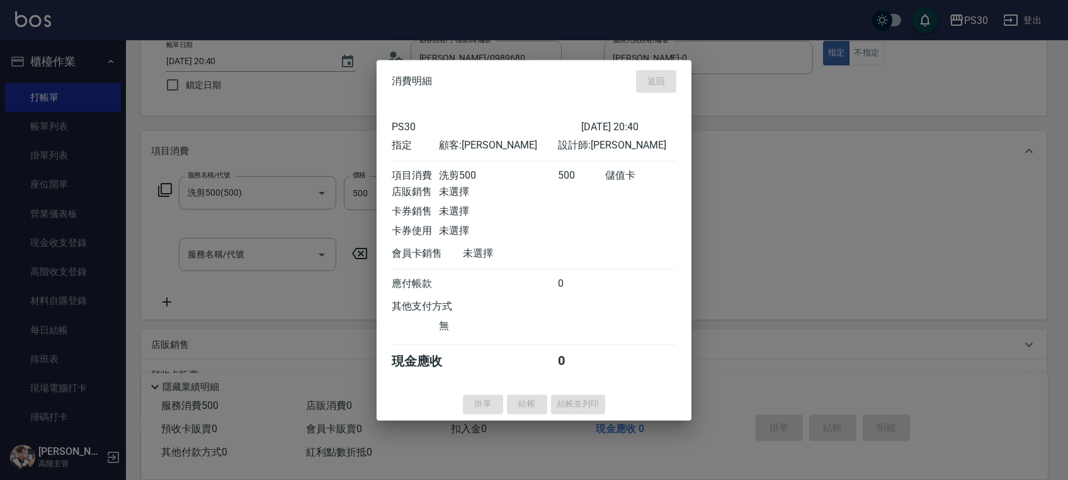
type input "[DATE] 20:41"
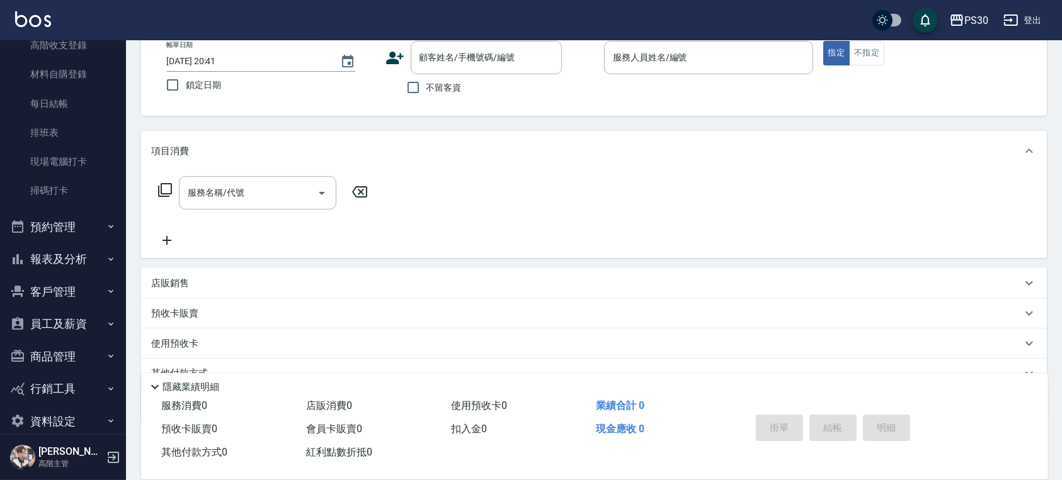
scroll to position [245, 0]
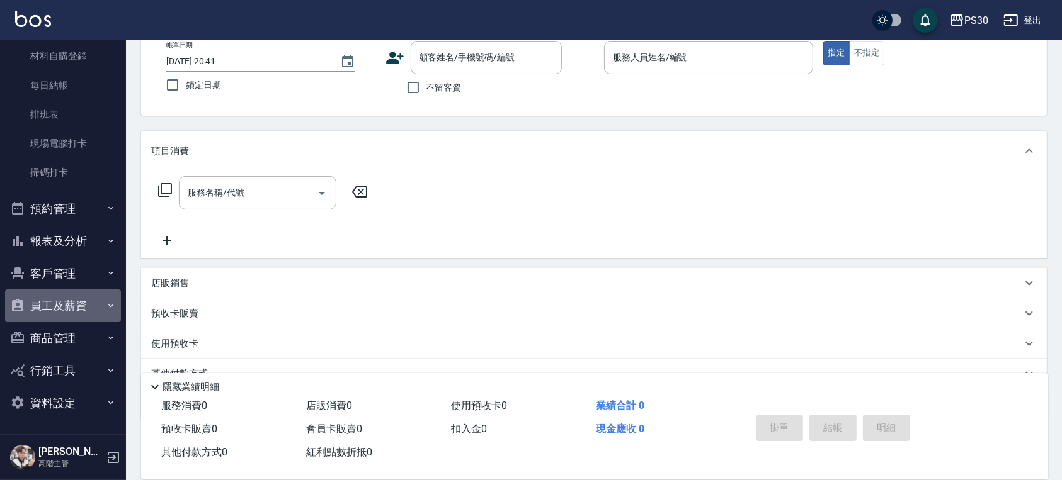
click at [79, 300] on button "員工及薪資" at bounding box center [63, 306] width 116 height 33
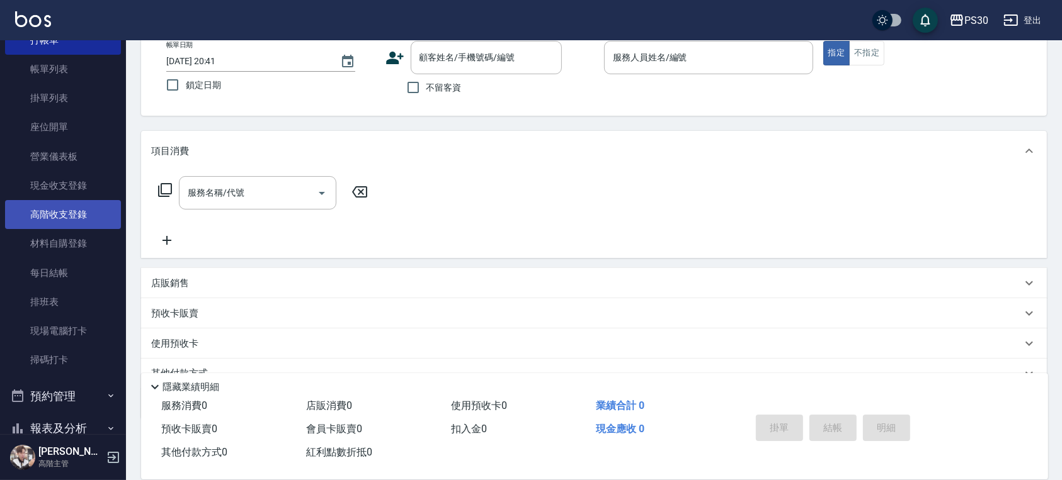
scroll to position [84, 0]
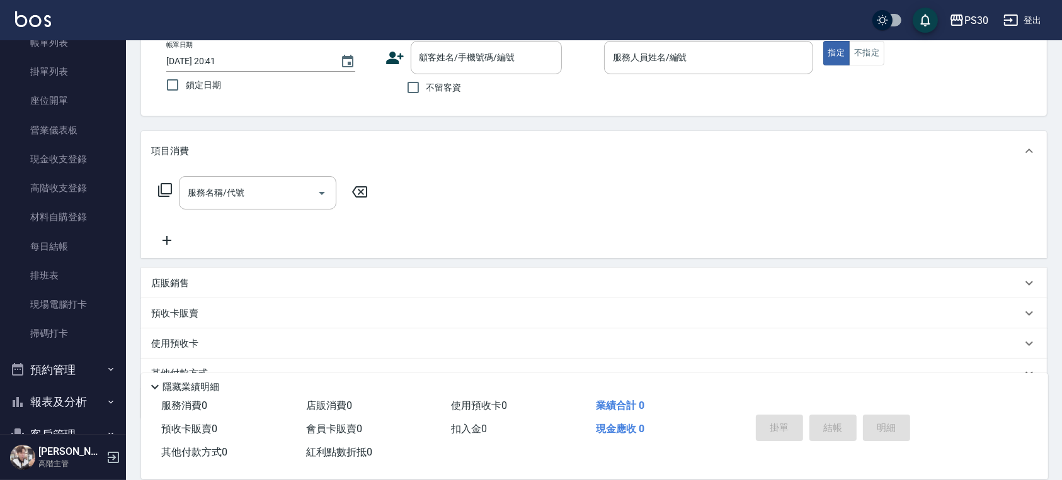
click at [88, 373] on button "預約管理" at bounding box center [63, 370] width 116 height 33
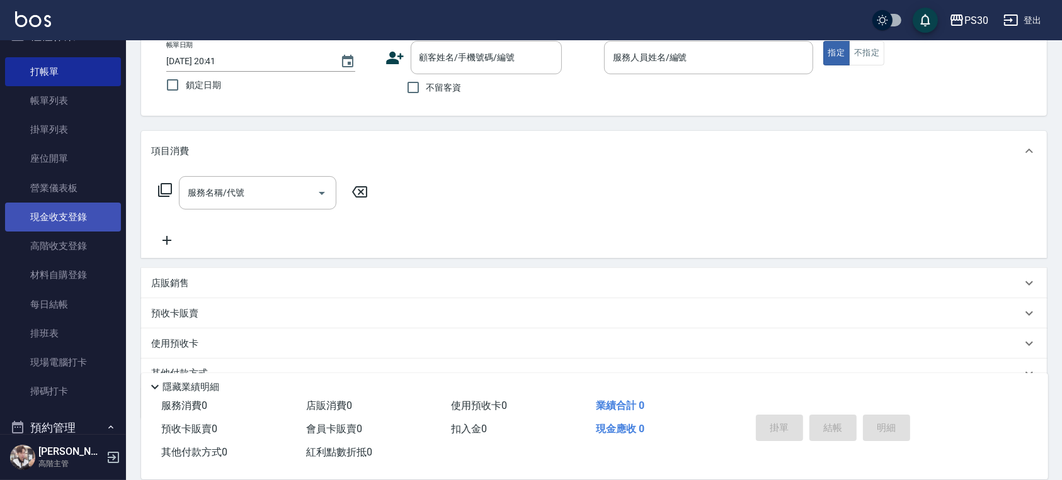
scroll to position [0, 0]
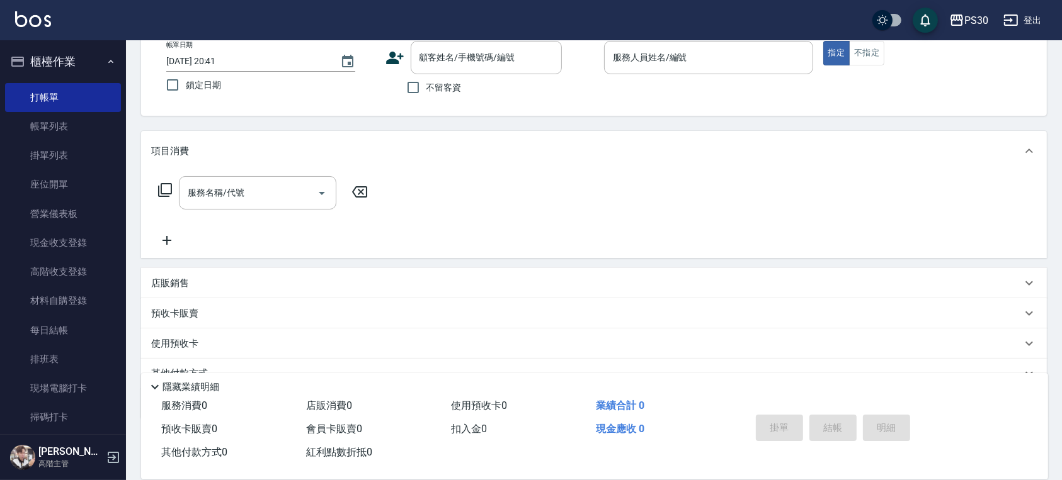
click at [59, 69] on button "櫃檯作業" at bounding box center [63, 61] width 116 height 33
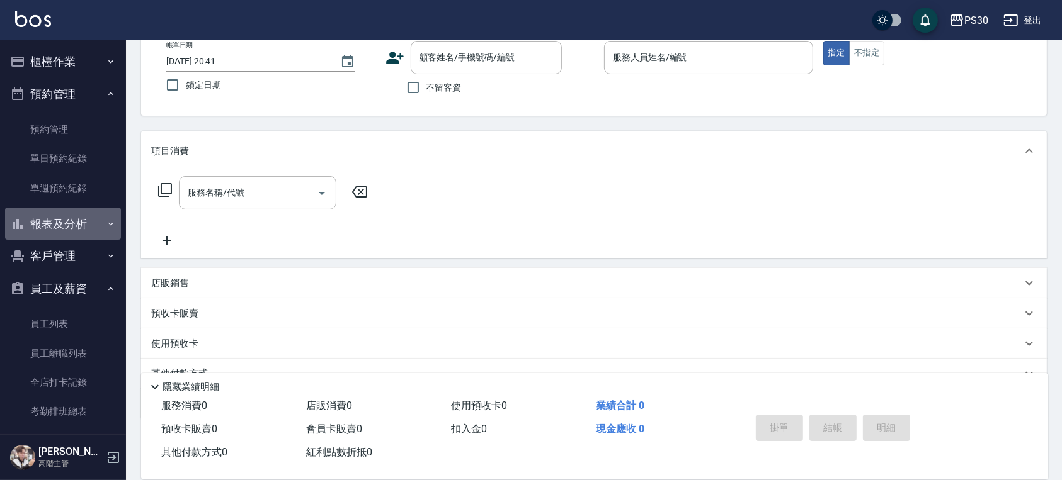
click at [69, 231] on button "報表及分析" at bounding box center [63, 224] width 116 height 33
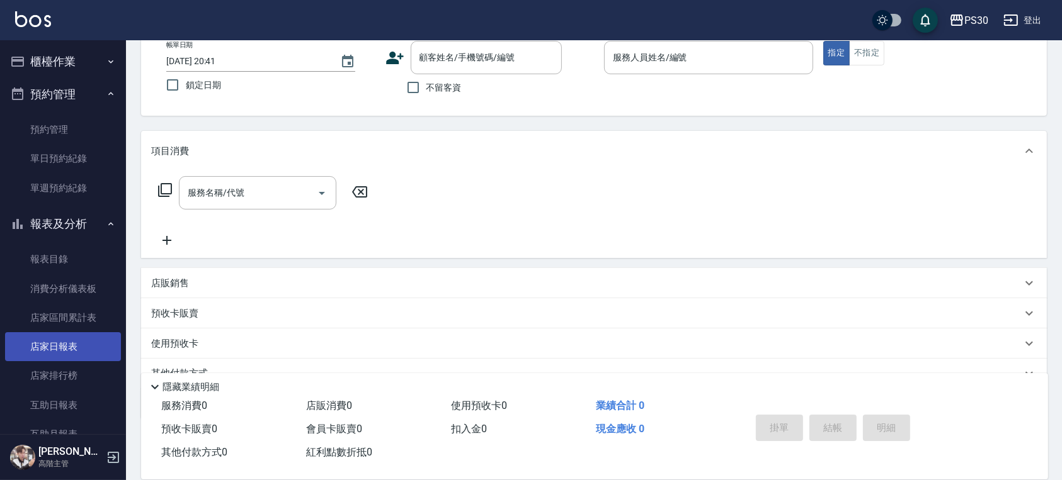
click at [60, 339] on link "店家日報表" at bounding box center [63, 346] width 116 height 29
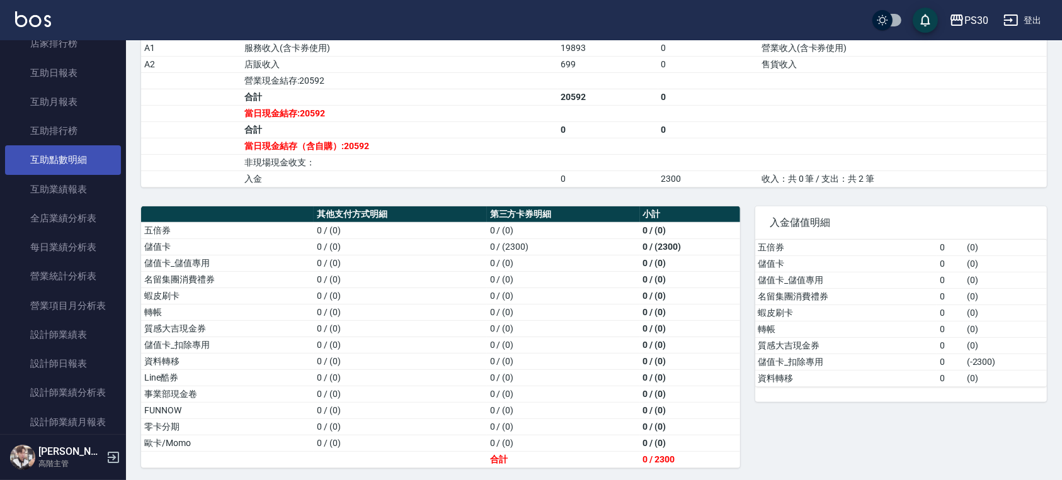
scroll to position [336, 0]
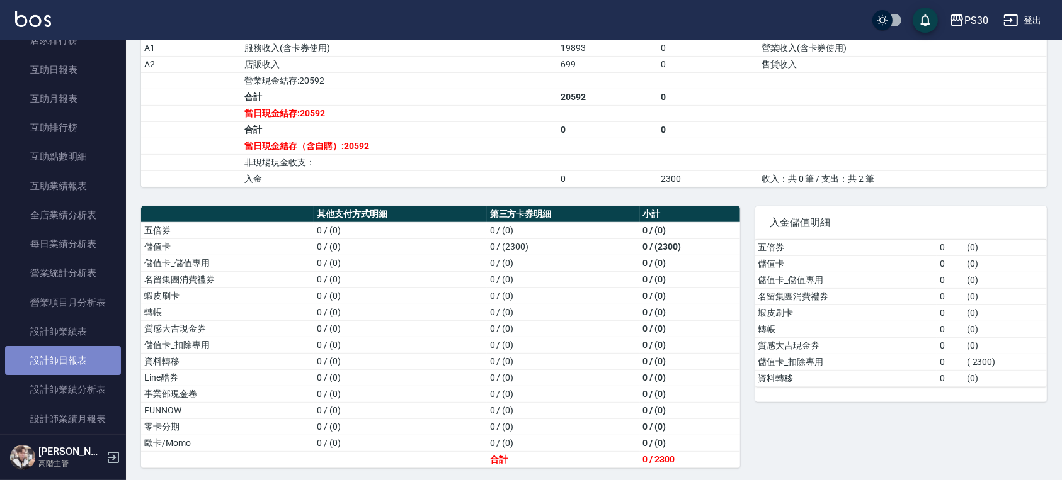
click at [71, 358] on link "設計師日報表" at bounding box center [63, 360] width 116 height 29
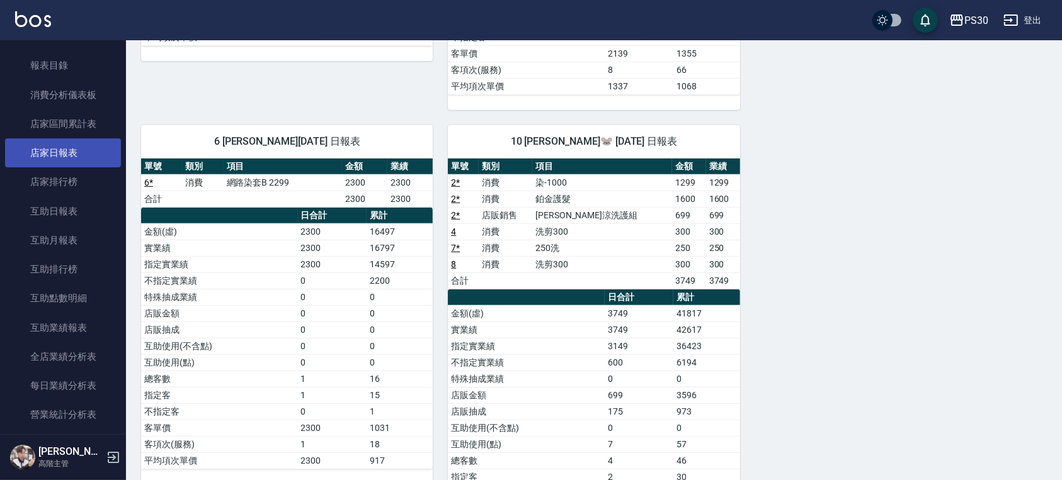
scroll to position [168, 0]
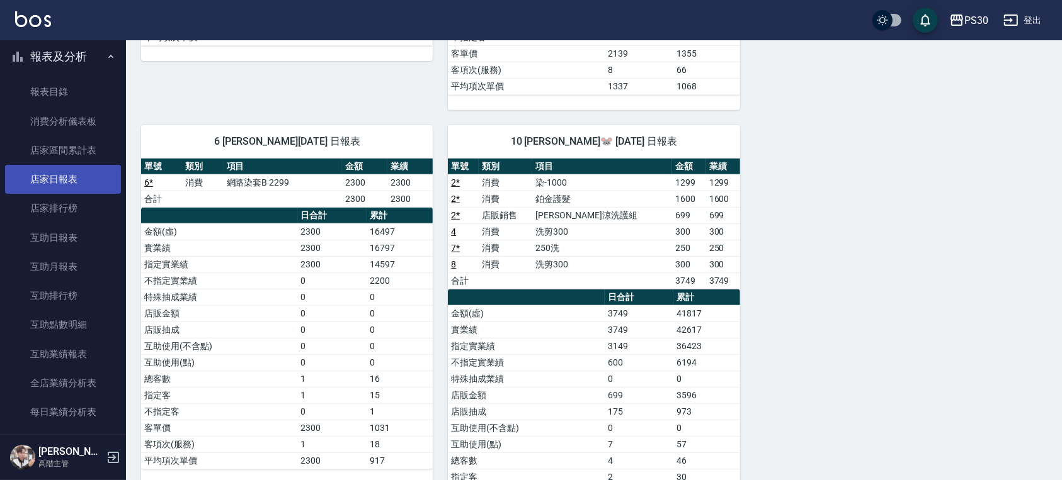
click at [55, 176] on link "店家日報表" at bounding box center [63, 179] width 116 height 29
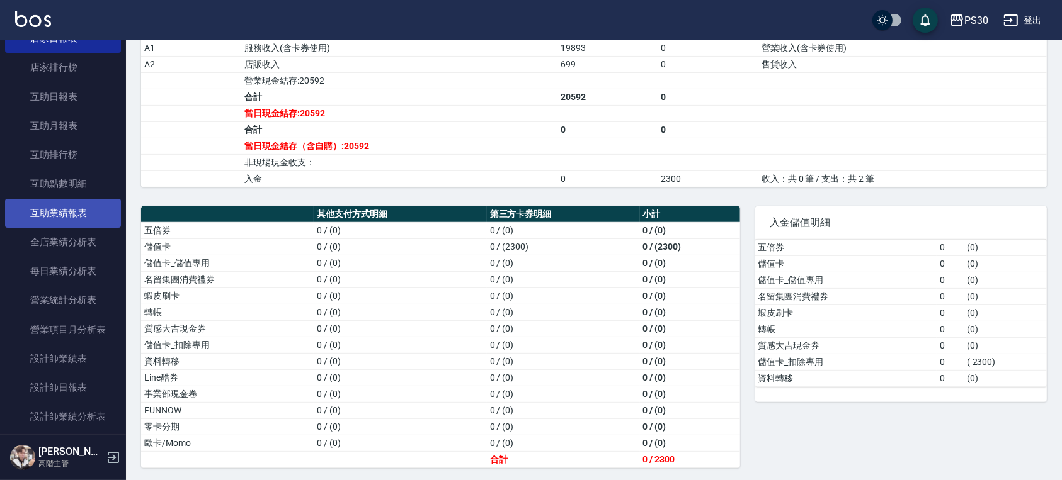
scroll to position [419, 0]
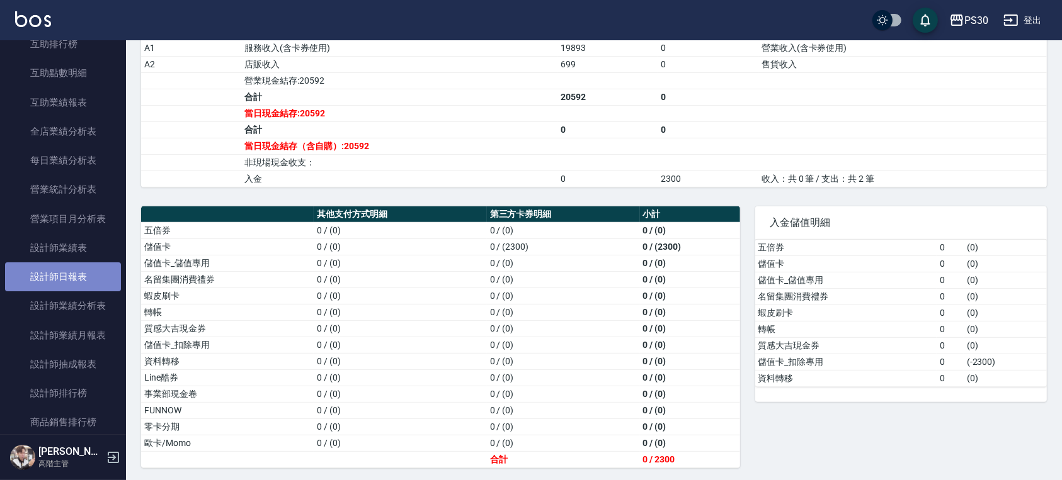
click at [77, 285] on link "設計師日報表" at bounding box center [63, 277] width 116 height 29
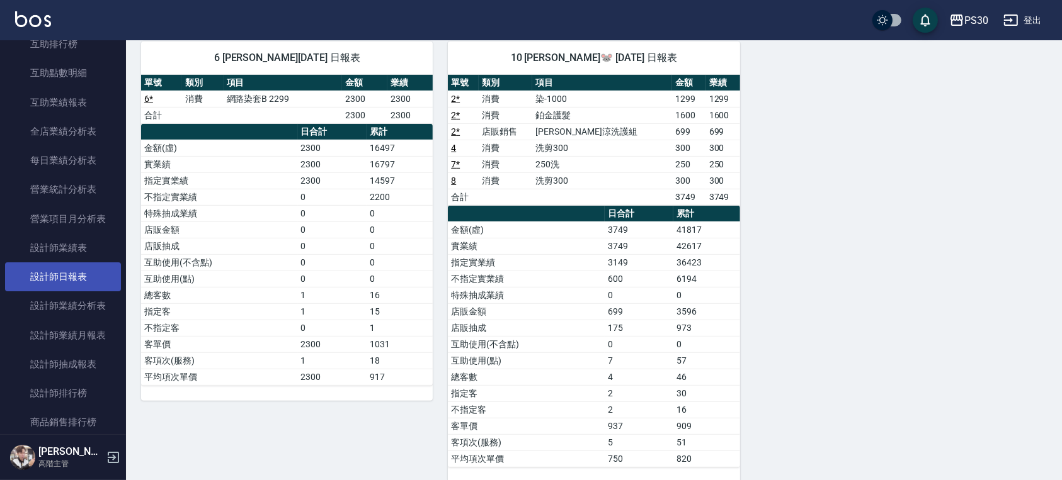
scroll to position [252, 0]
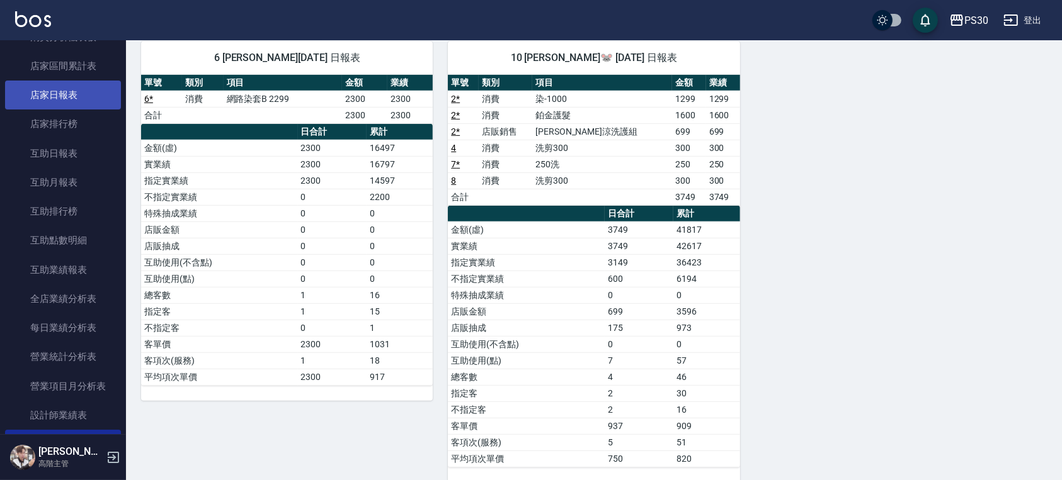
click at [83, 100] on link "店家日報表" at bounding box center [63, 95] width 116 height 29
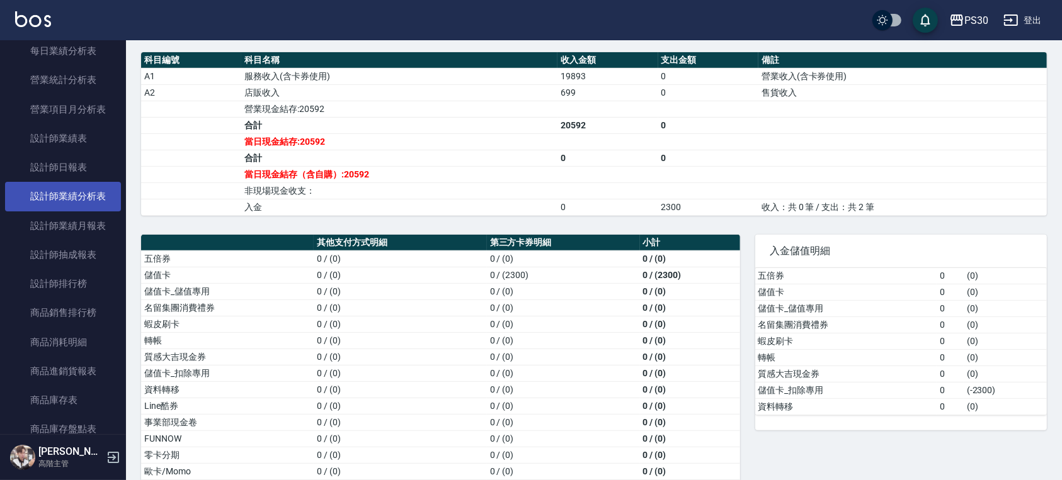
scroll to position [504, 0]
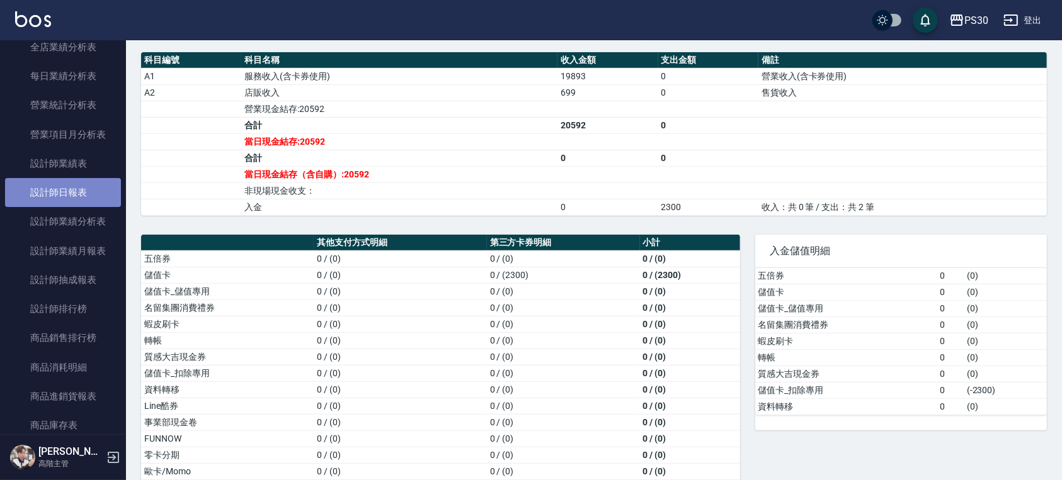
click at [79, 196] on link "設計師日報表" at bounding box center [63, 192] width 116 height 29
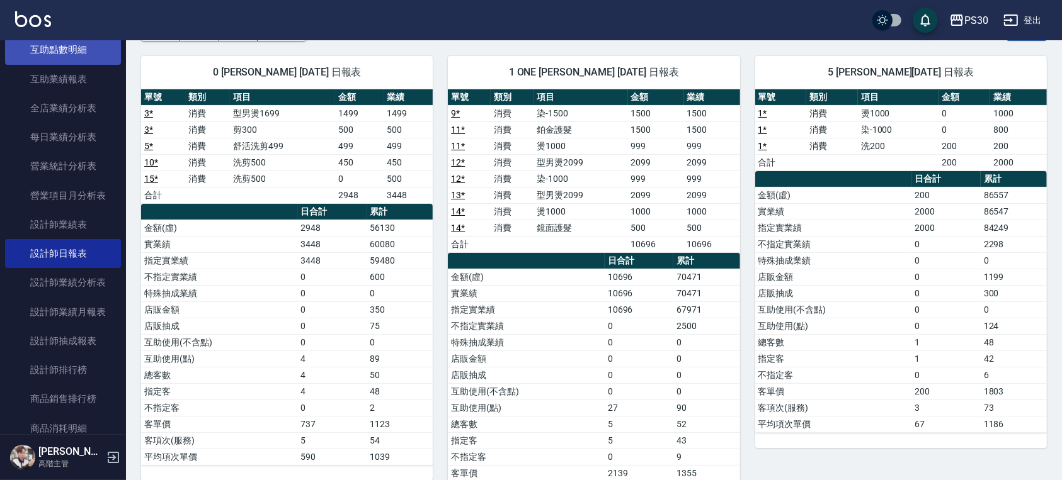
scroll to position [419, 0]
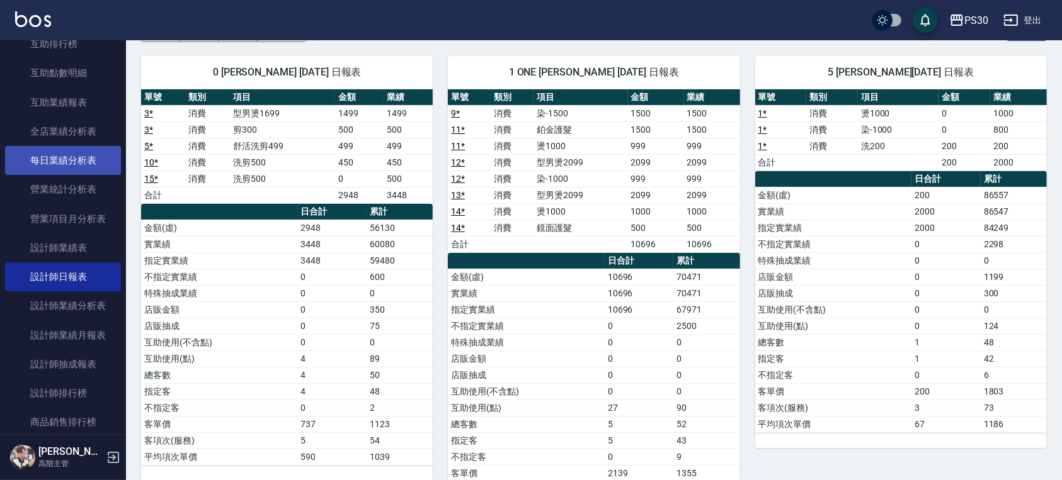
click at [64, 166] on link "每日業績分析表" at bounding box center [63, 160] width 116 height 29
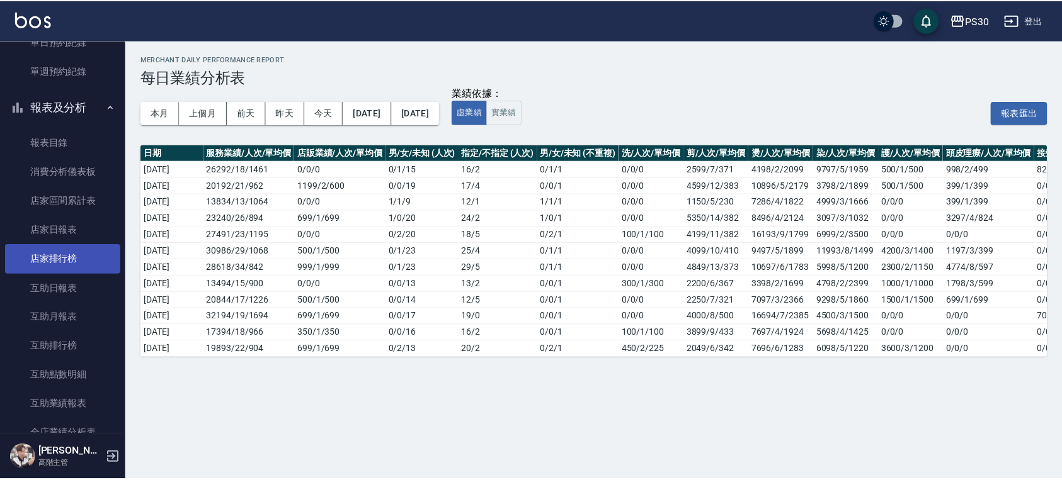
scroll to position [84, 0]
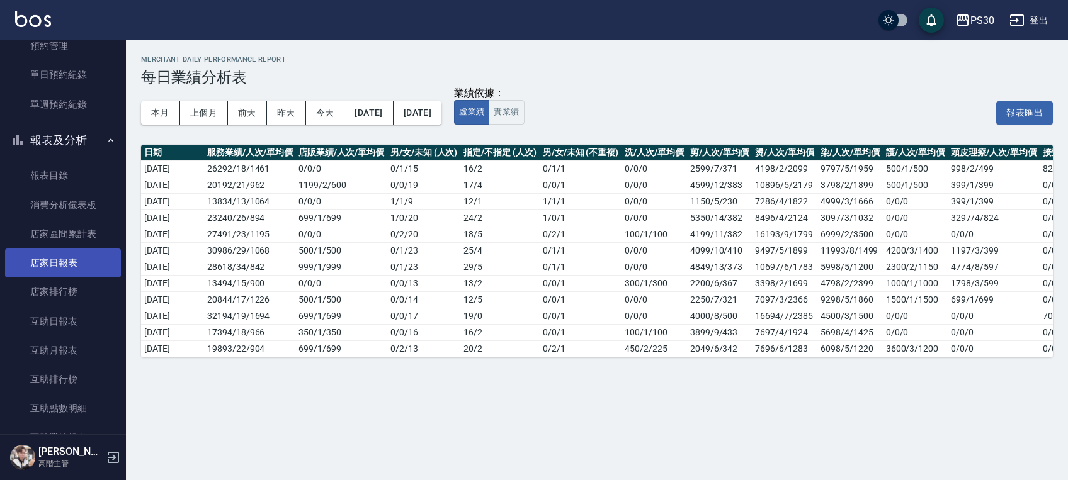
click at [63, 266] on link "店家日報表" at bounding box center [63, 263] width 116 height 29
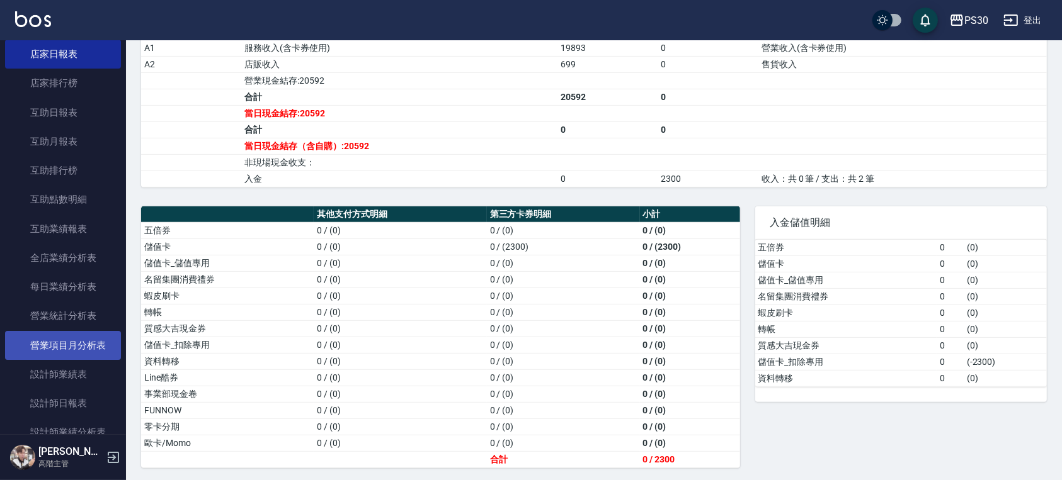
scroll to position [336, 0]
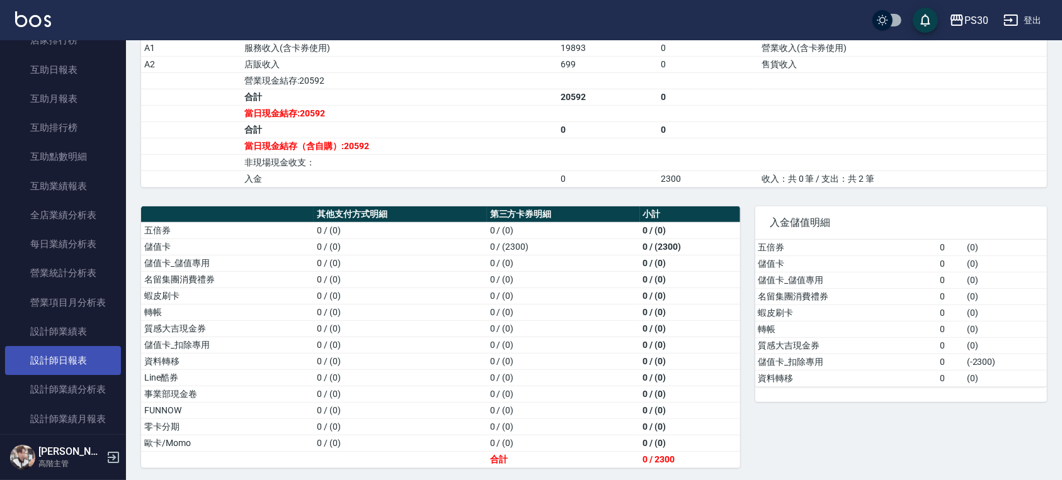
click at [66, 353] on link "設計師日報表" at bounding box center [63, 360] width 116 height 29
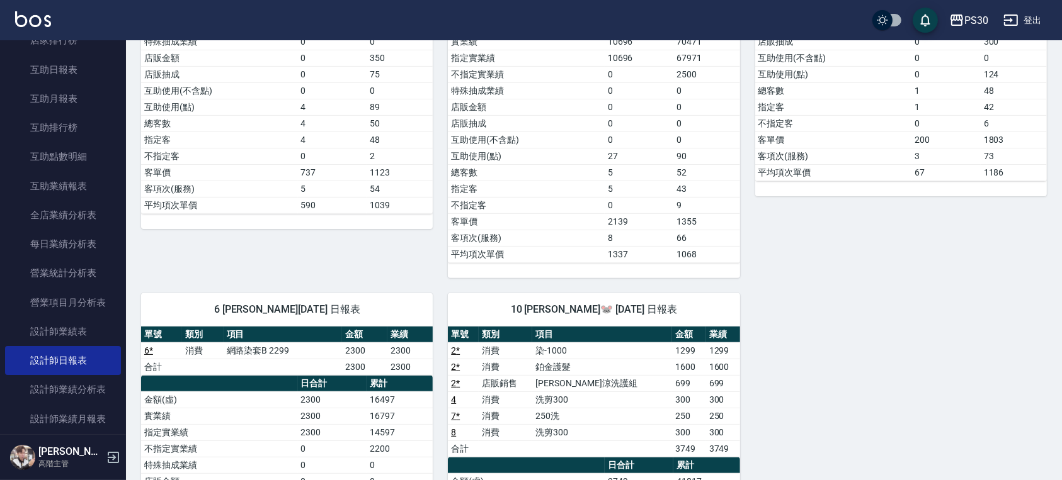
scroll to position [504, 0]
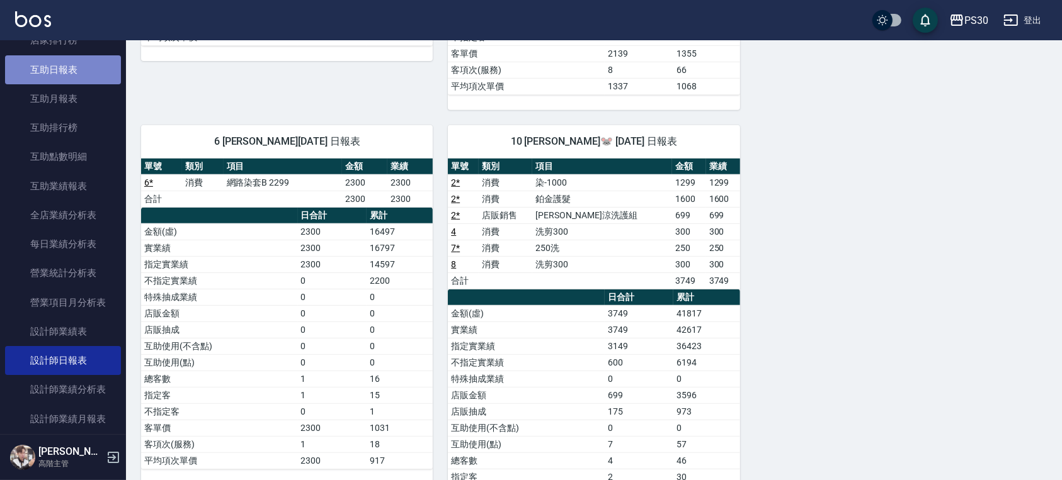
click at [71, 77] on link "互助日報表" at bounding box center [63, 69] width 116 height 29
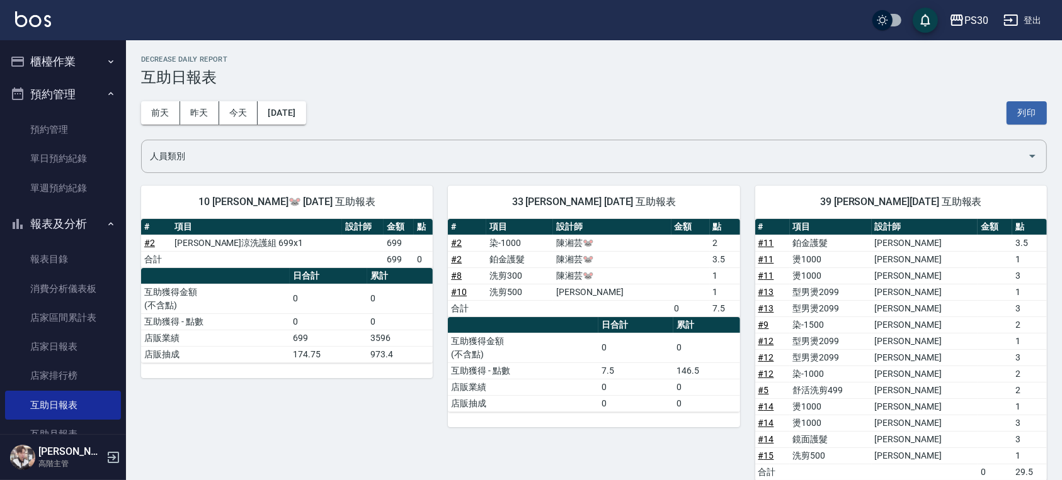
click at [65, 63] on button "櫃檯作業" at bounding box center [63, 61] width 116 height 33
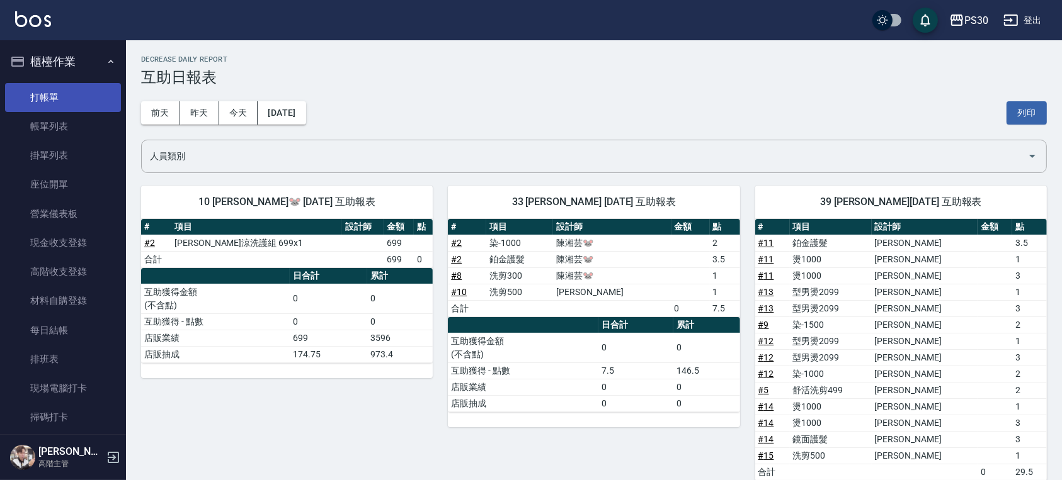
click at [71, 101] on link "打帳單" at bounding box center [63, 97] width 116 height 29
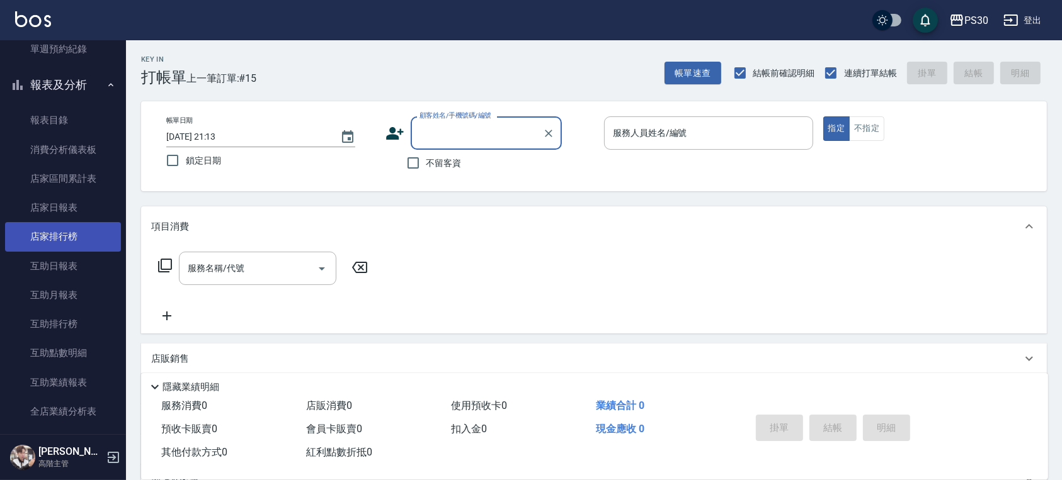
scroll to position [504, 0]
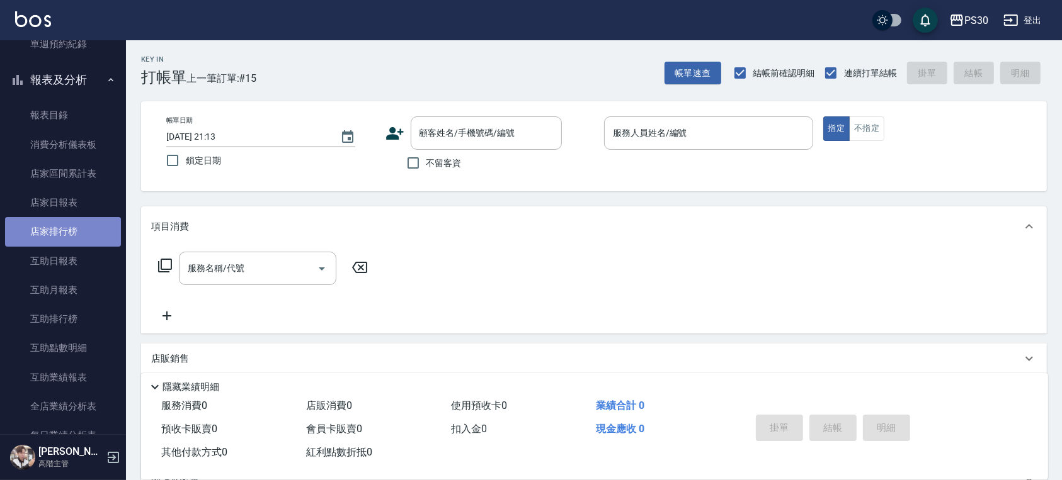
click at [83, 237] on link "店家排行榜" at bounding box center [63, 231] width 116 height 29
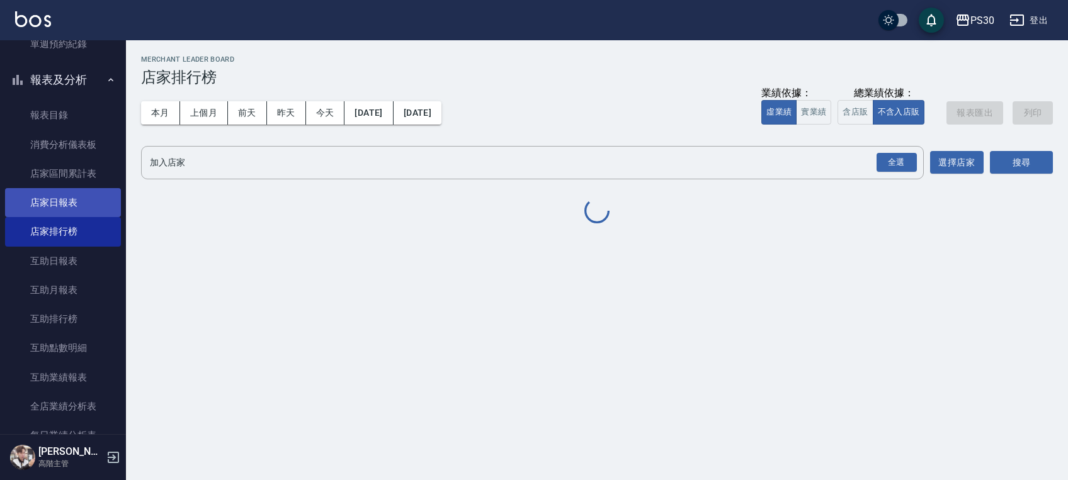
click at [86, 205] on link "店家日報表" at bounding box center [63, 202] width 116 height 29
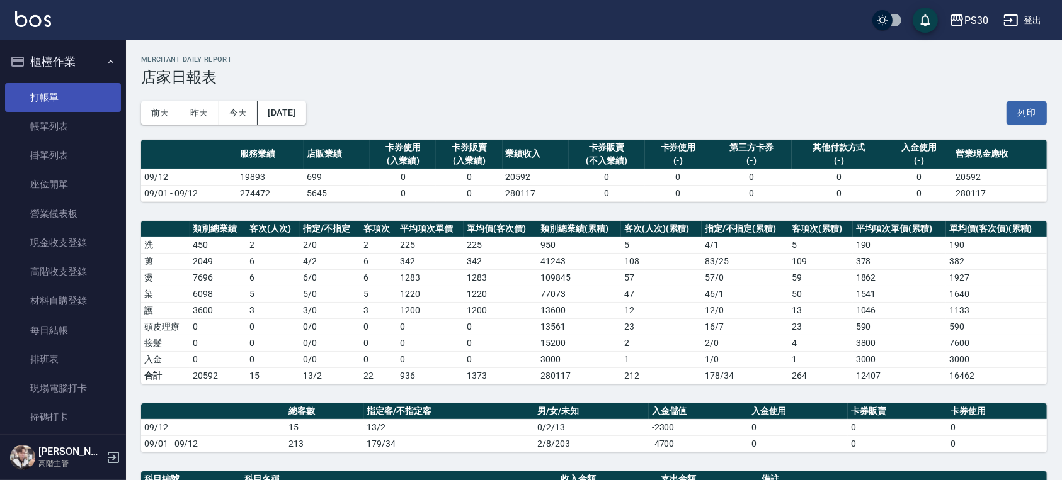
click at [67, 105] on link "打帳單" at bounding box center [63, 97] width 116 height 29
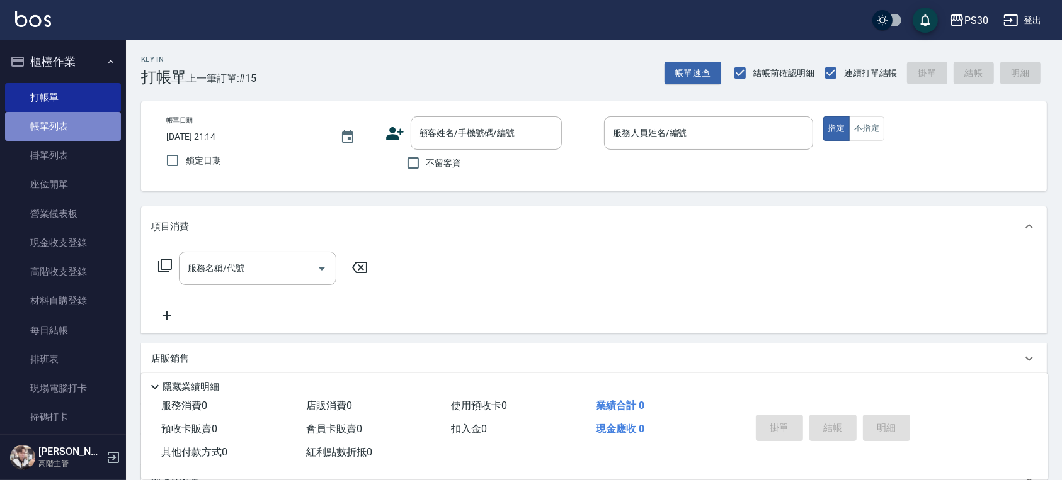
click at [76, 135] on link "帳單列表" at bounding box center [63, 126] width 116 height 29
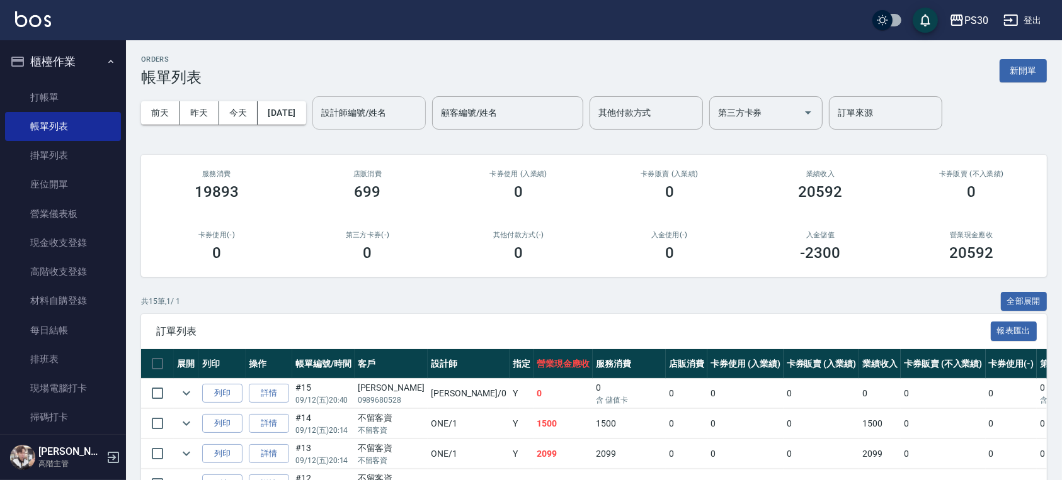
click at [392, 105] on div "設計師編號/姓名 設計師編號/姓名" at bounding box center [368, 112] width 113 height 33
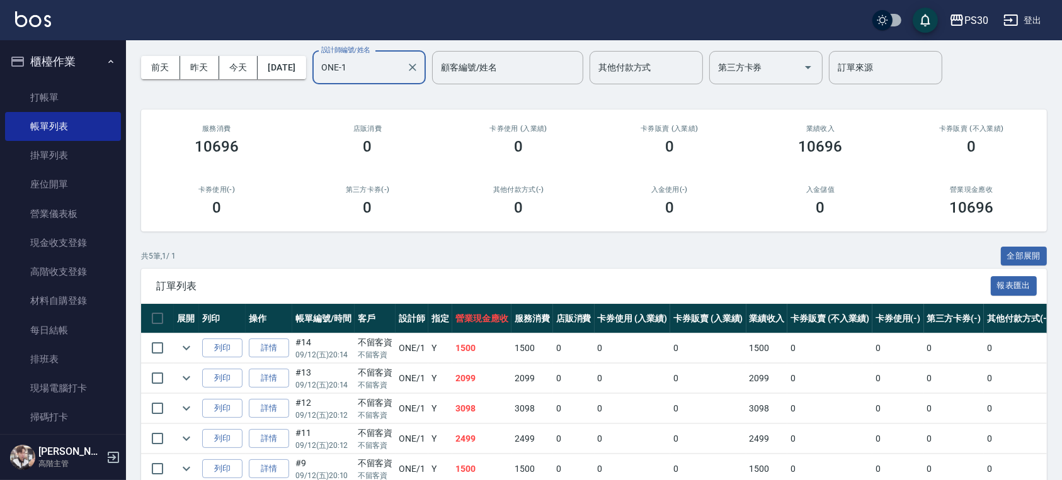
scroll to position [111, 0]
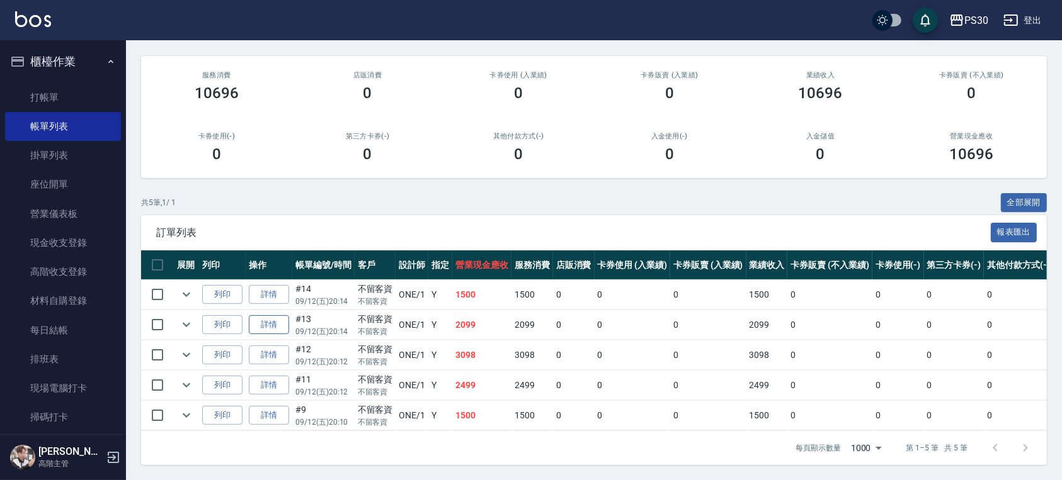
type input "ONE-1"
click at [277, 315] on link "詳情" at bounding box center [269, 325] width 40 height 20
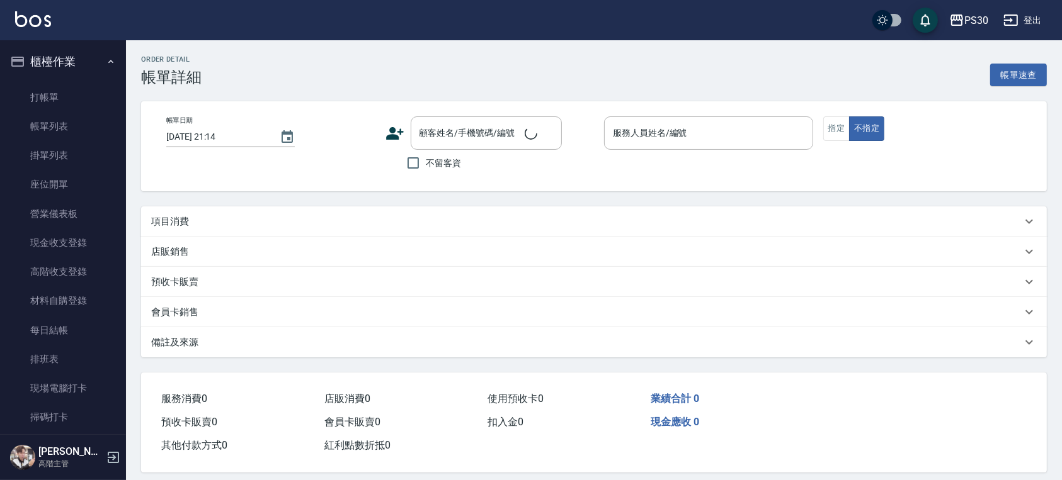
type input "[DATE] 20:14"
checkbox input "true"
type input "ONE-1"
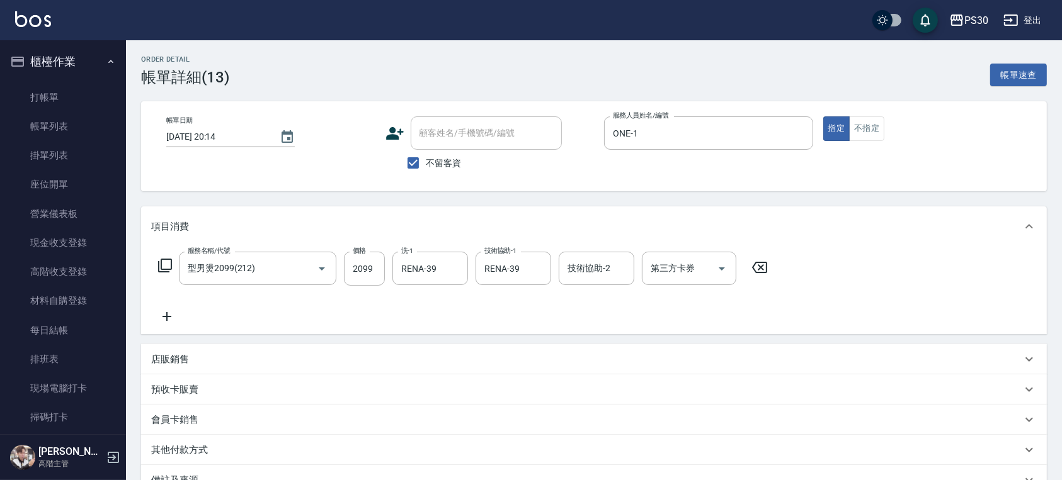
type input "型男燙2099(212)"
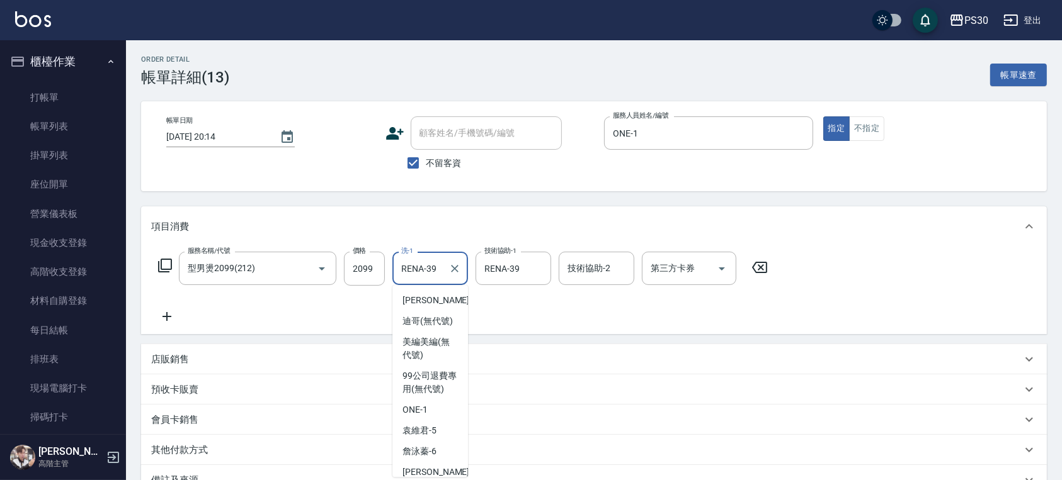
click at [420, 270] on input "RENA-39" at bounding box center [420, 269] width 45 height 22
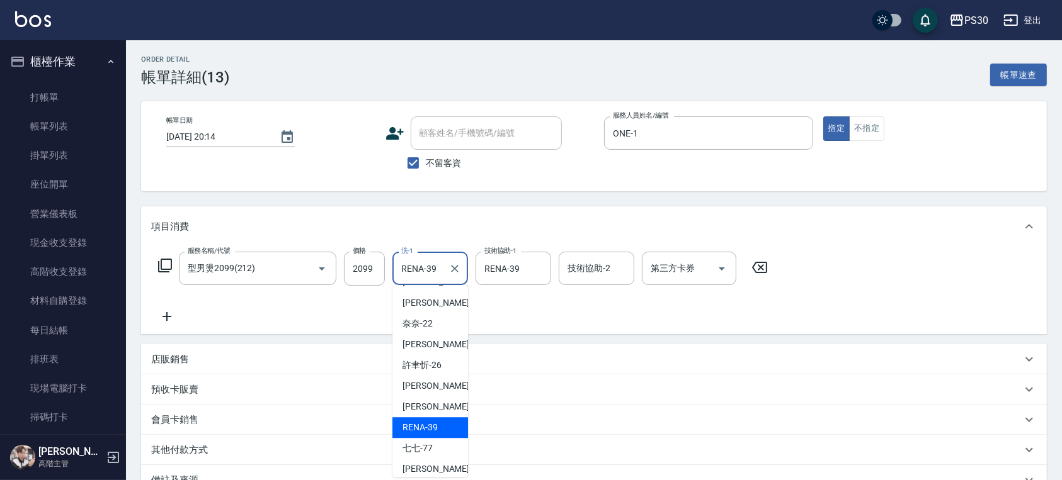
click at [421, 270] on input "RENA-39" at bounding box center [420, 269] width 45 height 22
click at [404, 272] on input "RENA-39" at bounding box center [420, 269] width 45 height 22
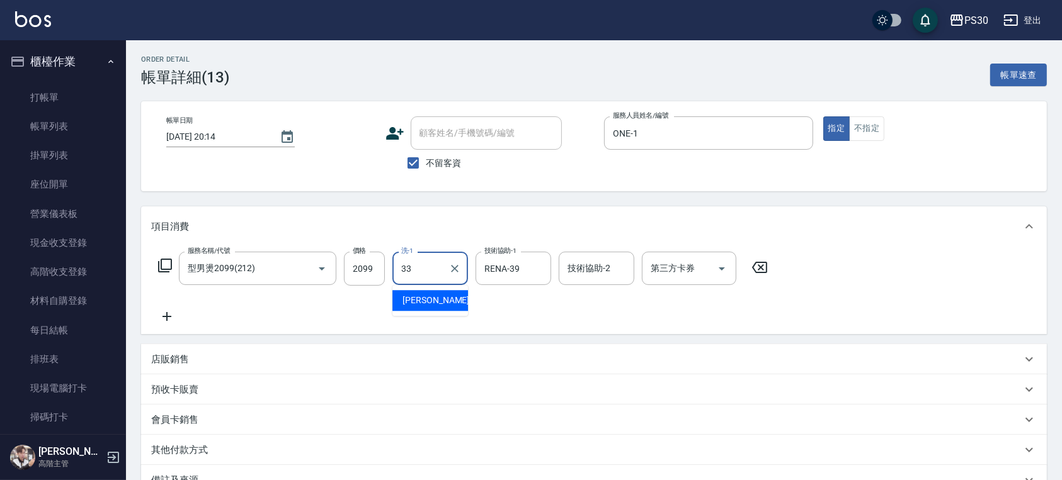
type input "[PERSON_NAME]-33"
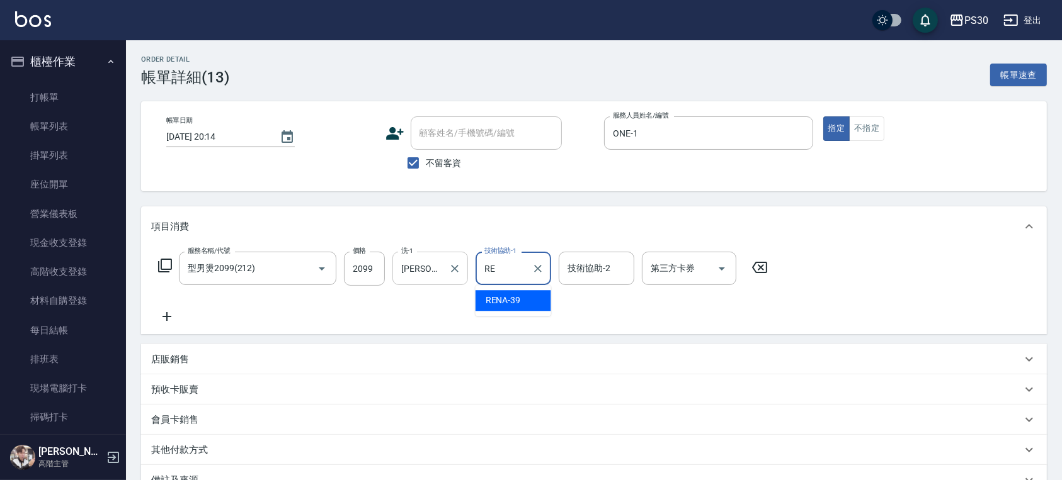
type input "R"
type input "[PERSON_NAME]-33"
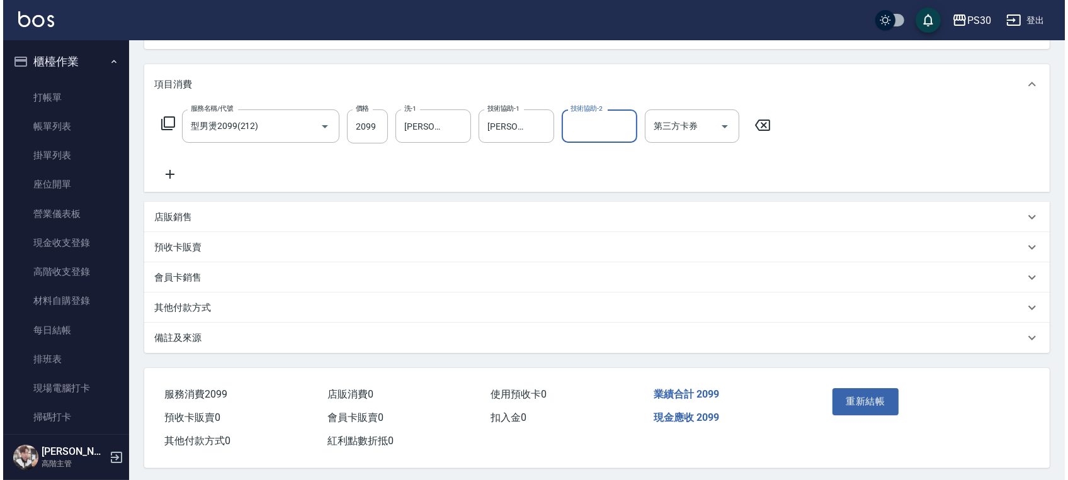
scroll to position [150, 0]
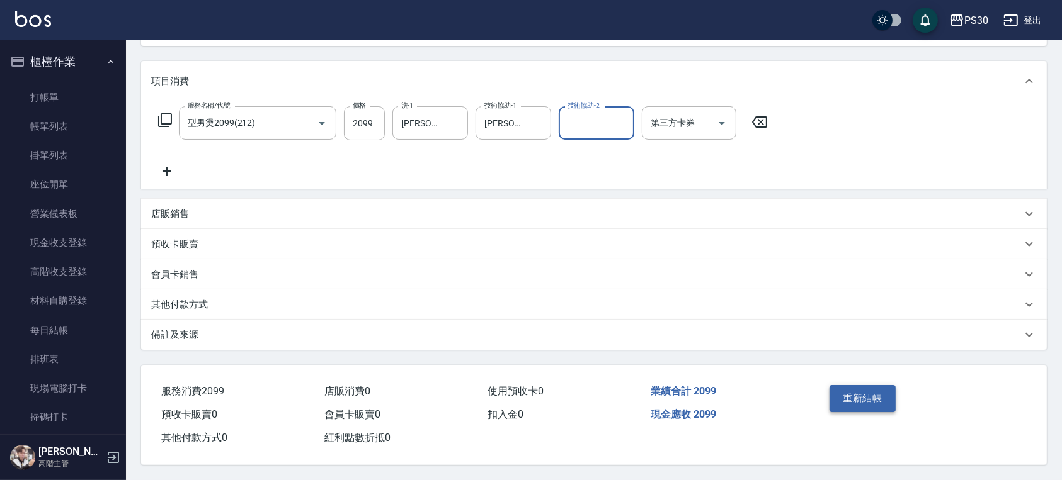
click at [866, 395] on button "重新結帳" at bounding box center [862, 398] width 67 height 26
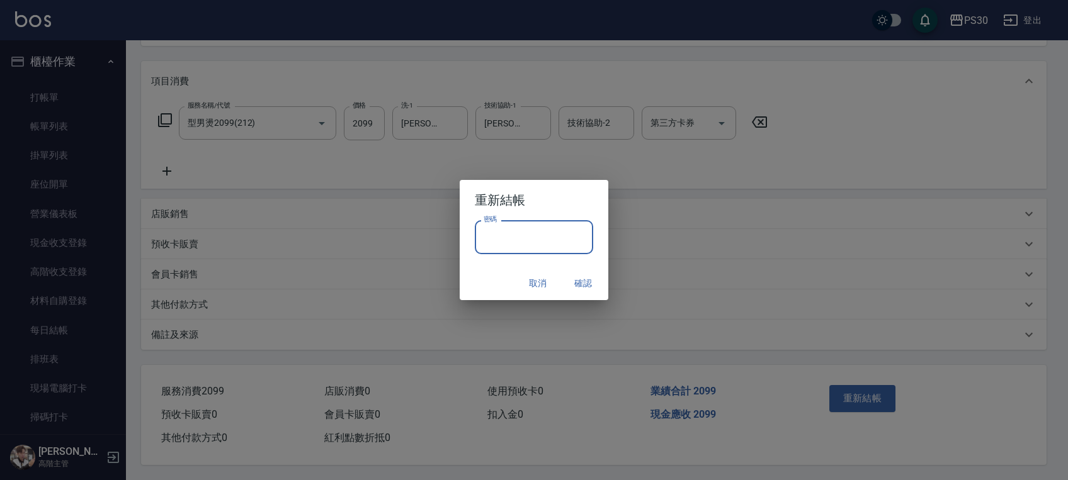
click at [545, 249] on input "密碼" at bounding box center [534, 237] width 118 height 34
type input "*******"
click at [567, 283] on button "確認" at bounding box center [583, 283] width 40 height 23
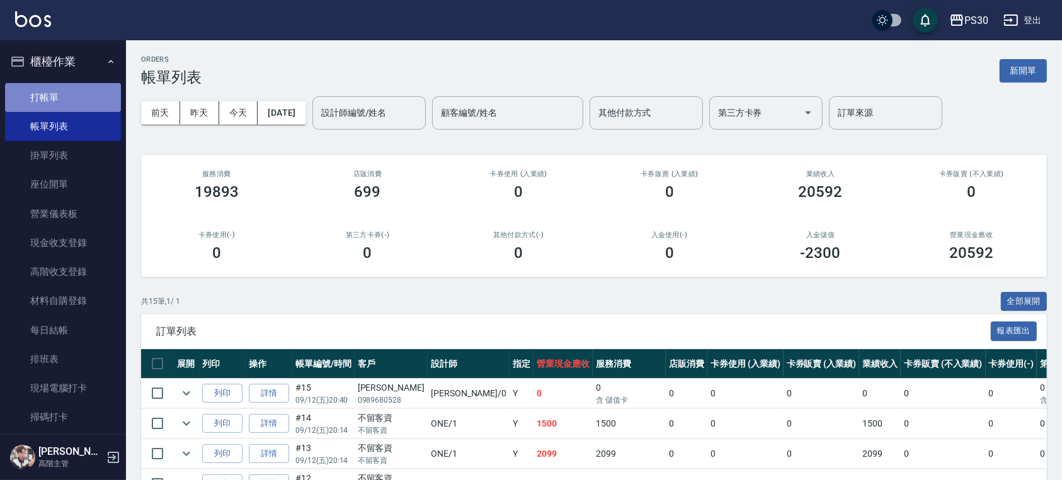
click at [71, 92] on link "打帳單" at bounding box center [63, 97] width 116 height 29
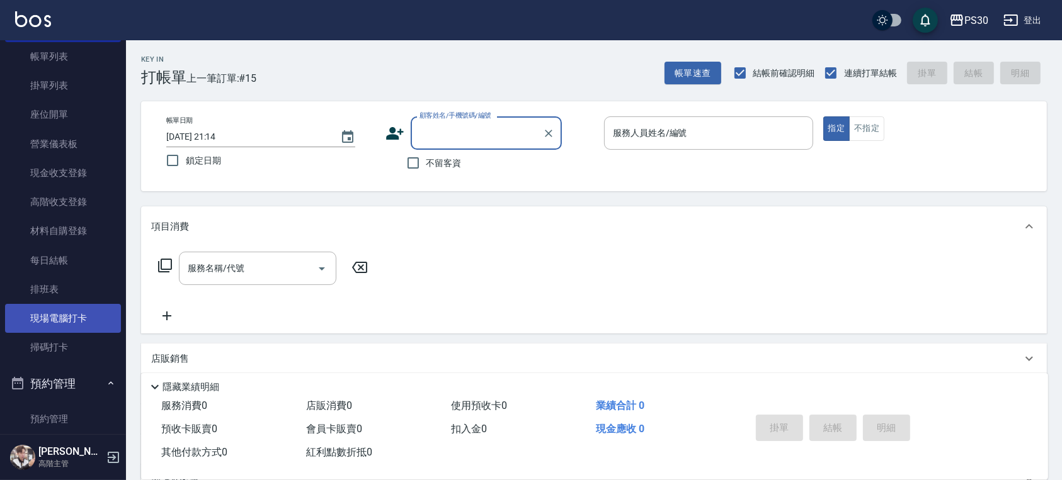
scroll to position [168, 0]
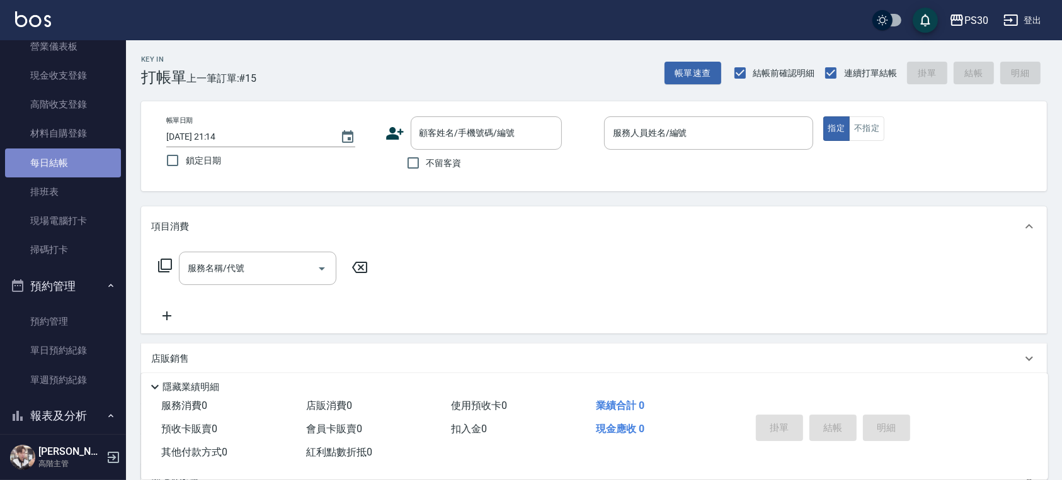
click at [84, 165] on link "每日結帳" at bounding box center [63, 163] width 116 height 29
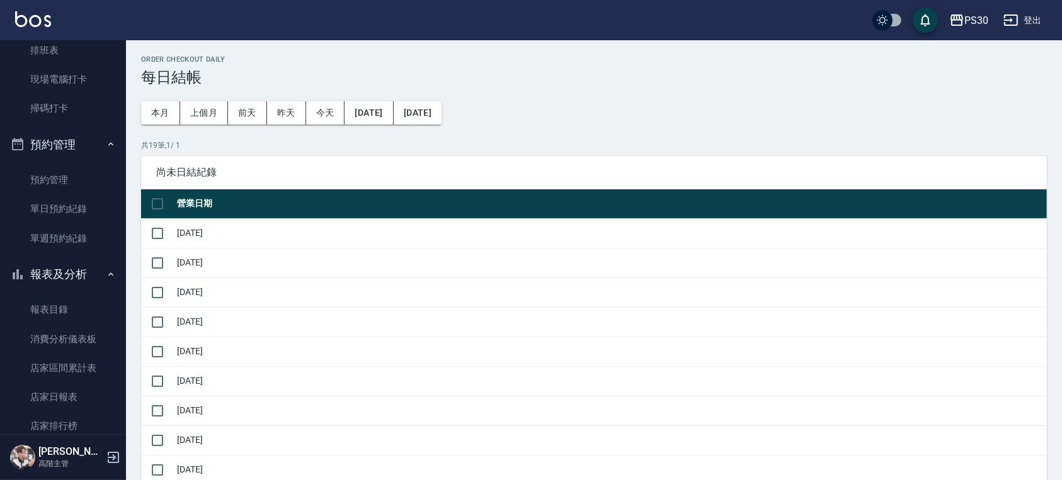
scroll to position [336, 0]
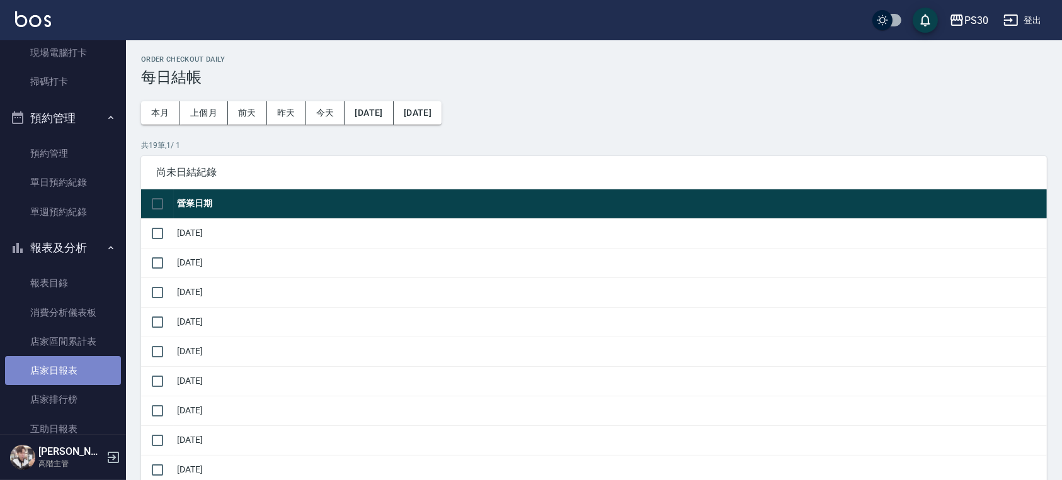
click at [69, 372] on link "店家日報表" at bounding box center [63, 370] width 116 height 29
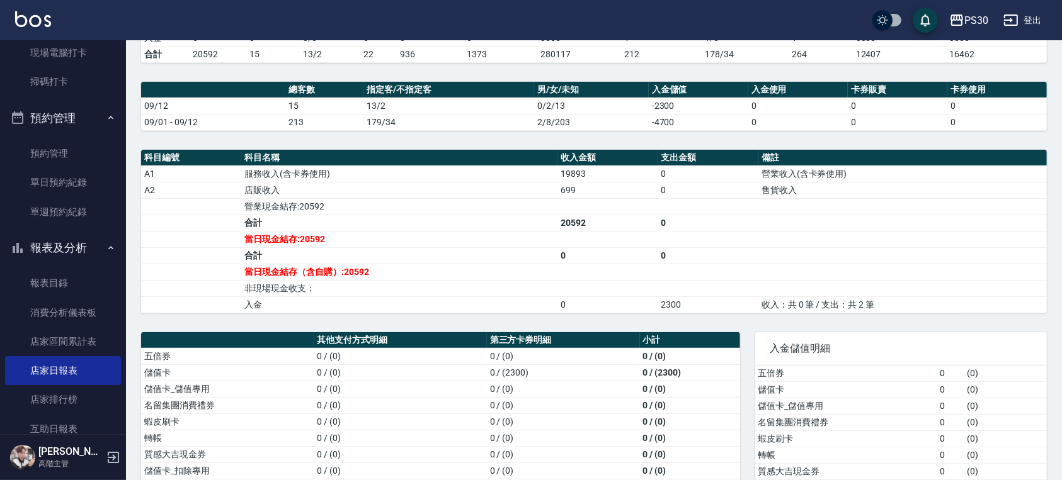
scroll to position [336, 0]
